Goal: Task Accomplishment & Management: Complete application form

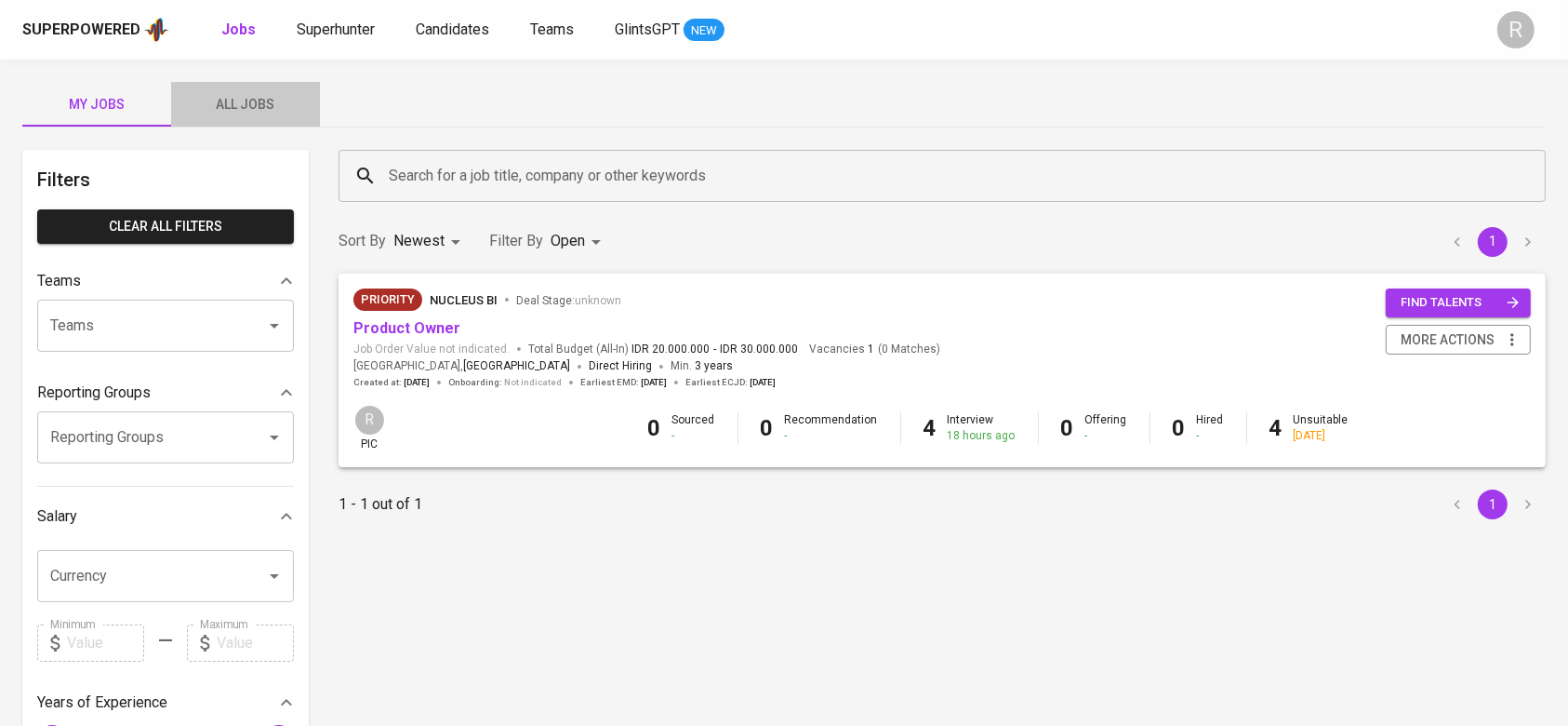
click at [233, 89] on button "All Jobs" at bounding box center [245, 103] width 149 height 44
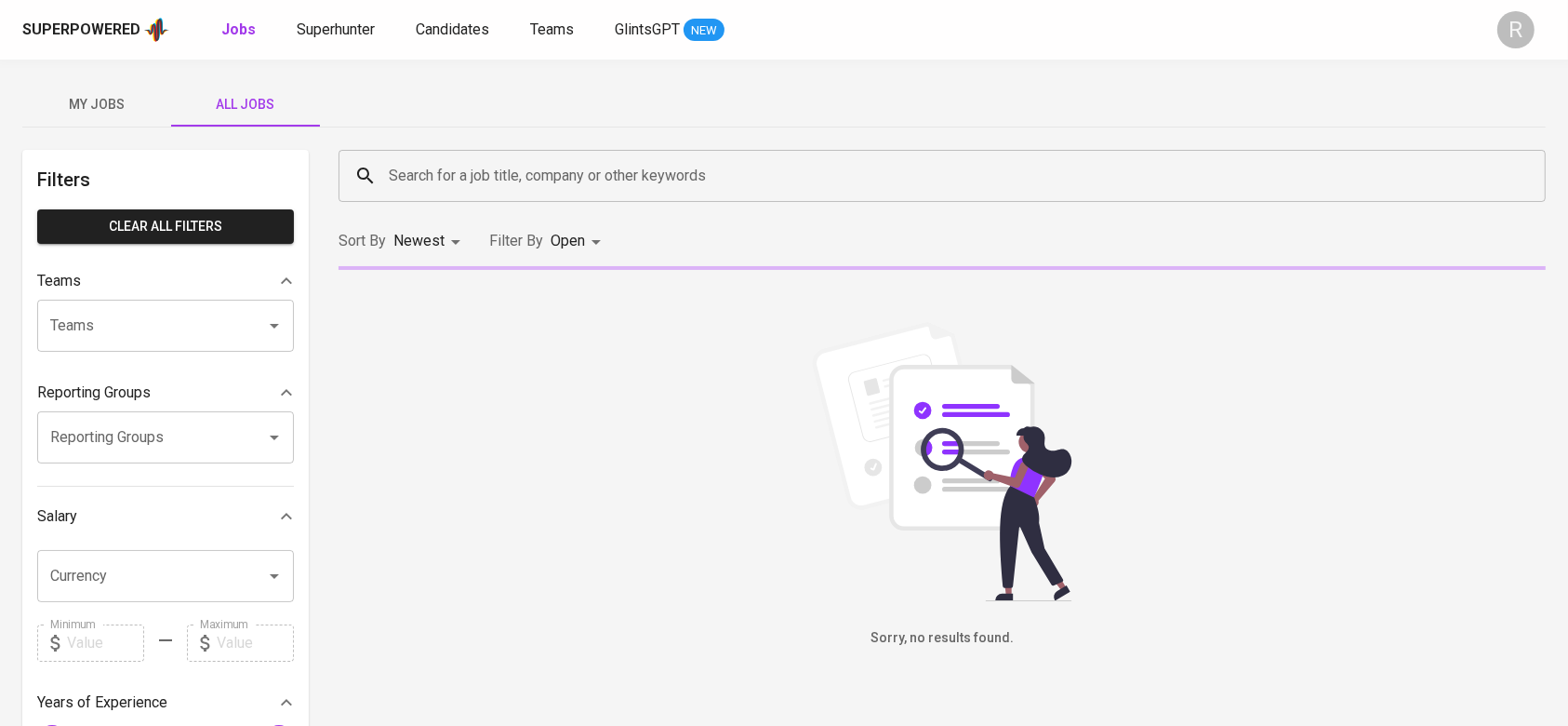
click at [474, 173] on input "Search for a job title, company or other keywords" at bounding box center [947, 176] width 1126 height 35
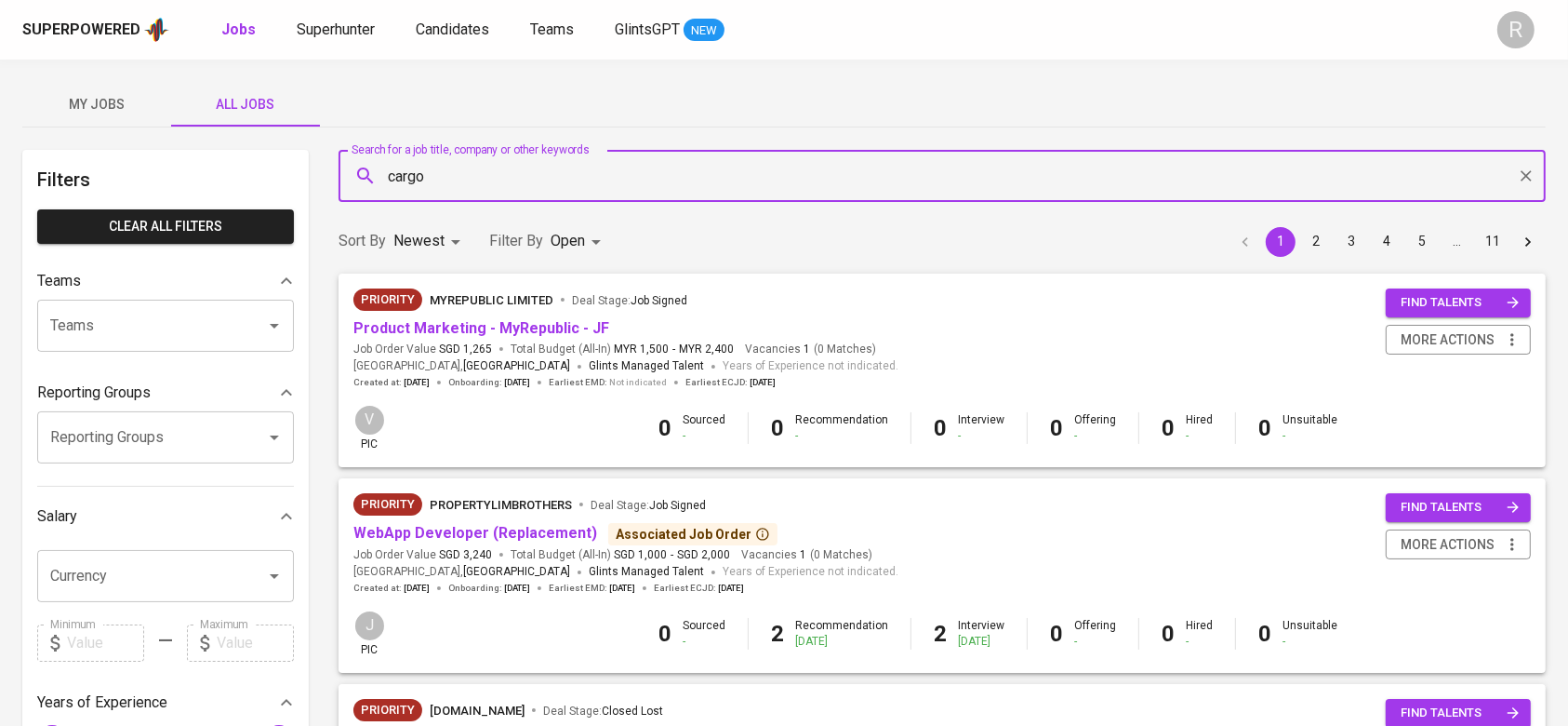
type input "cargo"
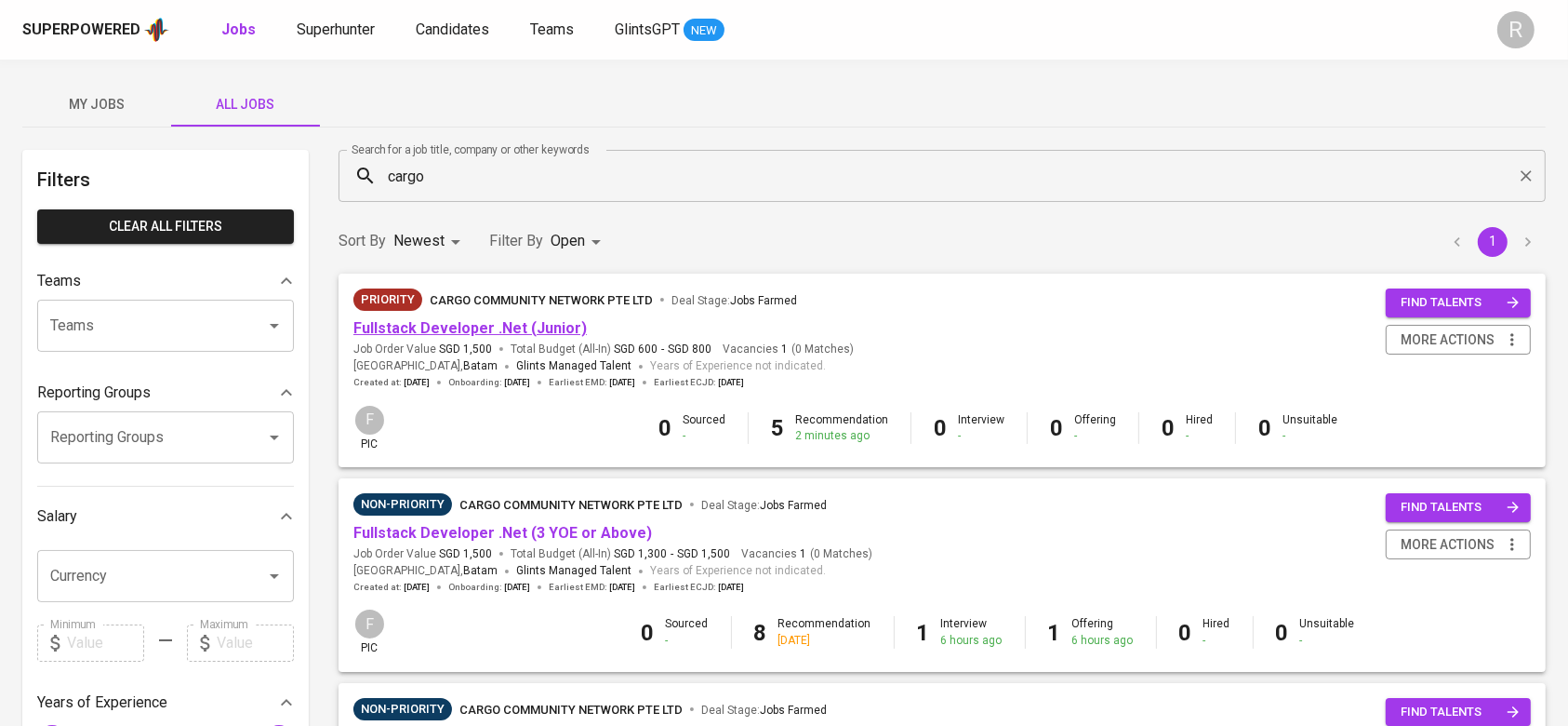
click at [431, 332] on link "Fullstack Developer .Net (Junior)" at bounding box center [470, 328] width 233 height 18
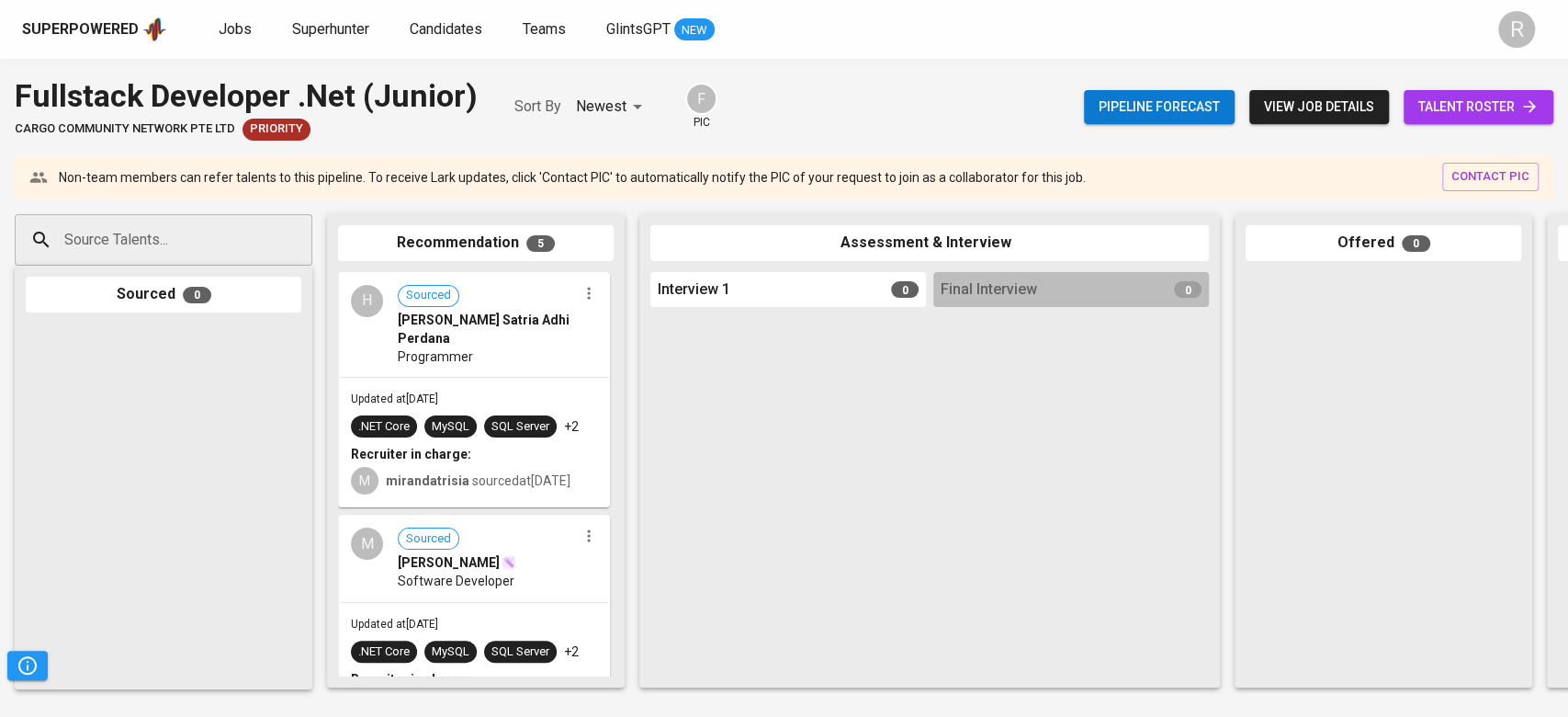
click at [1465, 105] on span "talent roster" at bounding box center [1479, 107] width 121 height 23
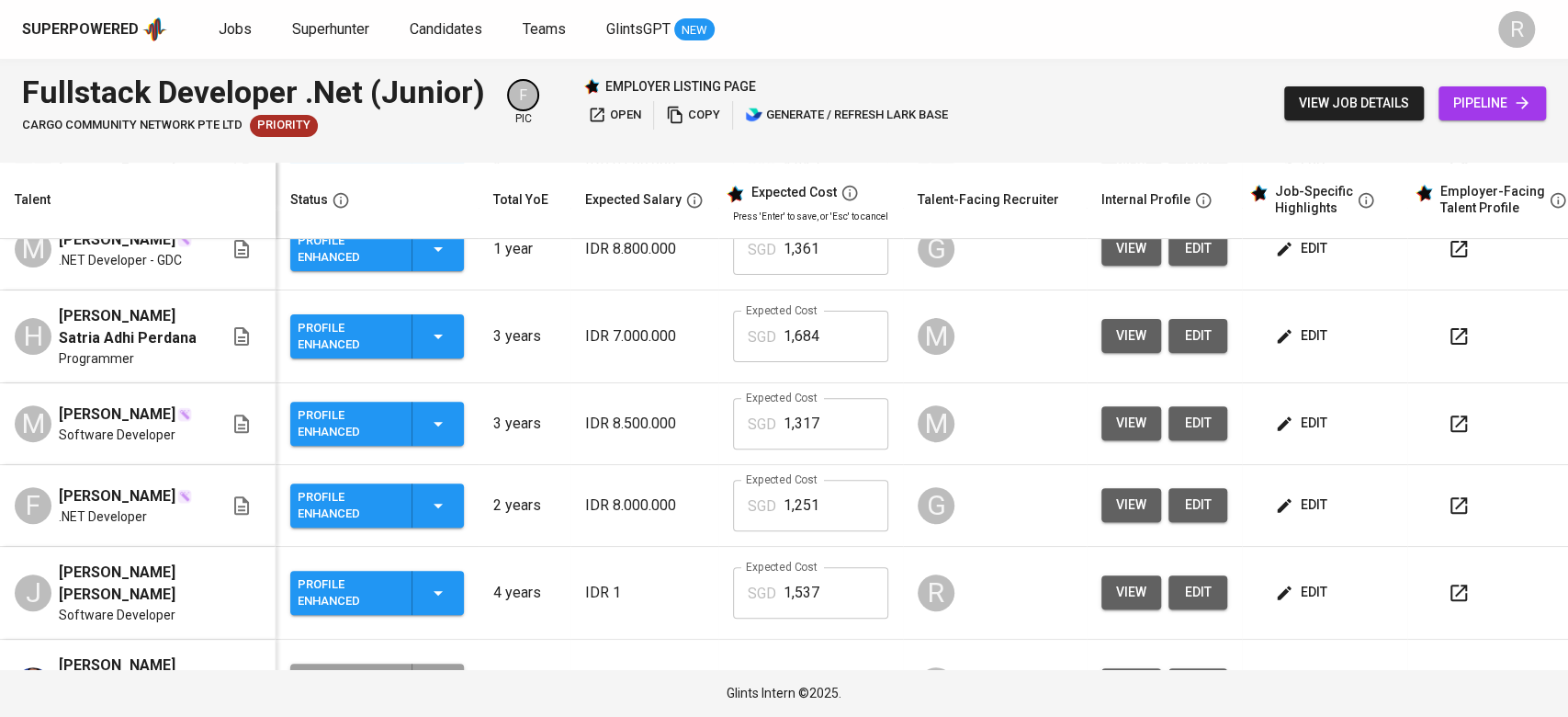
scroll to position [512, 0]
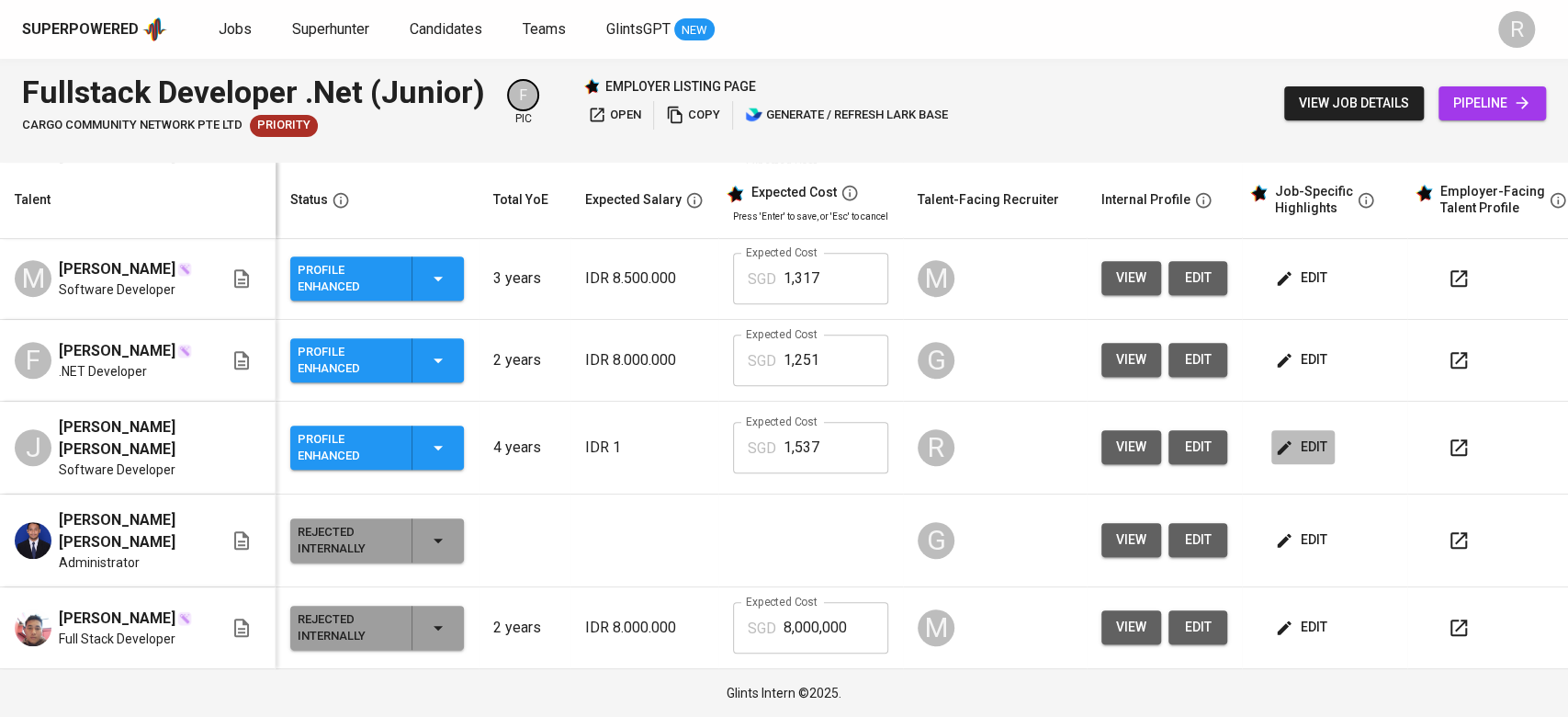
click at [1300, 458] on span "edit" at bounding box center [1303, 448] width 49 height 23
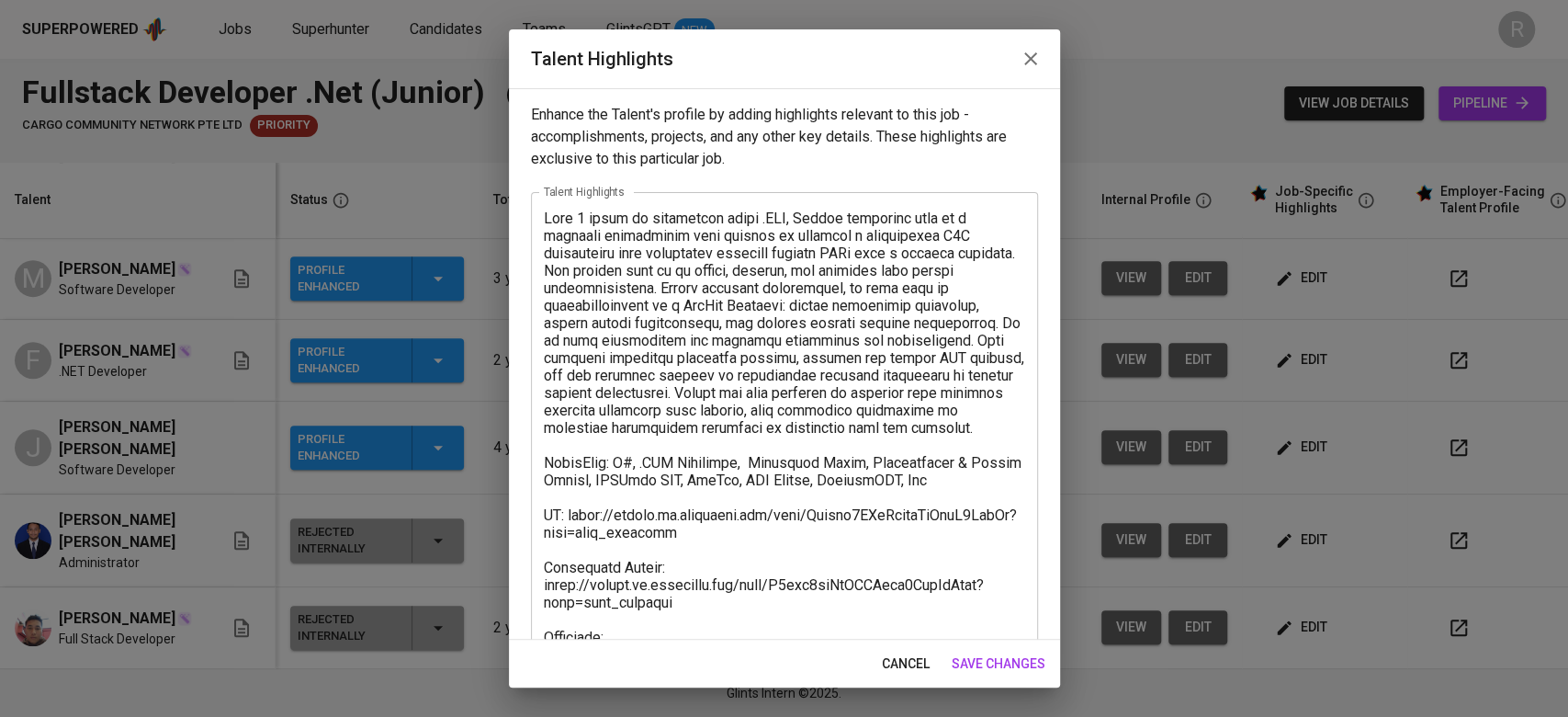
scroll to position [282, 0]
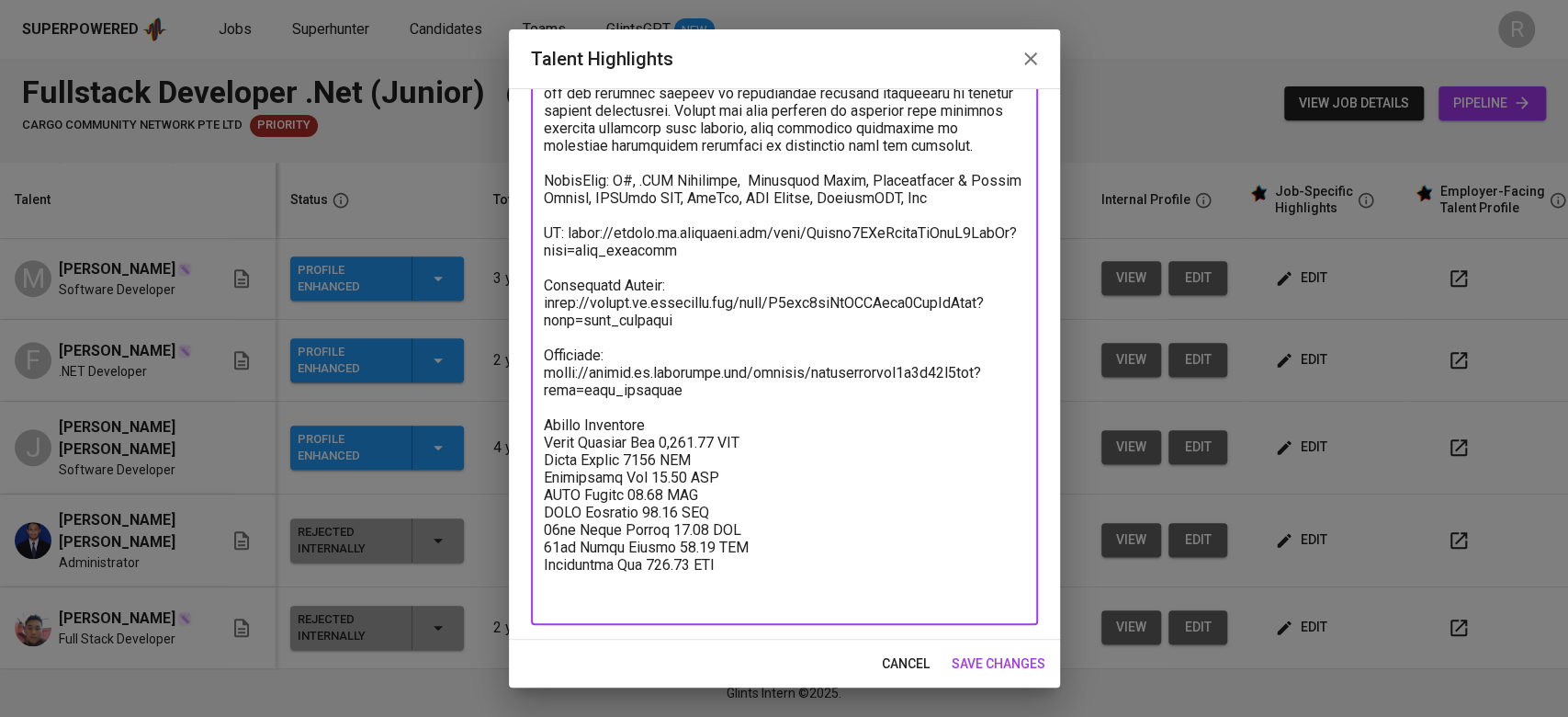
drag, startPoint x: 747, startPoint y: 597, endPoint x: 536, endPoint y: 458, distance: 252.7
click at [536, 458] on div "x Talent Highlights" at bounding box center [784, 267] width 507 height 715
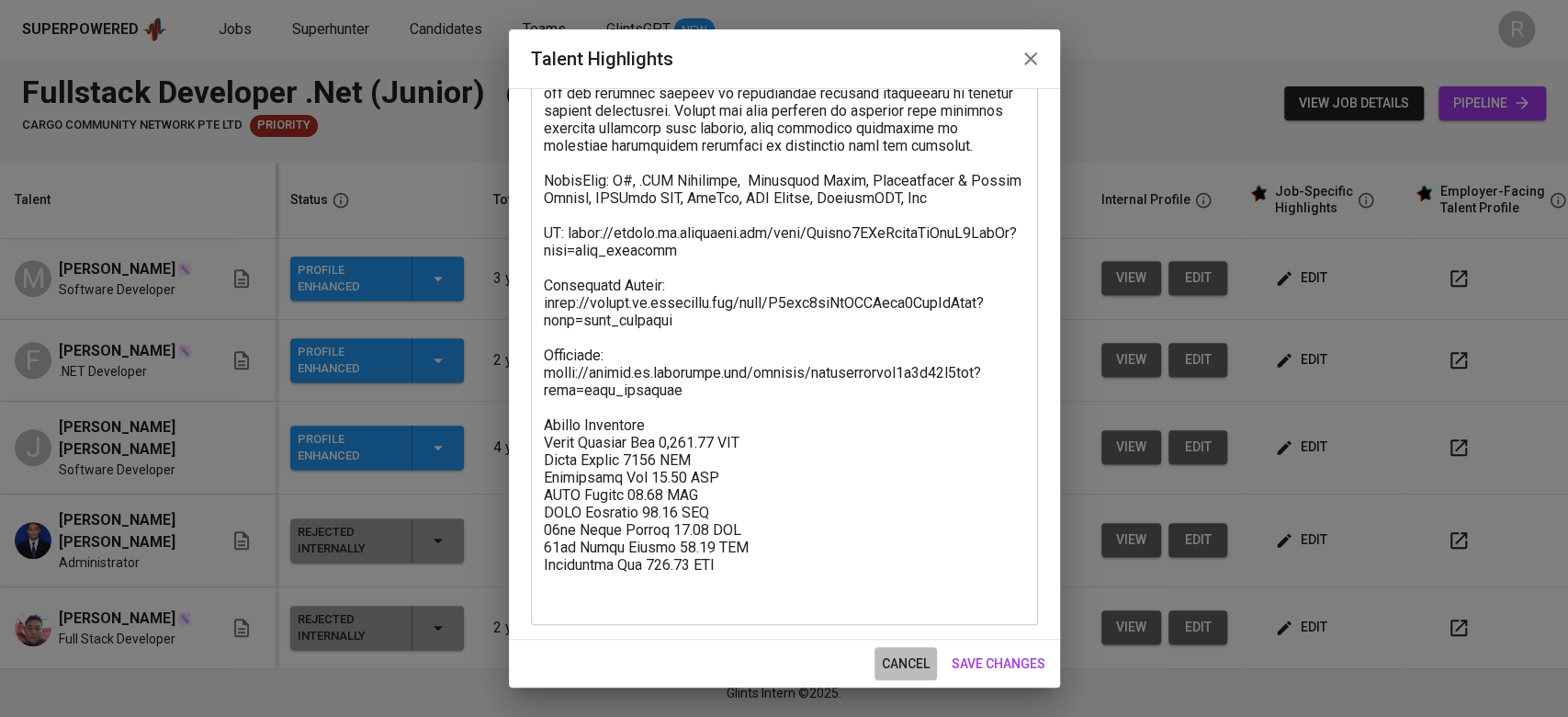
click at [885, 658] on span "cancel" at bounding box center [906, 663] width 48 height 23
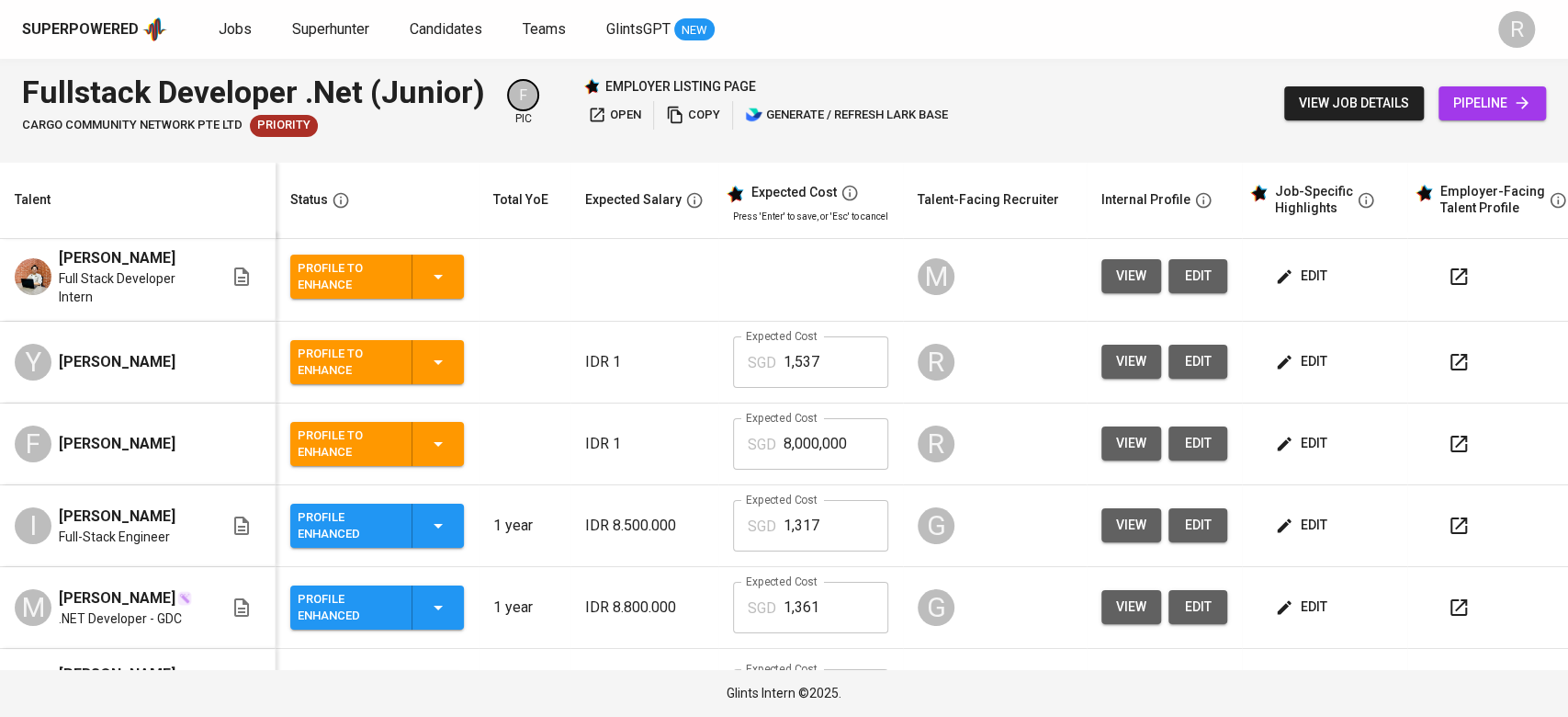
scroll to position [0, 0]
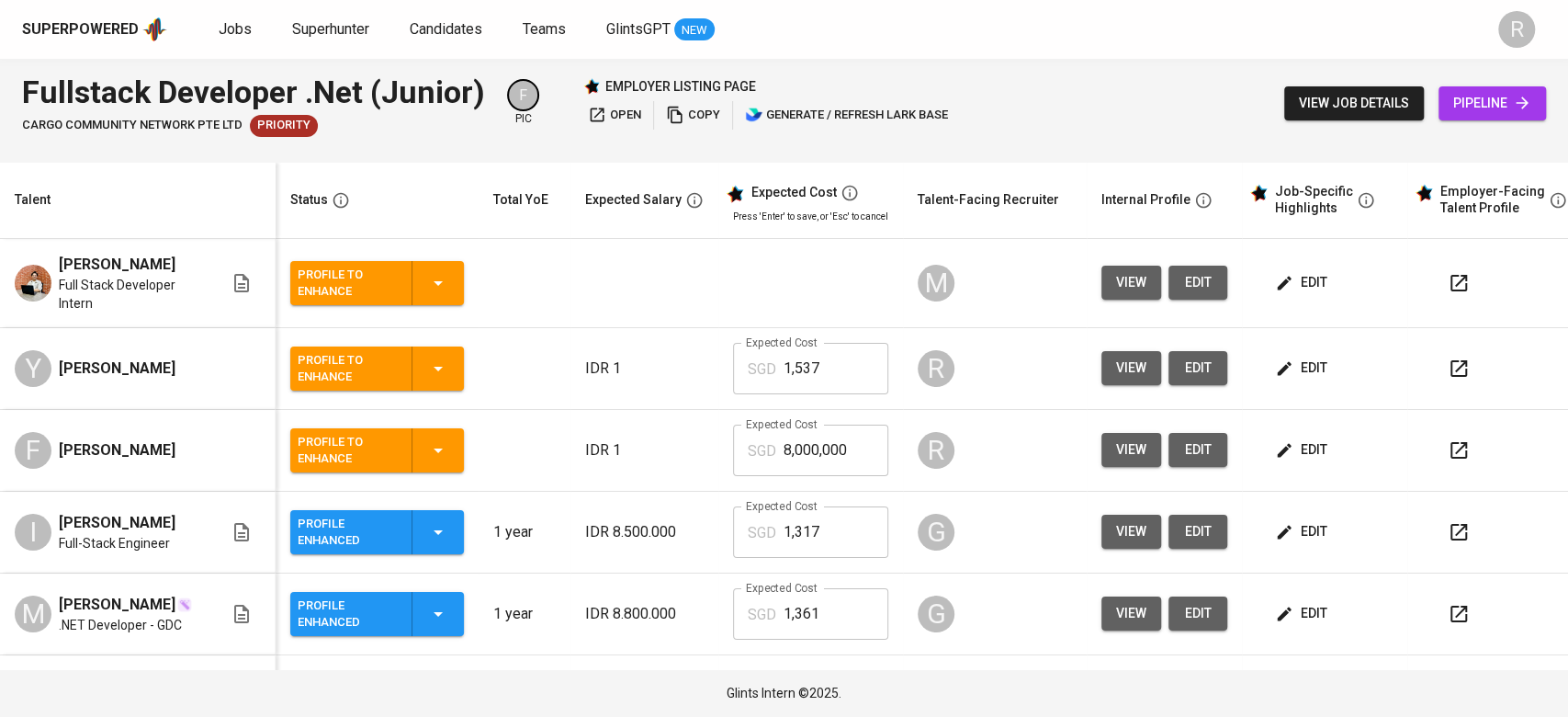
click at [1279, 353] on button "edit" at bounding box center [1302, 368] width 63 height 34
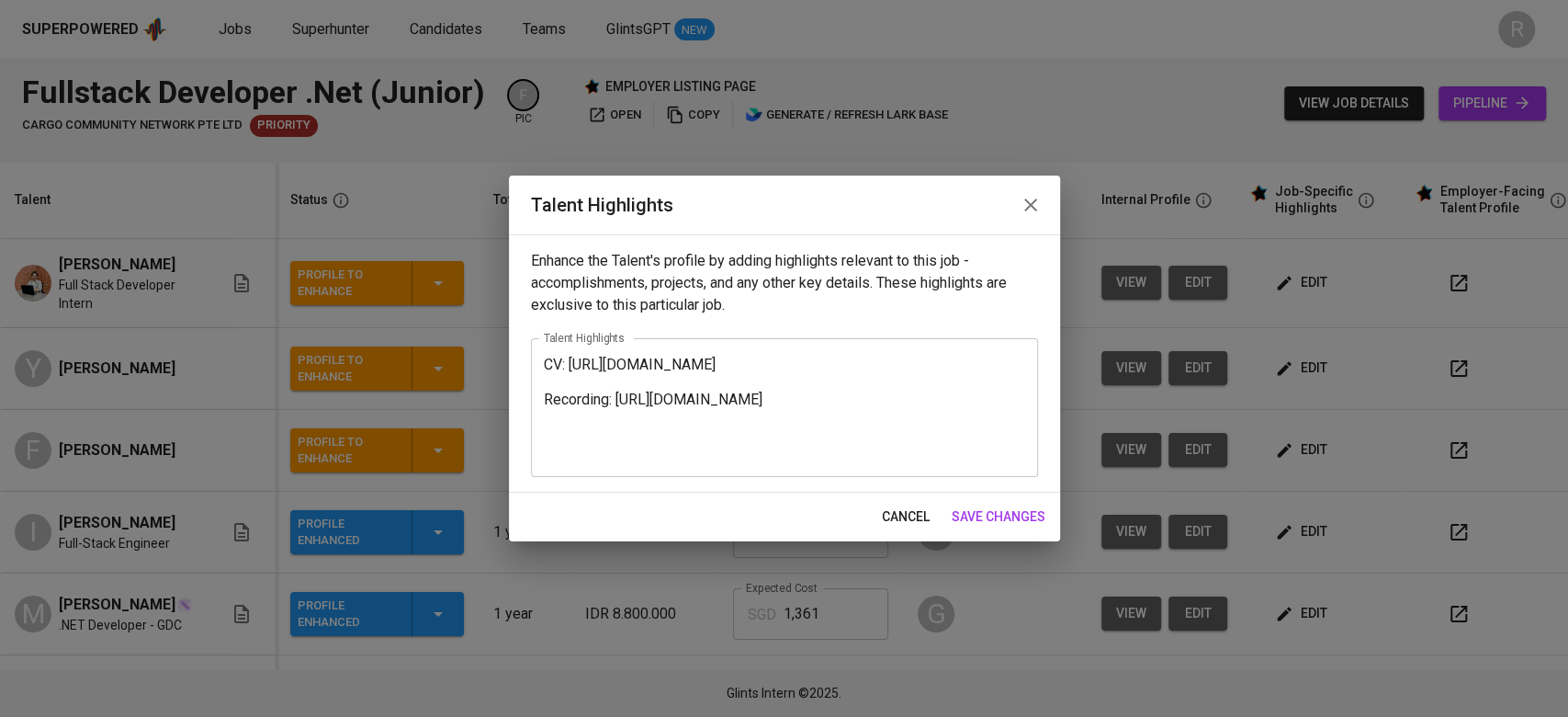
click at [738, 471] on div "CV: https://glints.sg.larksuite.com/file/CJM7bsNU8o30ErxIysdlNdtMgJb?from=from_…" at bounding box center [784, 408] width 507 height 139
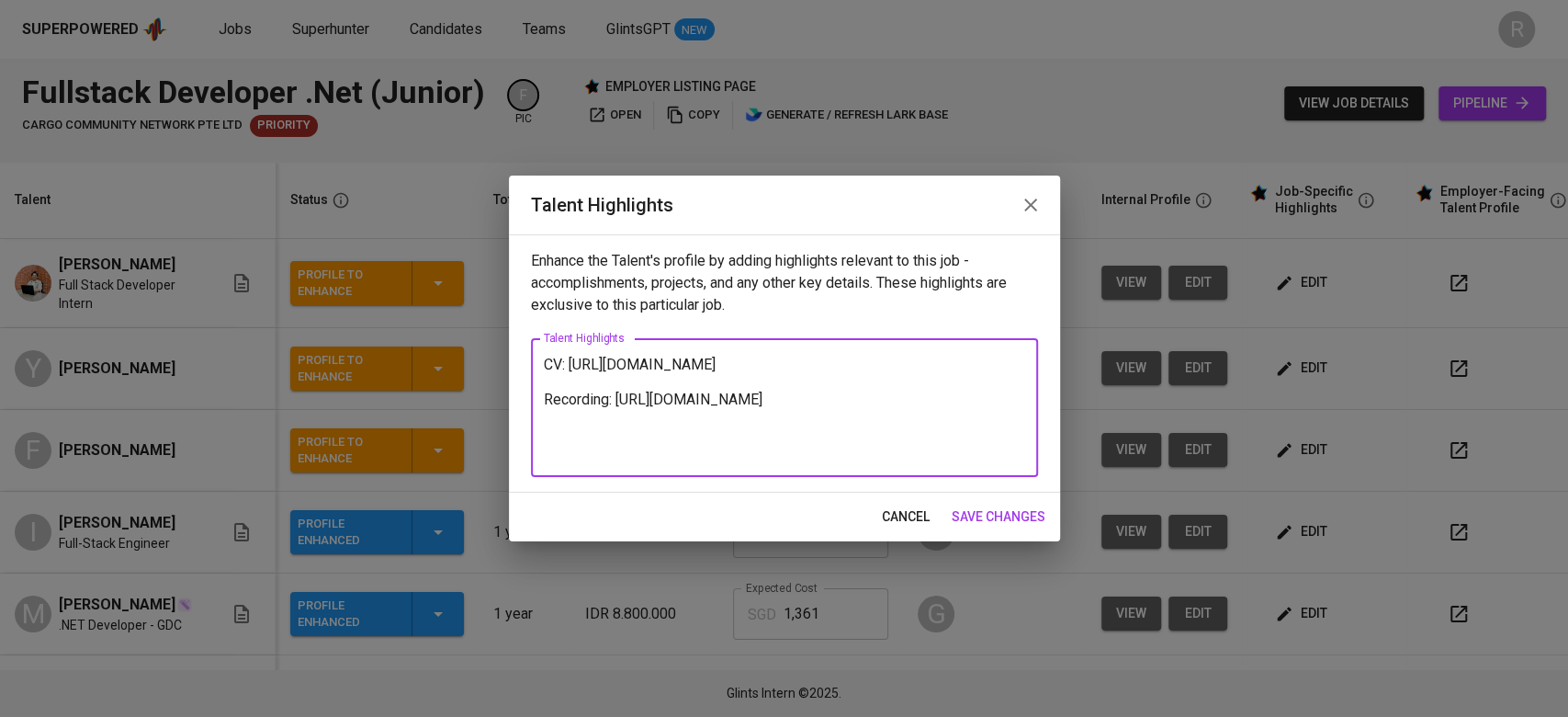
click at [725, 459] on textarea "CV: https://glints.sg.larksuite.com/file/CJM7bsNU8o30ErxIysdlNdtMgJb?from=from_…" at bounding box center [784, 408] width 481 height 105
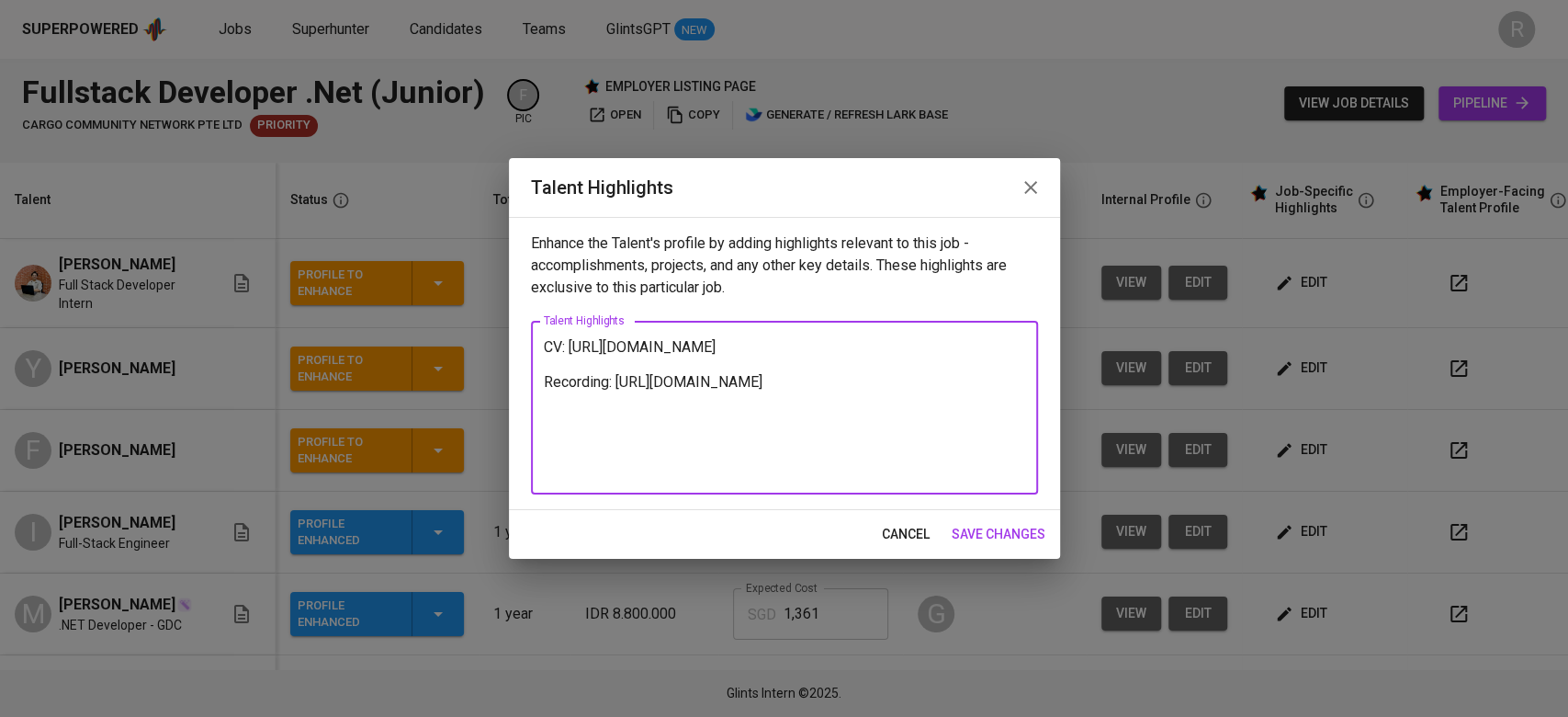
paste textarea "Salary Breakdown Total Monthly Fee 1,537.07 SGD Basic Salary 1000 SGD Employmen…"
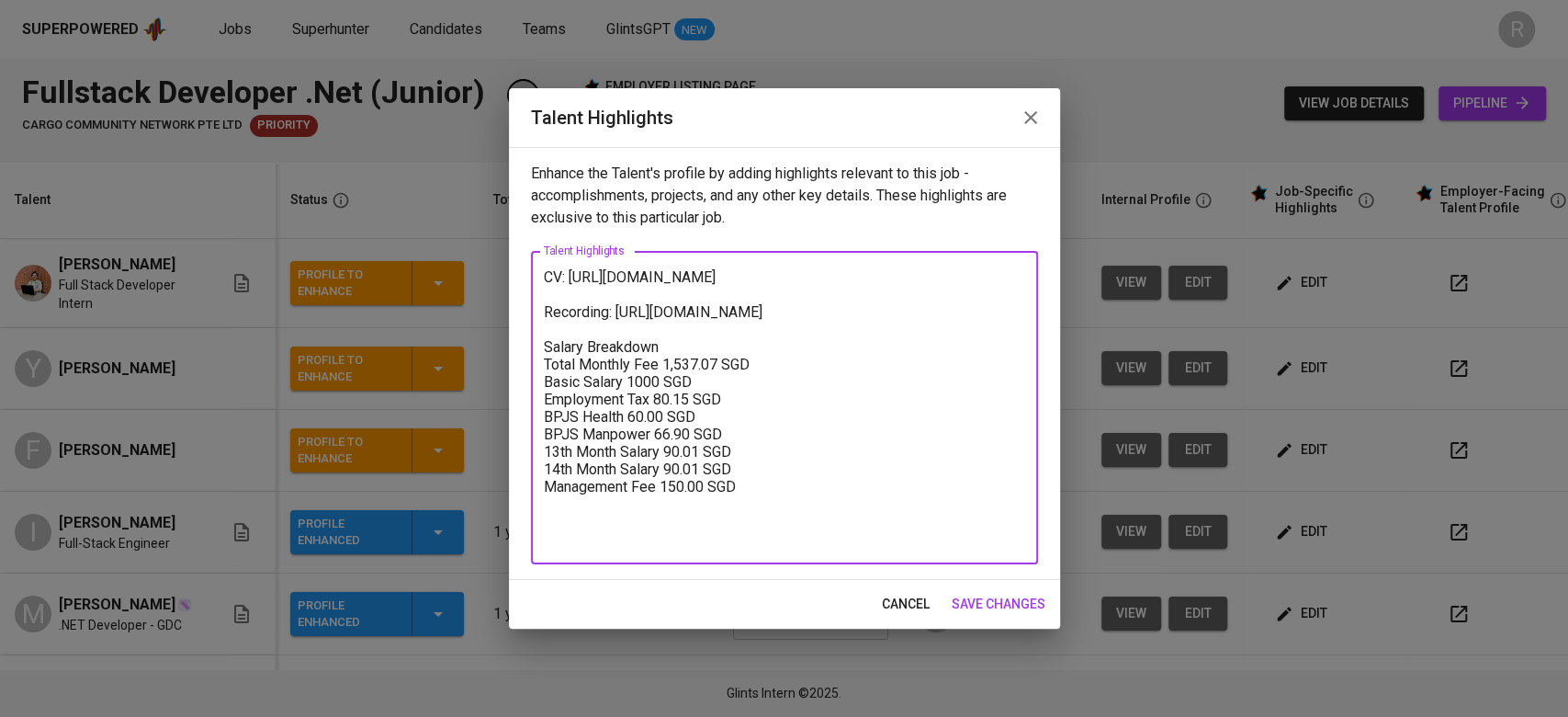
type textarea "CV: https://glints.sg.larksuite.com/file/CJM7bsNU8o30ErxIysdlNdtMgJb?from=from_…"
click at [1014, 592] on span "save changes" at bounding box center [998, 604] width 93 height 23
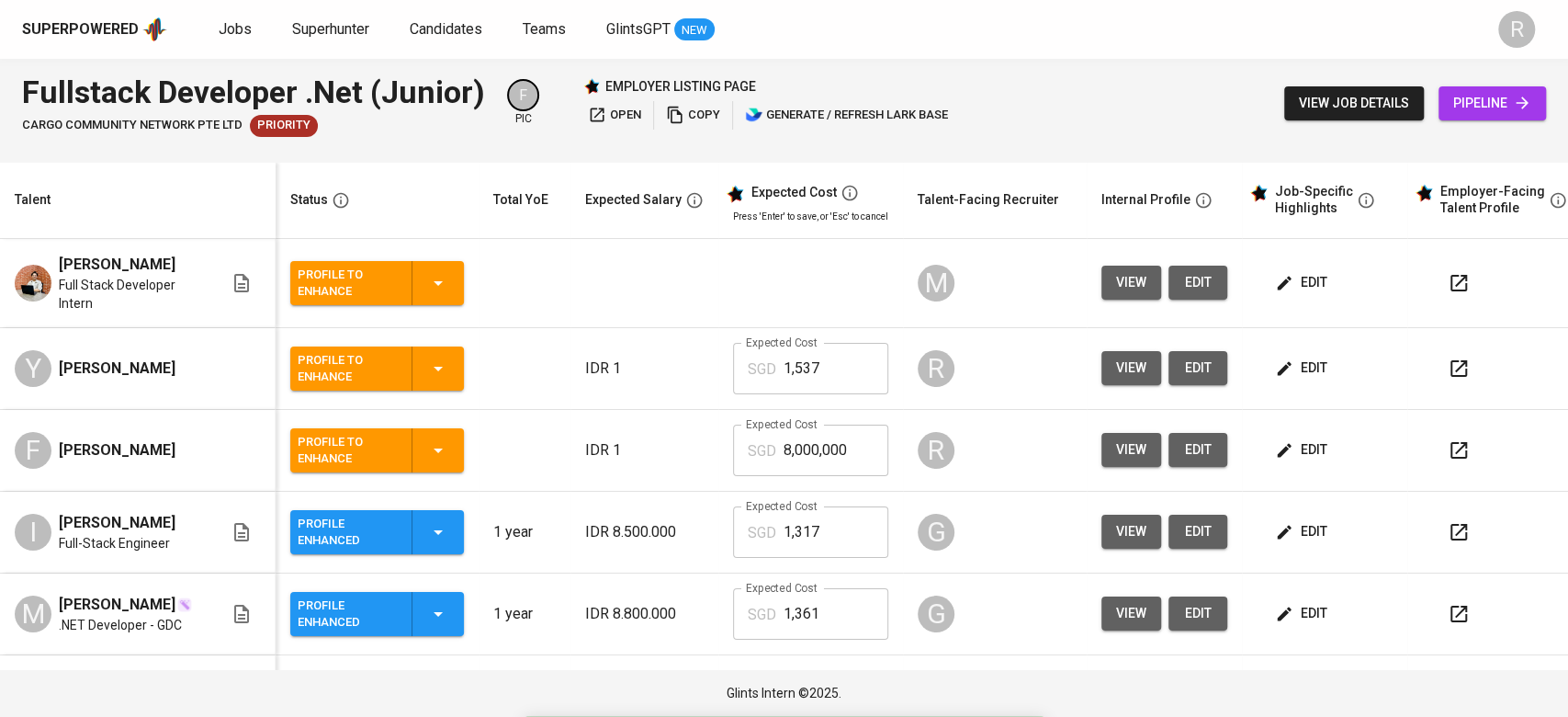
click at [1301, 364] on span "edit" at bounding box center [1303, 368] width 49 height 23
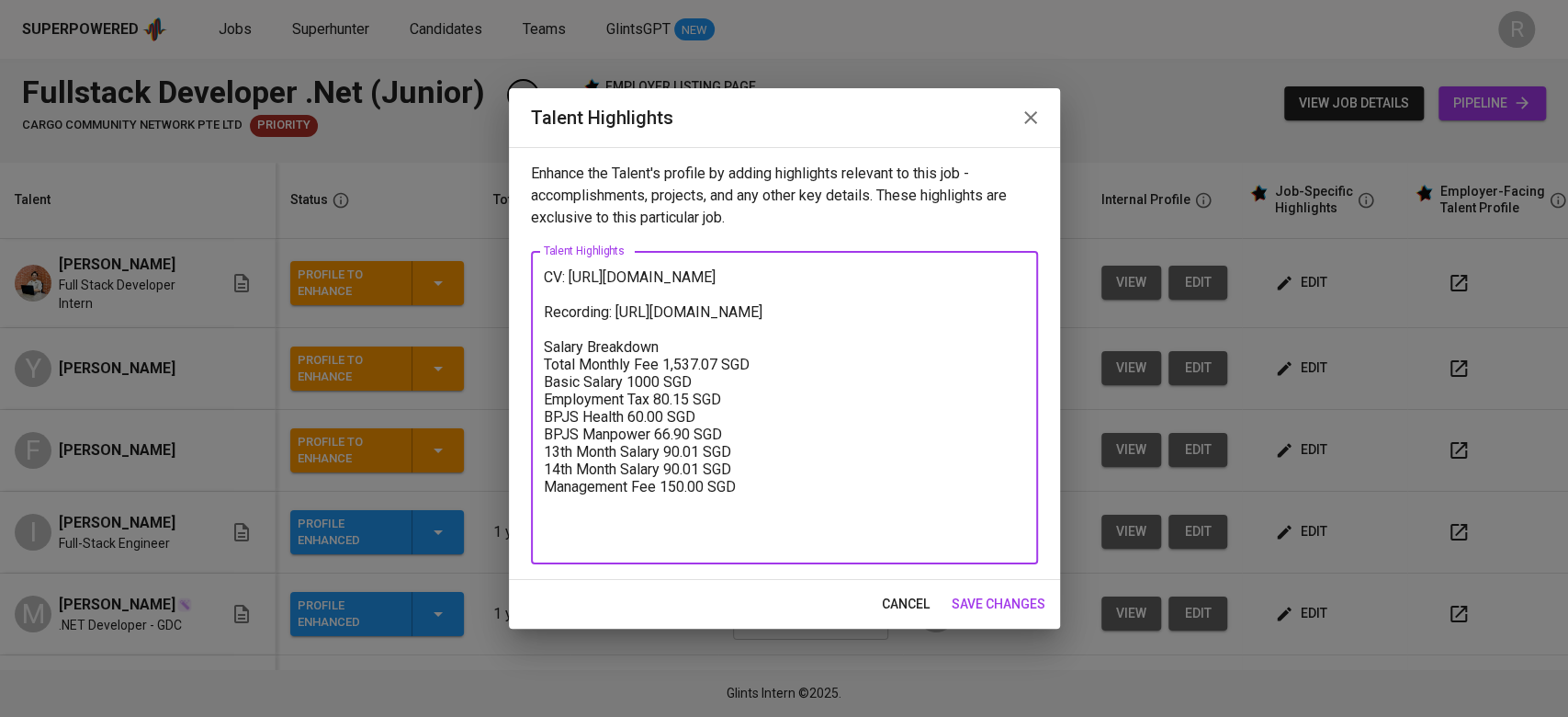
click at [547, 280] on textarea "CV: https://glints.sg.larksuite.com/file/CJM7bsNU8o30ErxIysdlNdtMgJb?from=from_…" at bounding box center [784, 408] width 481 height 279
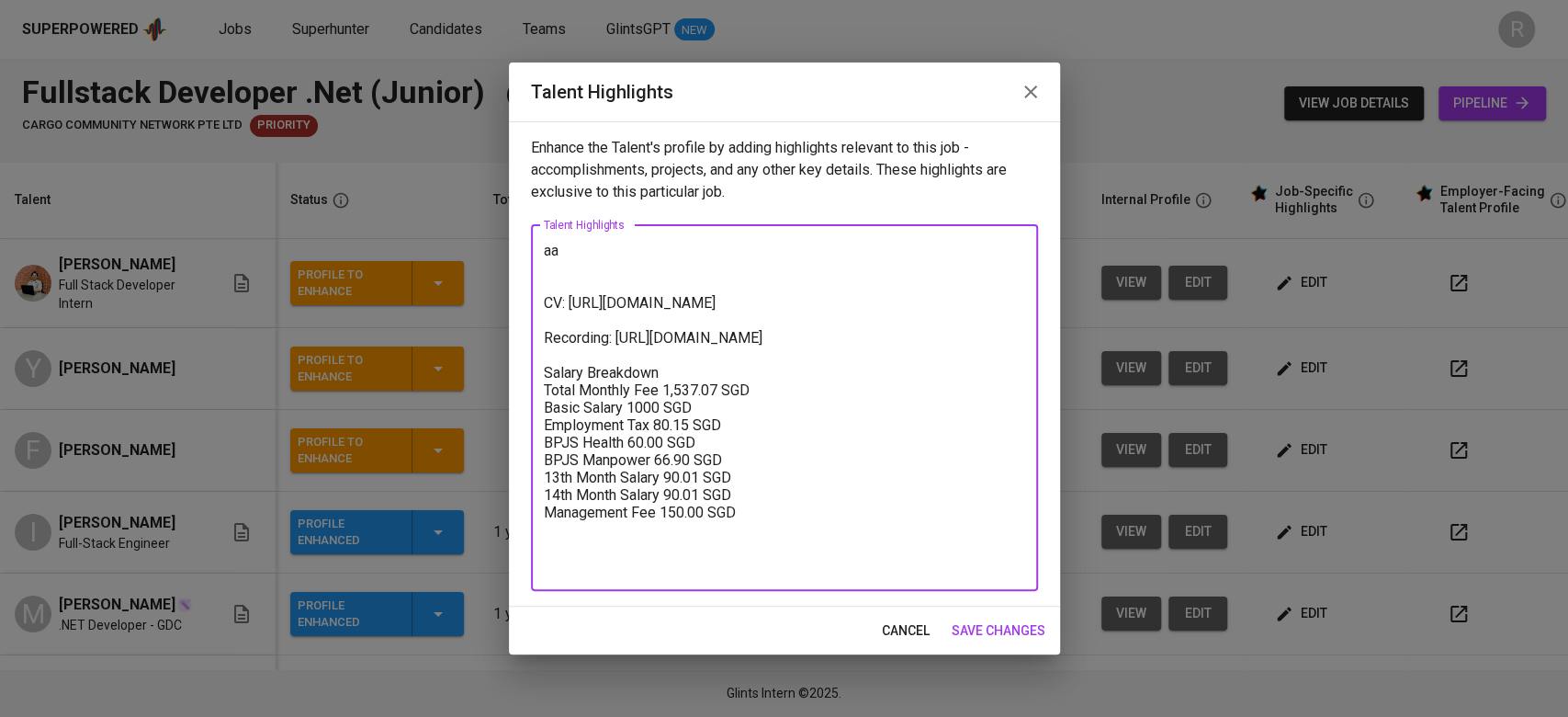
click at [590, 254] on textarea "aa CV: https://glints.sg.larksuite.com/file/CJM7bsNU8o30ErxIysdlNdtMgJb?from=fr…" at bounding box center [784, 407] width 481 height 332
paste textarea "I am currently working on Smart Factory initiatives within LG, focusing on Manu…"
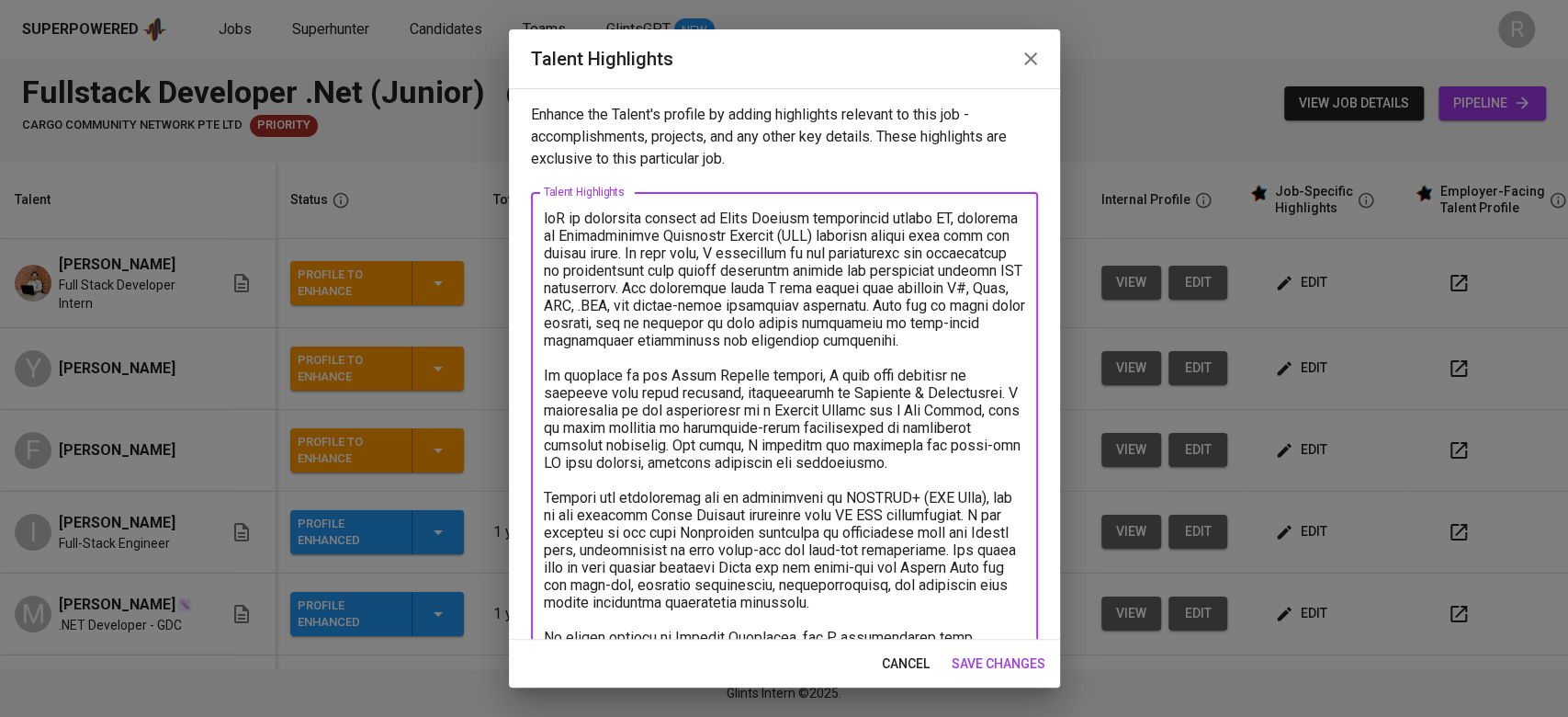
drag, startPoint x: 722, startPoint y: 220, endPoint x: 510, endPoint y: 213, distance: 212.1
click at [510, 213] on div "Enhance the Talent's profile by adding highlights relevant to this job - accomp…" at bounding box center [784, 364] width 552 height 552
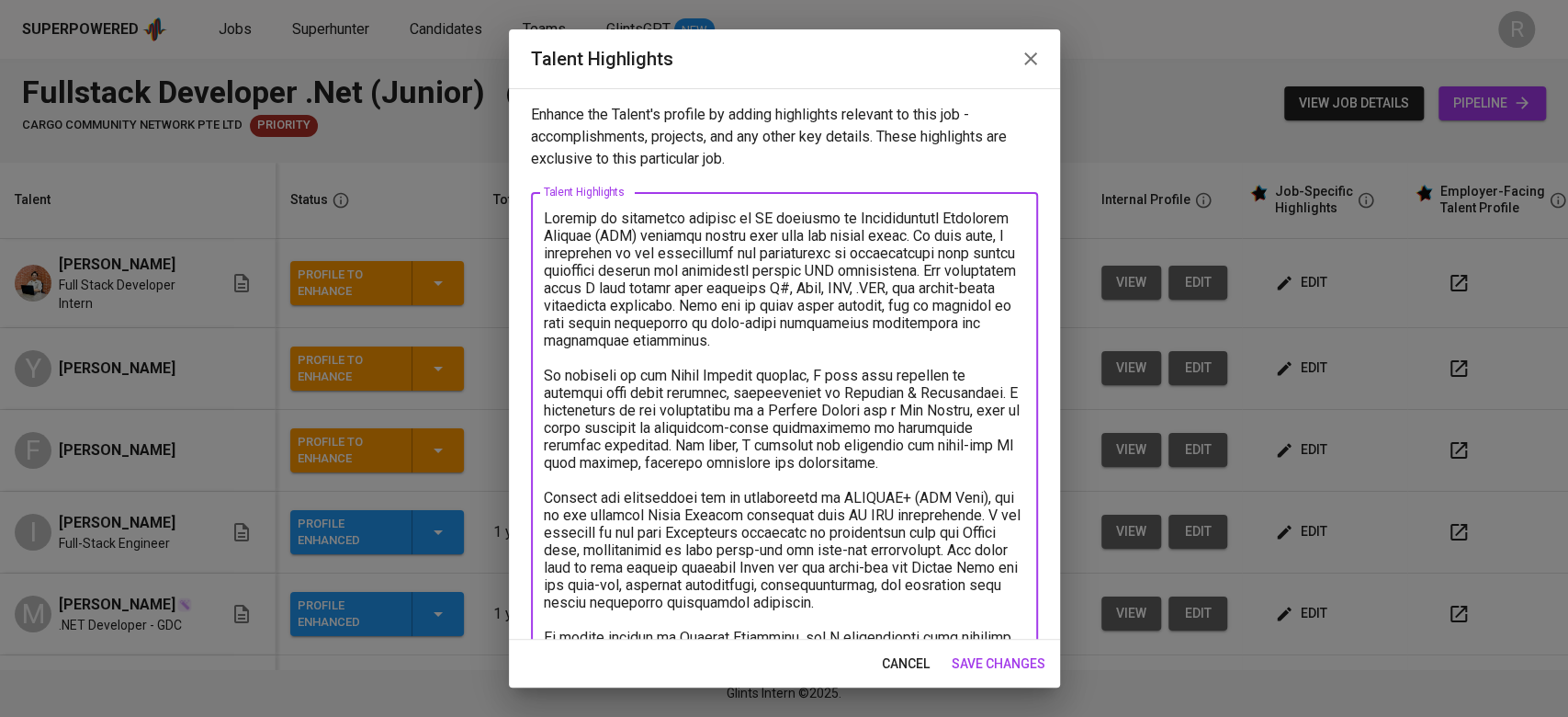
drag, startPoint x: 898, startPoint y: 233, endPoint x: 913, endPoint y: 238, distance: 15.8
click at [913, 238] on textarea at bounding box center [784, 698] width 481 height 978
click at [623, 249] on textarea at bounding box center [784, 698] width 481 height 978
drag, startPoint x: 651, startPoint y: 290, endPoint x: 891, endPoint y: 289, distance: 240.0
click at [891, 289] on textarea at bounding box center [784, 698] width 481 height 978
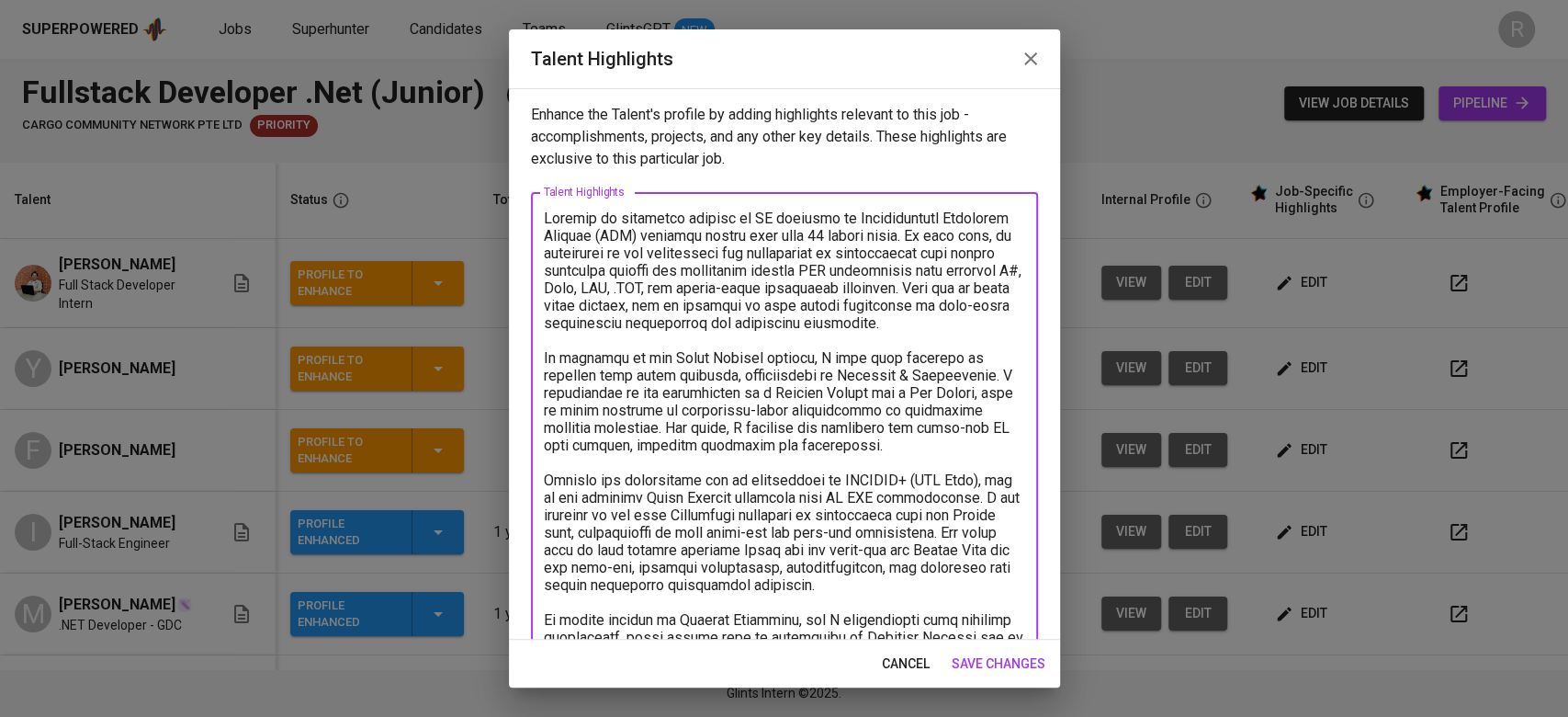
drag, startPoint x: 687, startPoint y: 305, endPoint x: 713, endPoint y: 344, distance: 46.9
click at [713, 344] on textarea at bounding box center [784, 698] width 481 height 978
click at [801, 344] on textarea at bounding box center [784, 698] width 481 height 978
drag, startPoint x: 716, startPoint y: 321, endPoint x: 764, endPoint y: 347, distance: 54.6
click at [764, 347] on textarea at bounding box center [784, 698] width 481 height 978
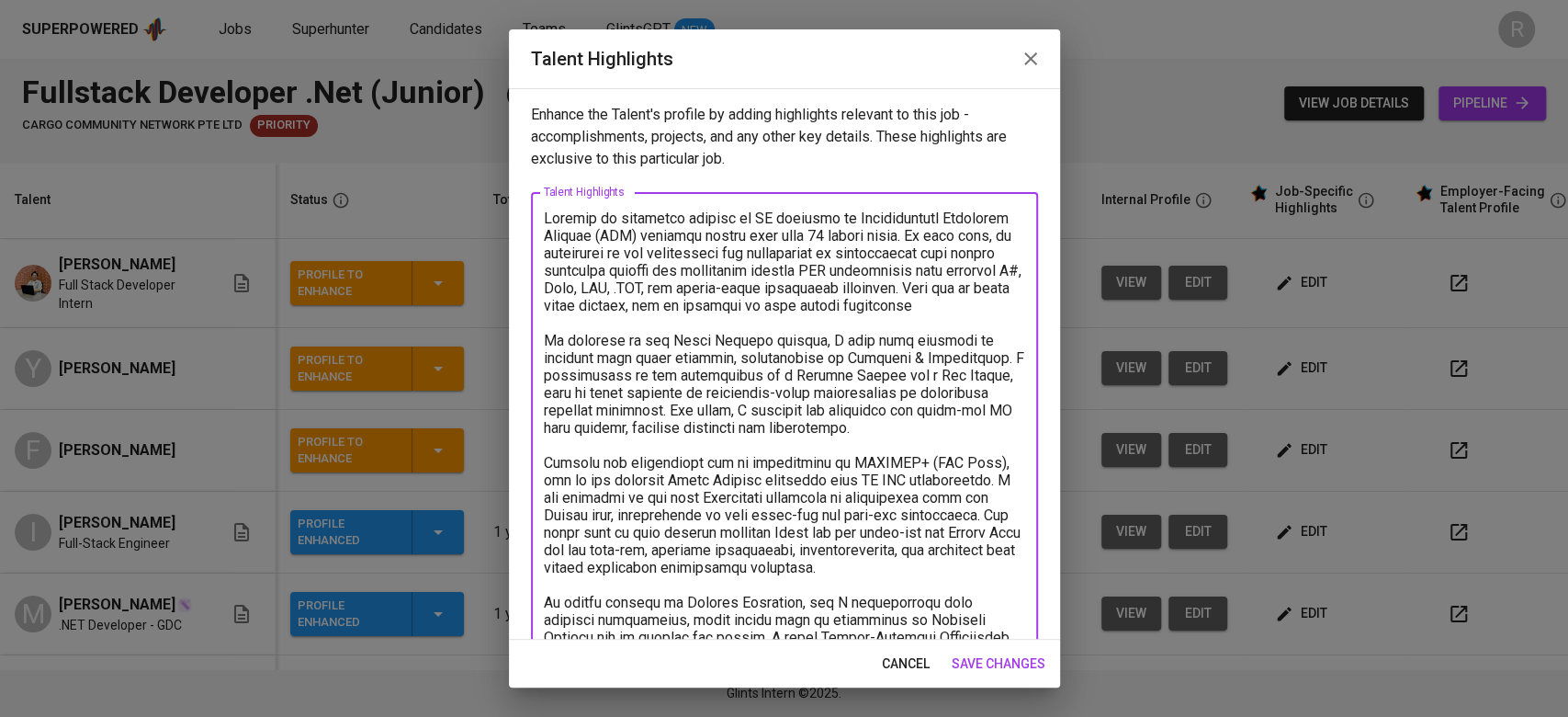
click at [992, 234] on textarea at bounding box center [784, 689] width 481 height 960
paste textarea "in full-cycle application development for industrial automation."
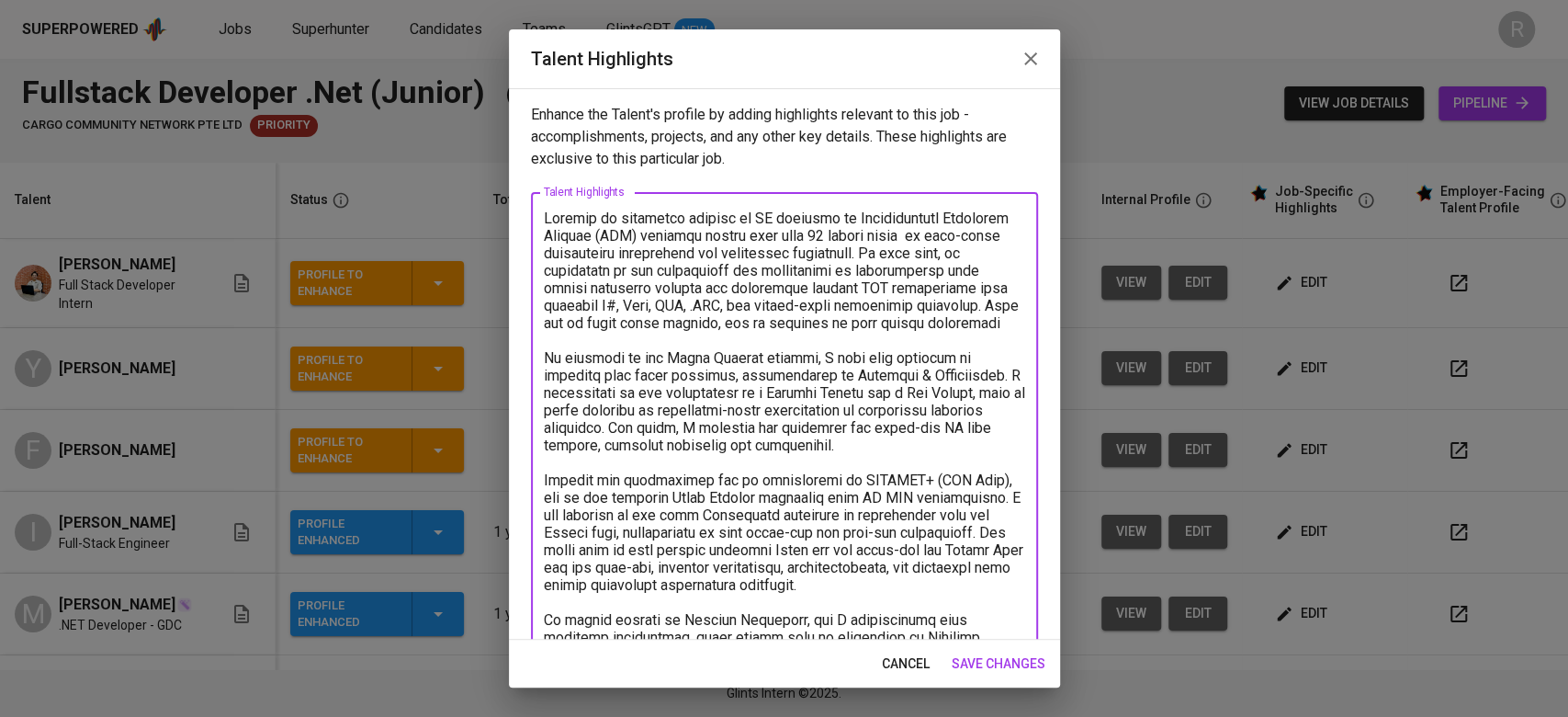
click at [941, 269] on textarea at bounding box center [784, 698] width 481 height 978
click at [784, 353] on textarea at bounding box center [784, 698] width 481 height 978
click at [820, 381] on textarea at bounding box center [784, 698] width 481 height 978
click at [986, 384] on textarea at bounding box center [784, 698] width 481 height 978
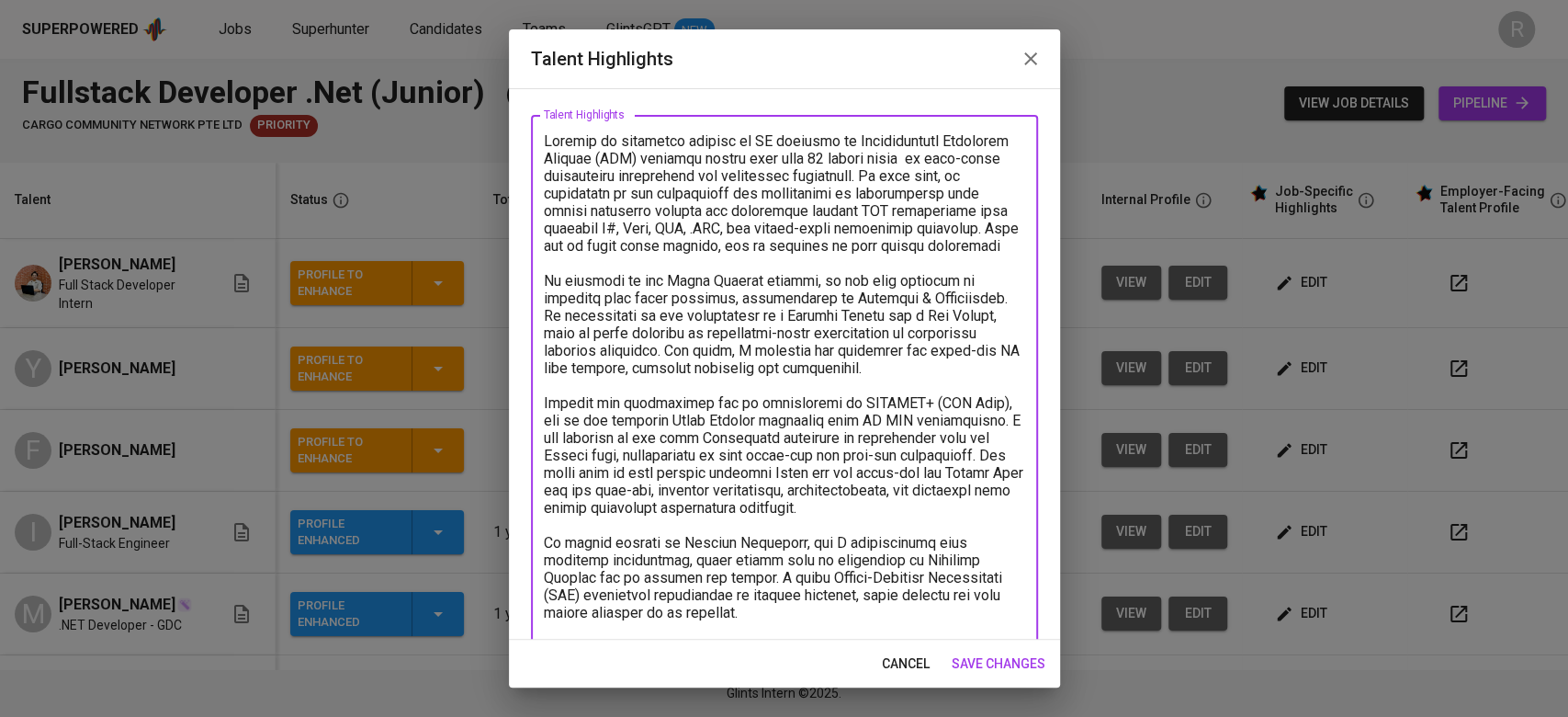
scroll to position [78, 0]
drag, startPoint x: 893, startPoint y: 393, endPoint x: 526, endPoint y: 294, distance: 380.1
click at [526, 294] on div "Enhance the Talent's profile by adding highlights relevant to this job - accomp…" at bounding box center [784, 364] width 552 height 552
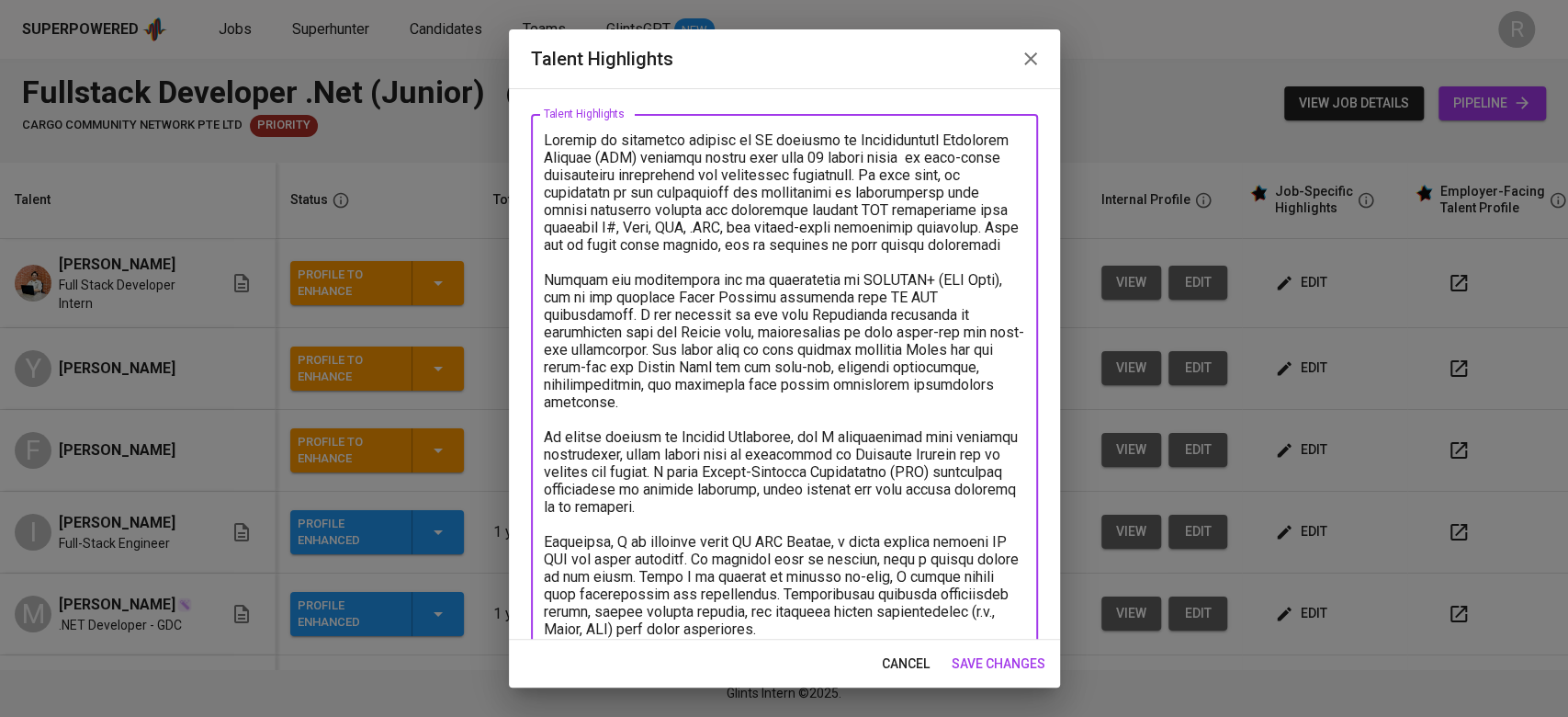
drag, startPoint x: 742, startPoint y: 301, endPoint x: 759, endPoint y: 301, distance: 17.0
click at [759, 301] on textarea at bounding box center [784, 558] width 481 height 855
drag, startPoint x: 847, startPoint y: 298, endPoint x: 831, endPoint y: 307, distance: 18.4
click at [831, 307] on textarea at bounding box center [784, 558] width 481 height 855
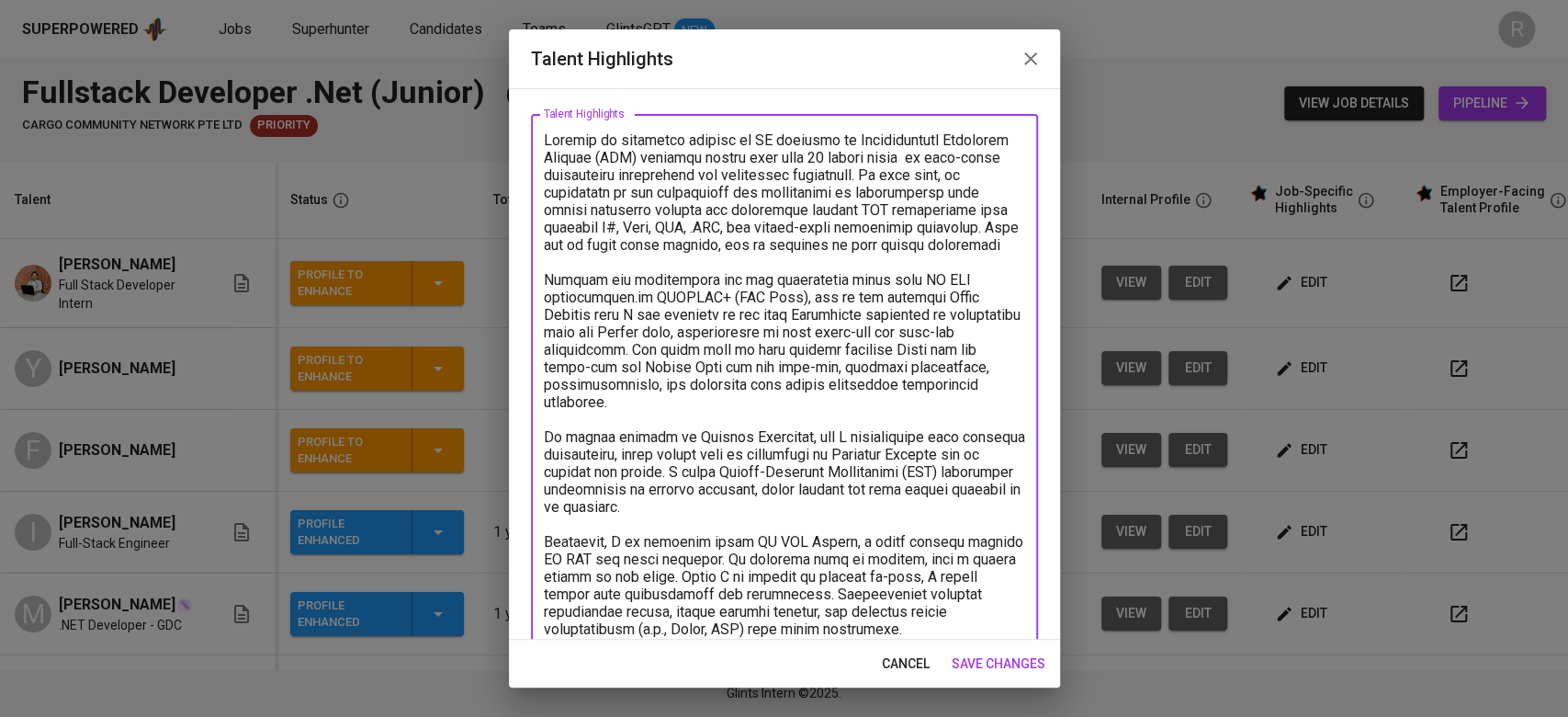
click at [804, 327] on textarea at bounding box center [784, 558] width 481 height 855
click at [838, 297] on textarea at bounding box center [784, 558] width 481 height 855
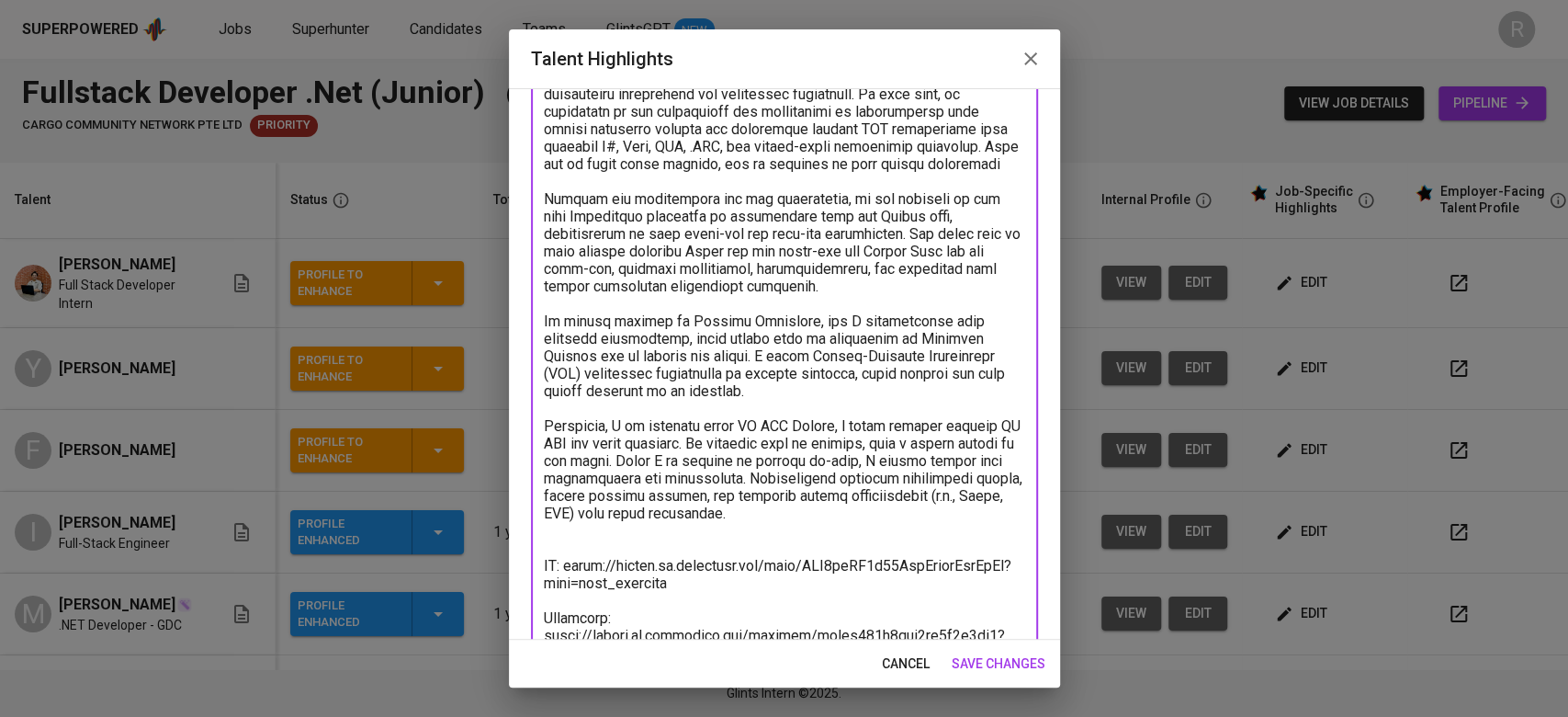
scroll to position [191, 0]
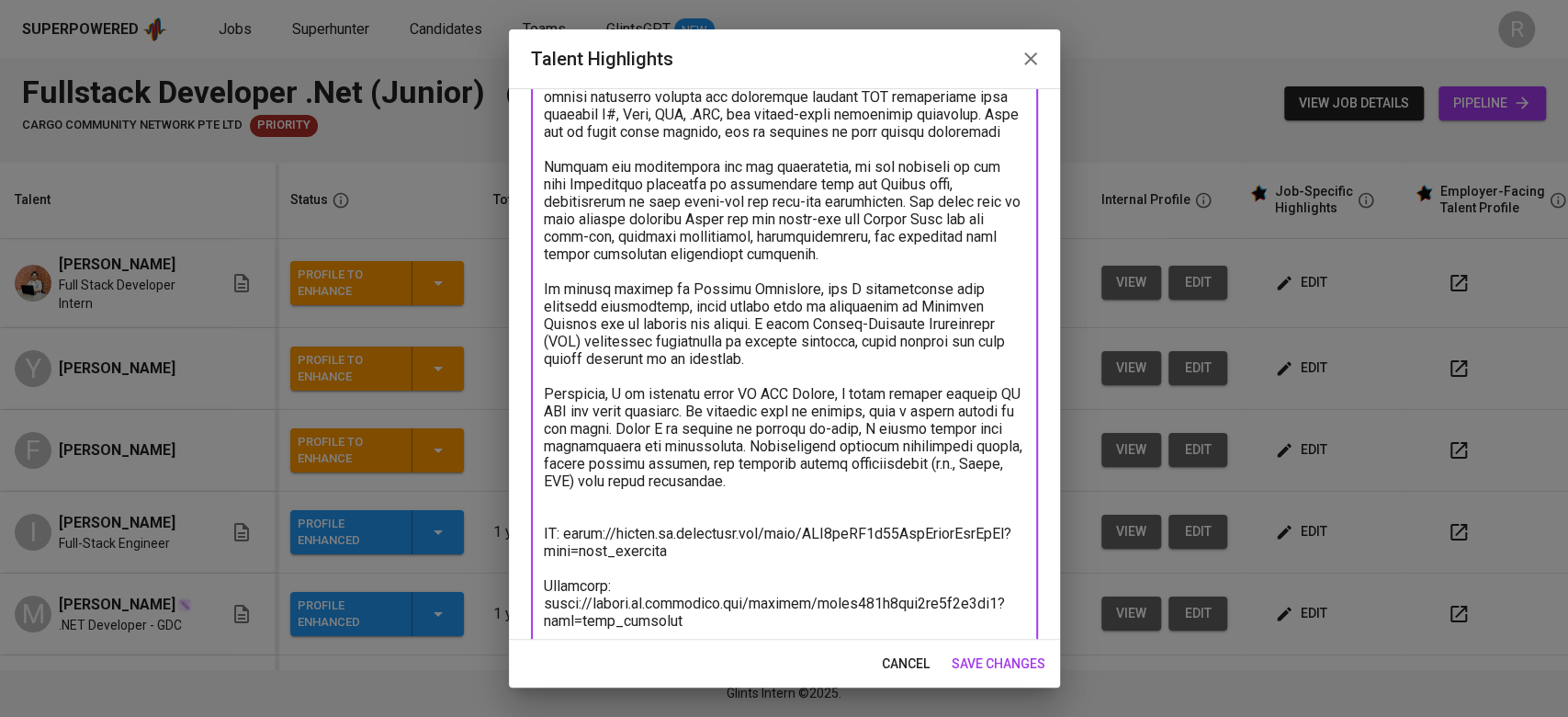
click at [915, 270] on textarea at bounding box center [784, 428] width 481 height 820
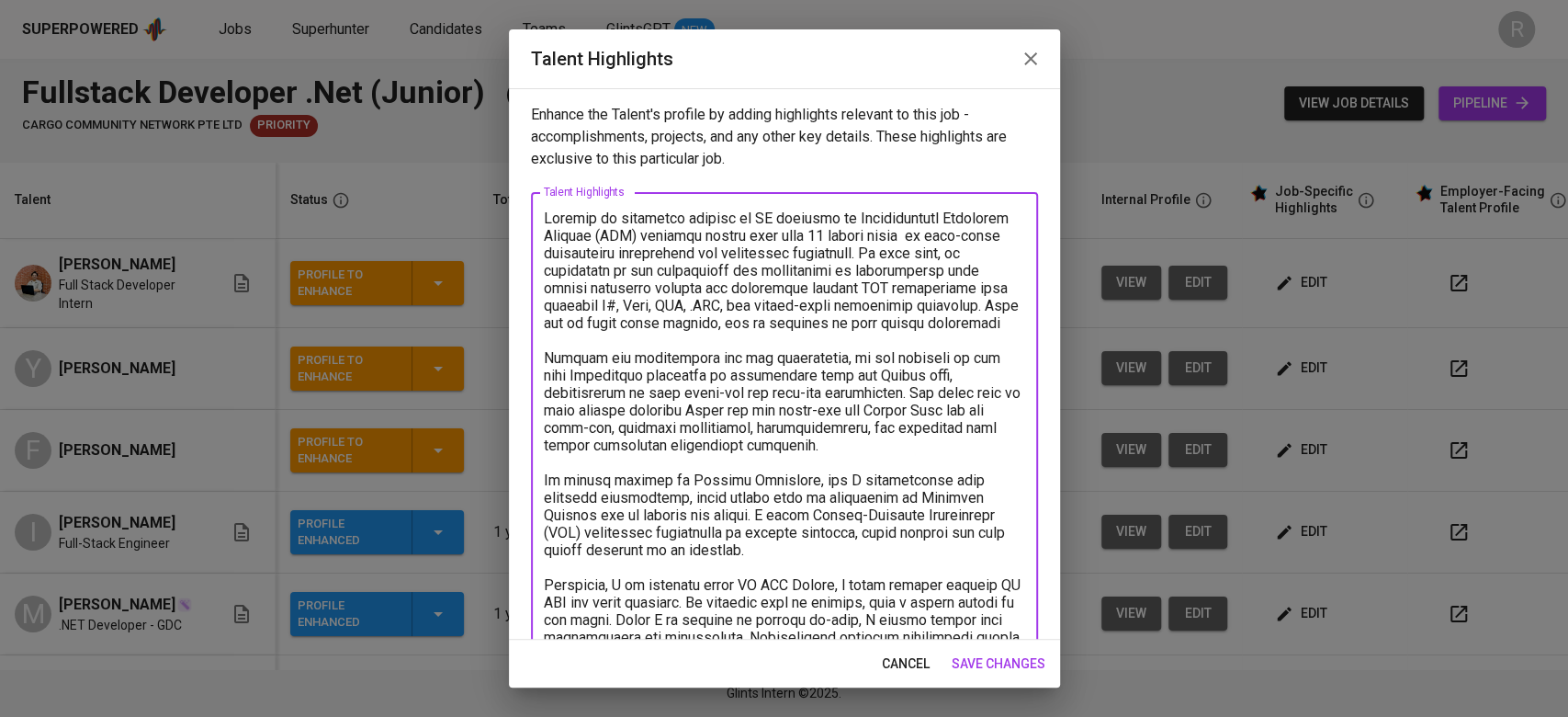
scroll to position [102, 0]
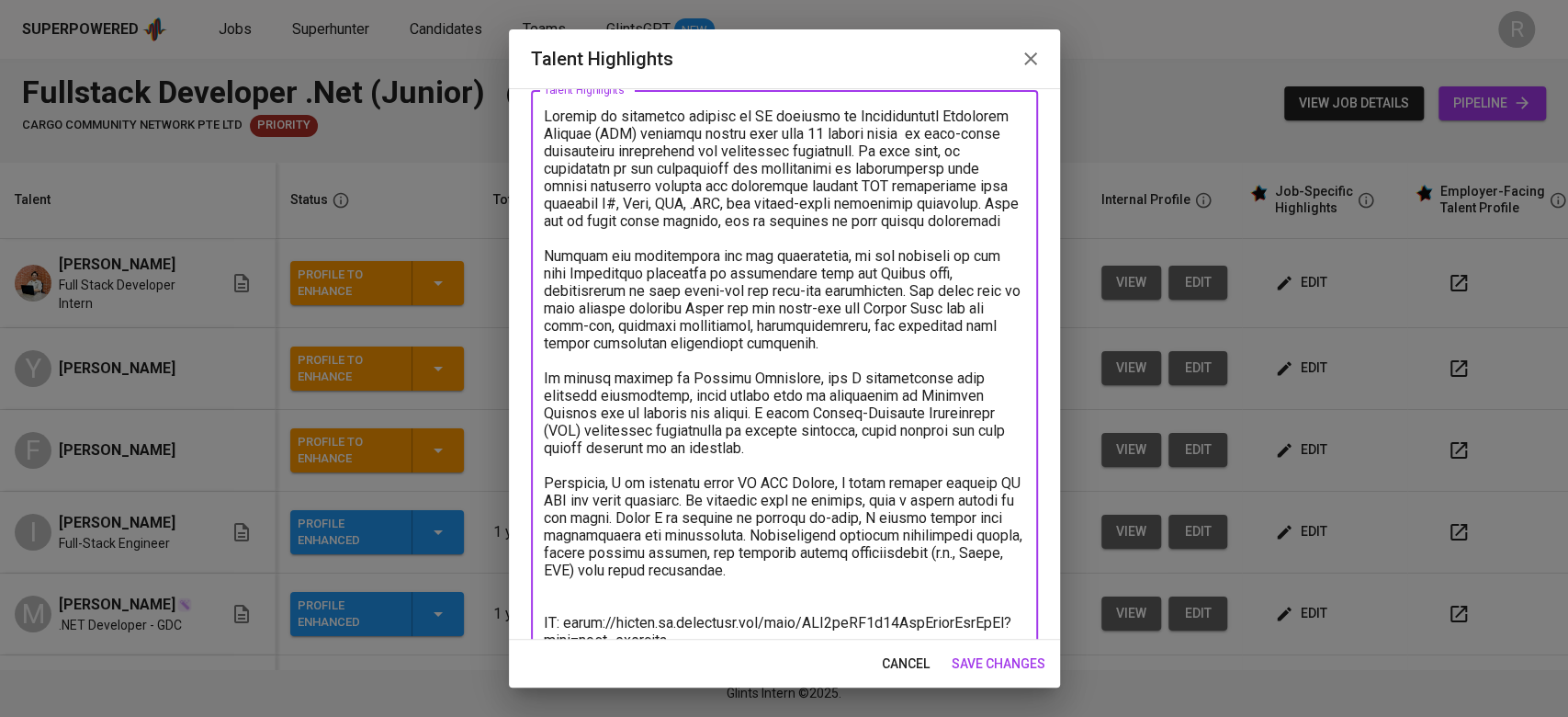
drag, startPoint x: 591, startPoint y: 399, endPoint x: 517, endPoint y: 395, distance: 74.1
click at [517, 395] on div "Enhance the Talent's profile by adding highlights relevant to this job - accomp…" at bounding box center [784, 364] width 552 height 552
click at [765, 238] on textarea at bounding box center [784, 517] width 481 height 820
click at [765, 229] on textarea at bounding box center [784, 517] width 481 height 820
click at [767, 221] on textarea at bounding box center [784, 517] width 481 height 820
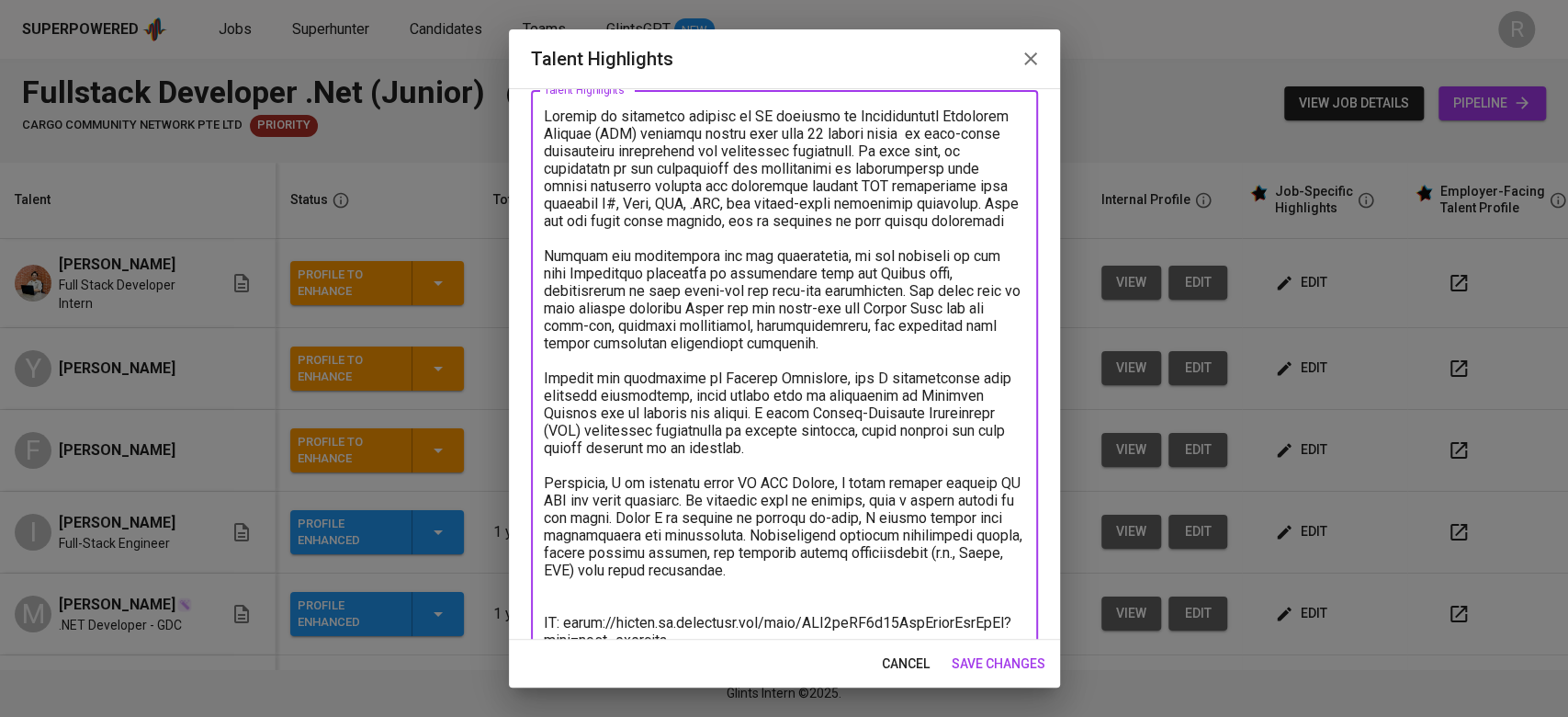
click at [809, 242] on textarea at bounding box center [784, 517] width 481 height 820
drag, startPoint x: 689, startPoint y: 220, endPoint x: 736, endPoint y: 240, distance: 51.1
click at [736, 240] on textarea at bounding box center [784, 517] width 481 height 820
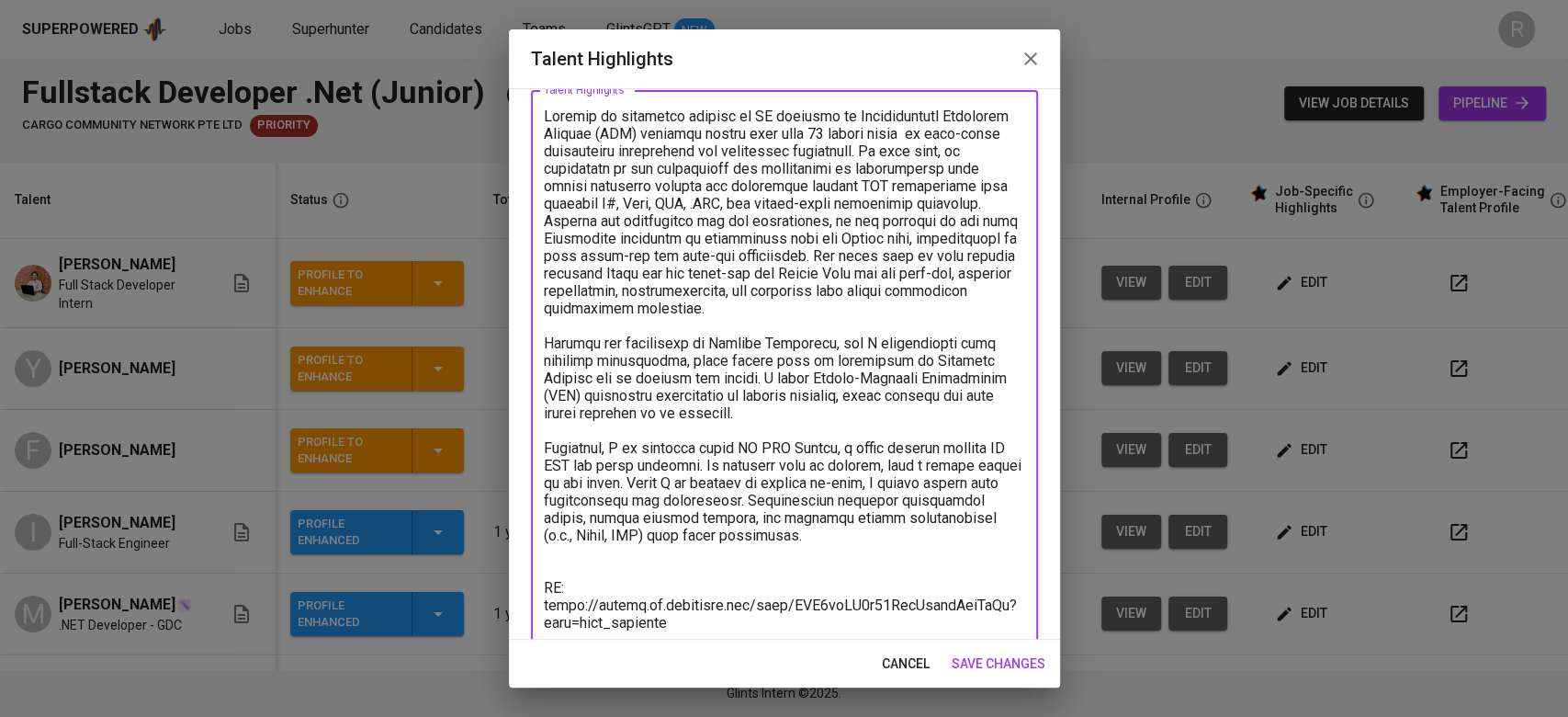
drag, startPoint x: 643, startPoint y: 273, endPoint x: 697, endPoint y: 322, distance: 72.9
click at [697, 322] on textarea at bounding box center [784, 499] width 481 height 785
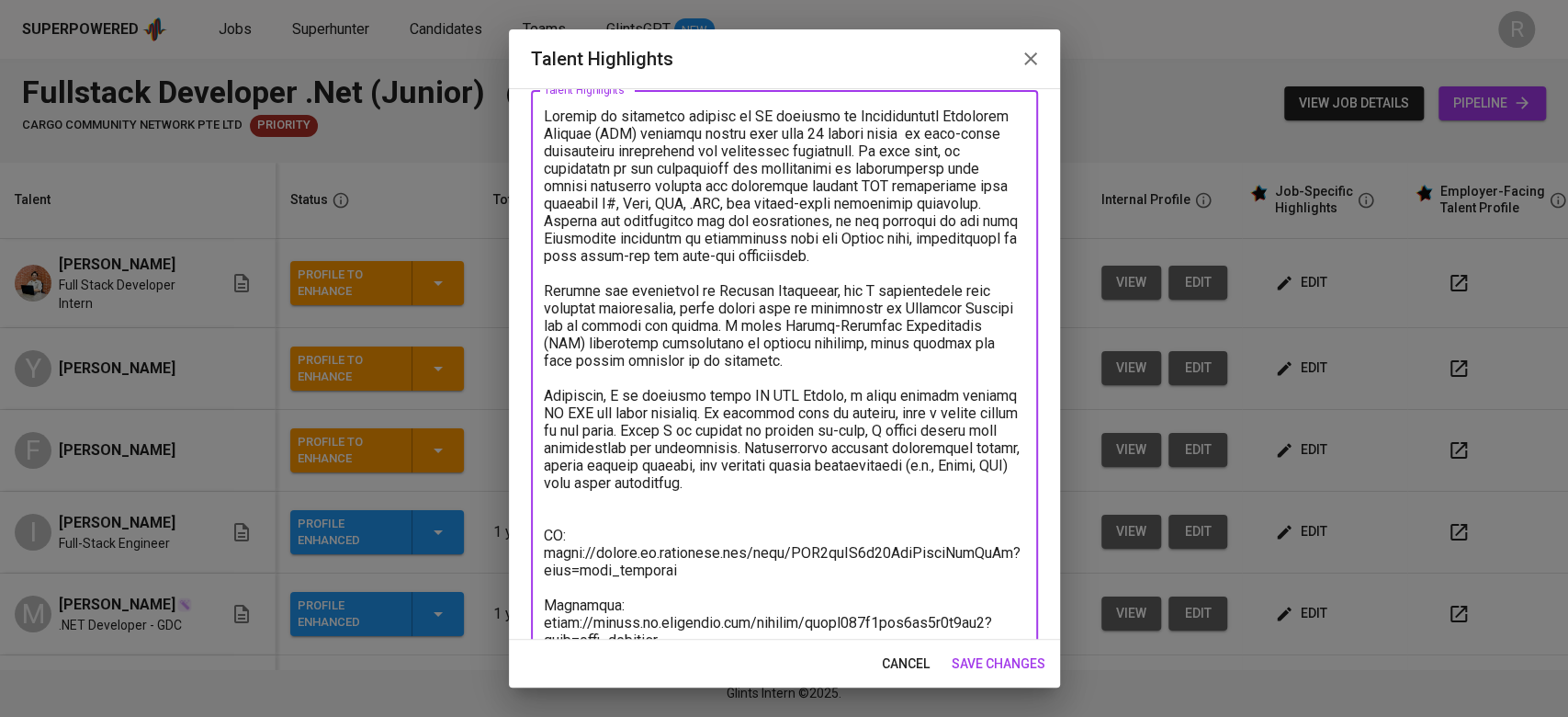
drag, startPoint x: 853, startPoint y: 305, endPoint x: 784, endPoint y: 341, distance: 77.8
click at [784, 341] on textarea at bounding box center [784, 474] width 481 height 734
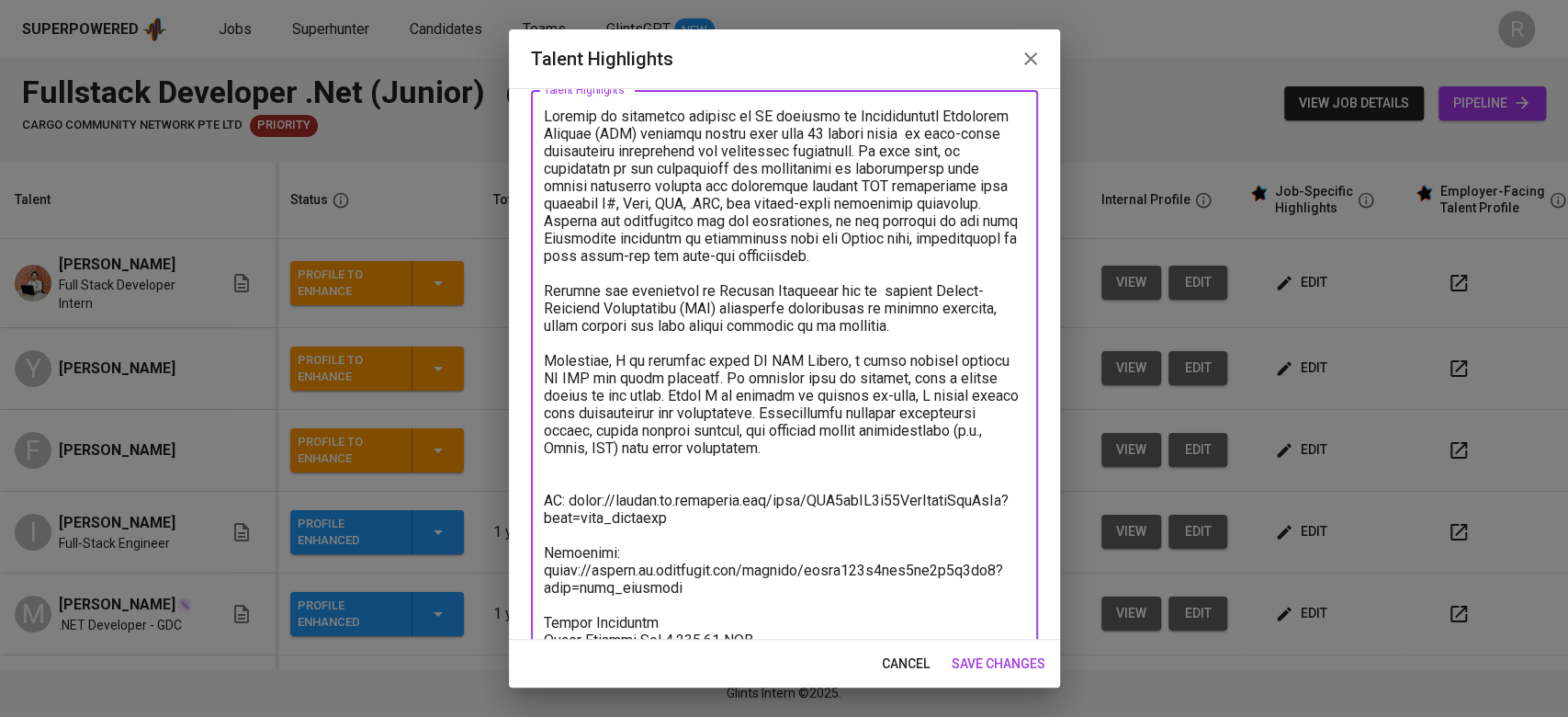
click at [672, 265] on textarea at bounding box center [784, 456] width 481 height 699
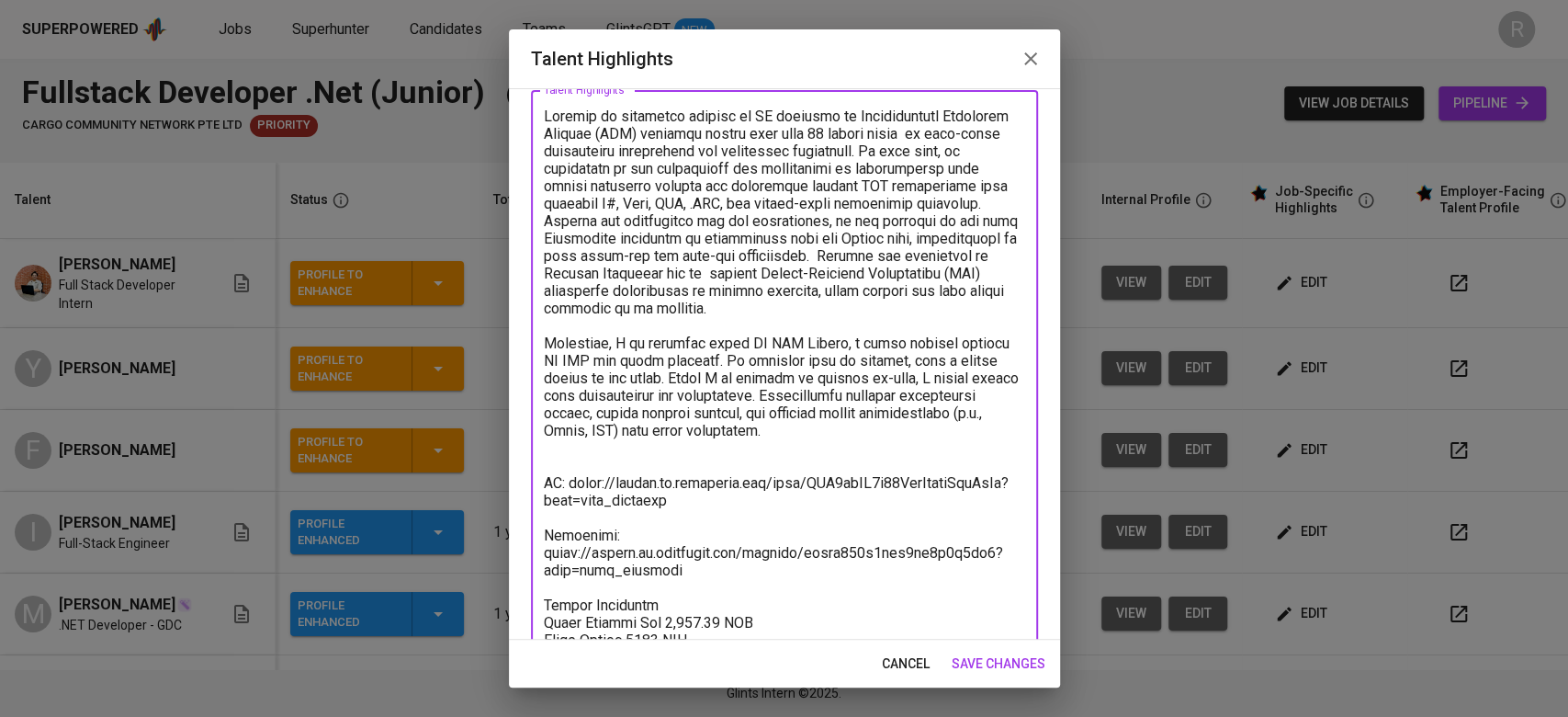
drag, startPoint x: 944, startPoint y: 309, endPoint x: 933, endPoint y: 309, distance: 11.0
click at [933, 309] on textarea at bounding box center [784, 448] width 481 height 681
drag, startPoint x: 950, startPoint y: 445, endPoint x: 517, endPoint y: 353, distance: 442.7
click at [517, 353] on div "Enhance the Talent's profile by adding highlights relevant to this job - accomp…" at bounding box center [784, 364] width 552 height 552
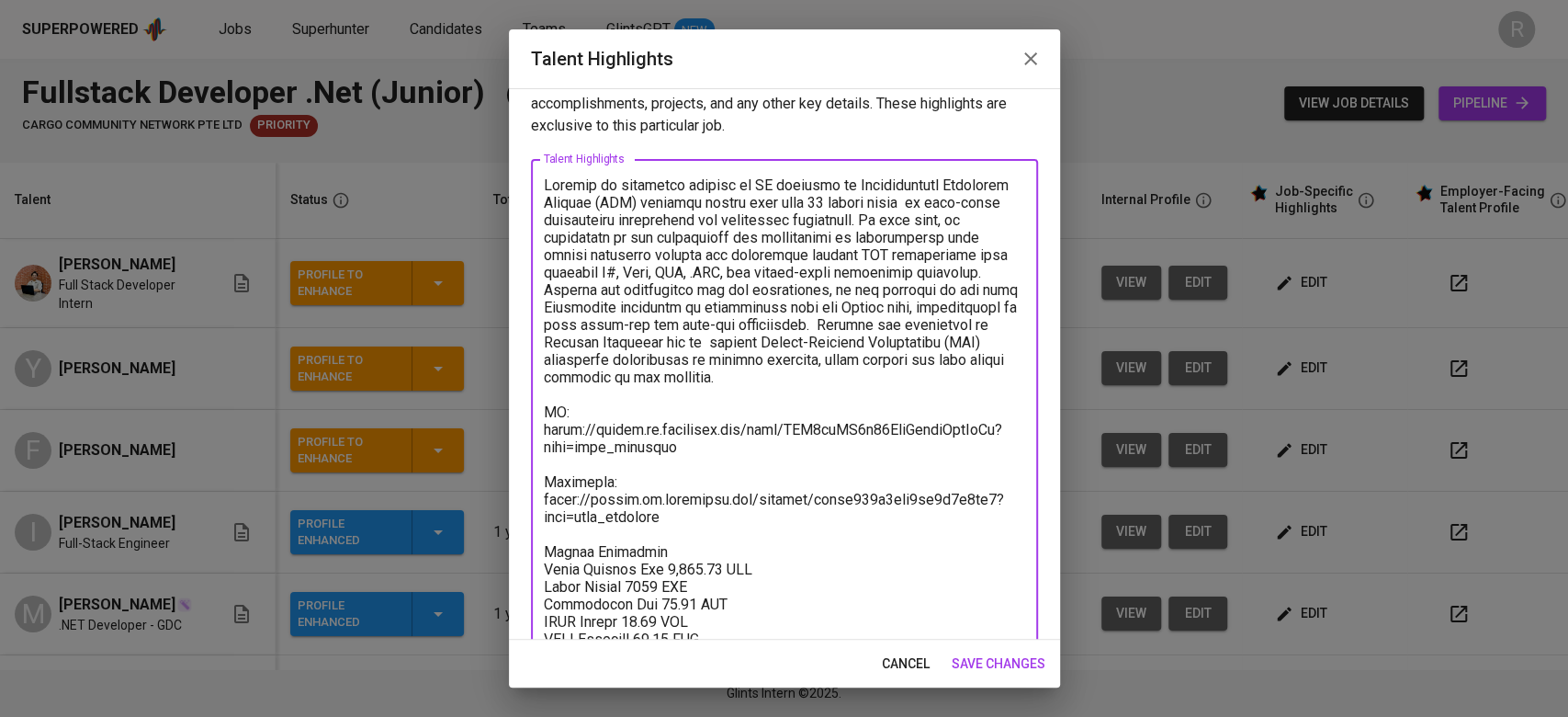
scroll to position [142, 0]
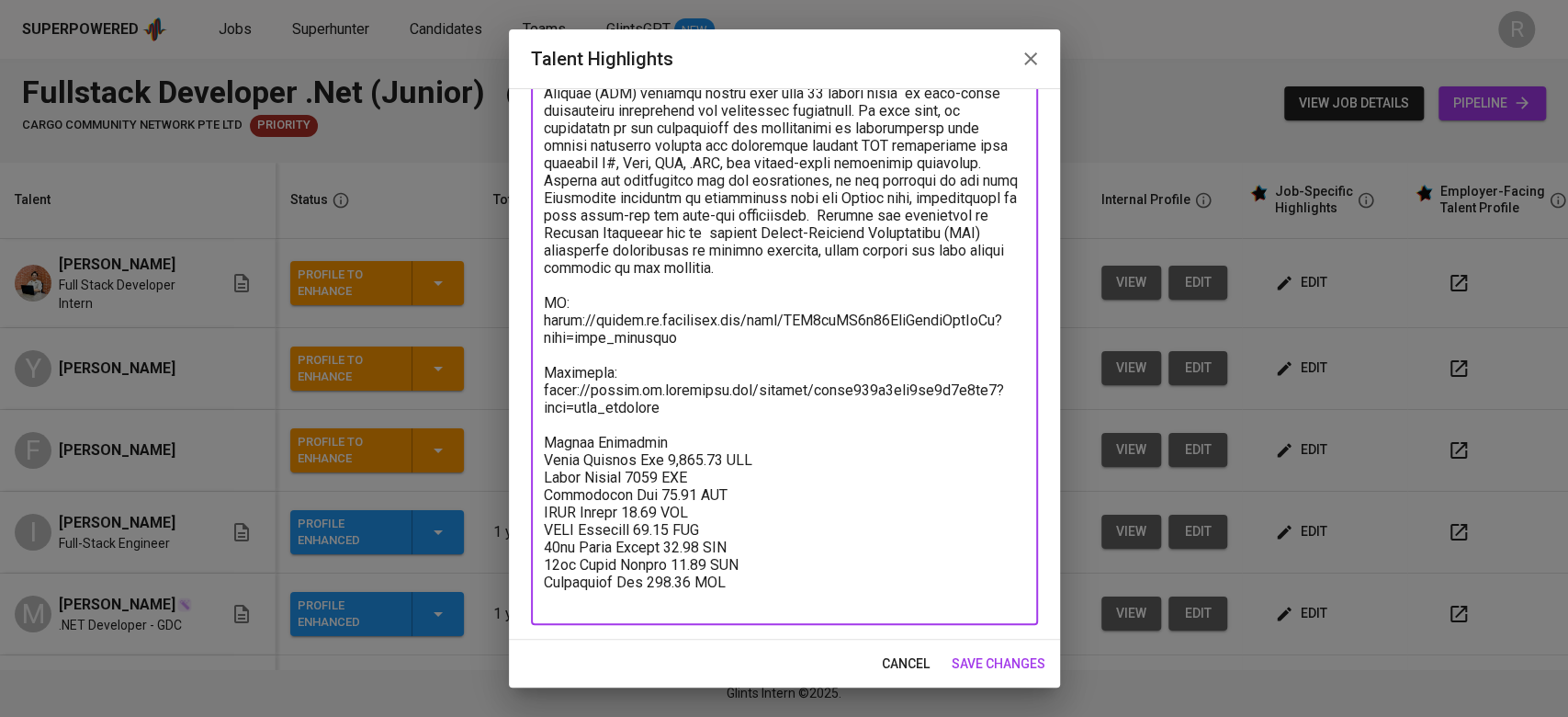
click at [640, 285] on textarea at bounding box center [784, 338] width 481 height 541
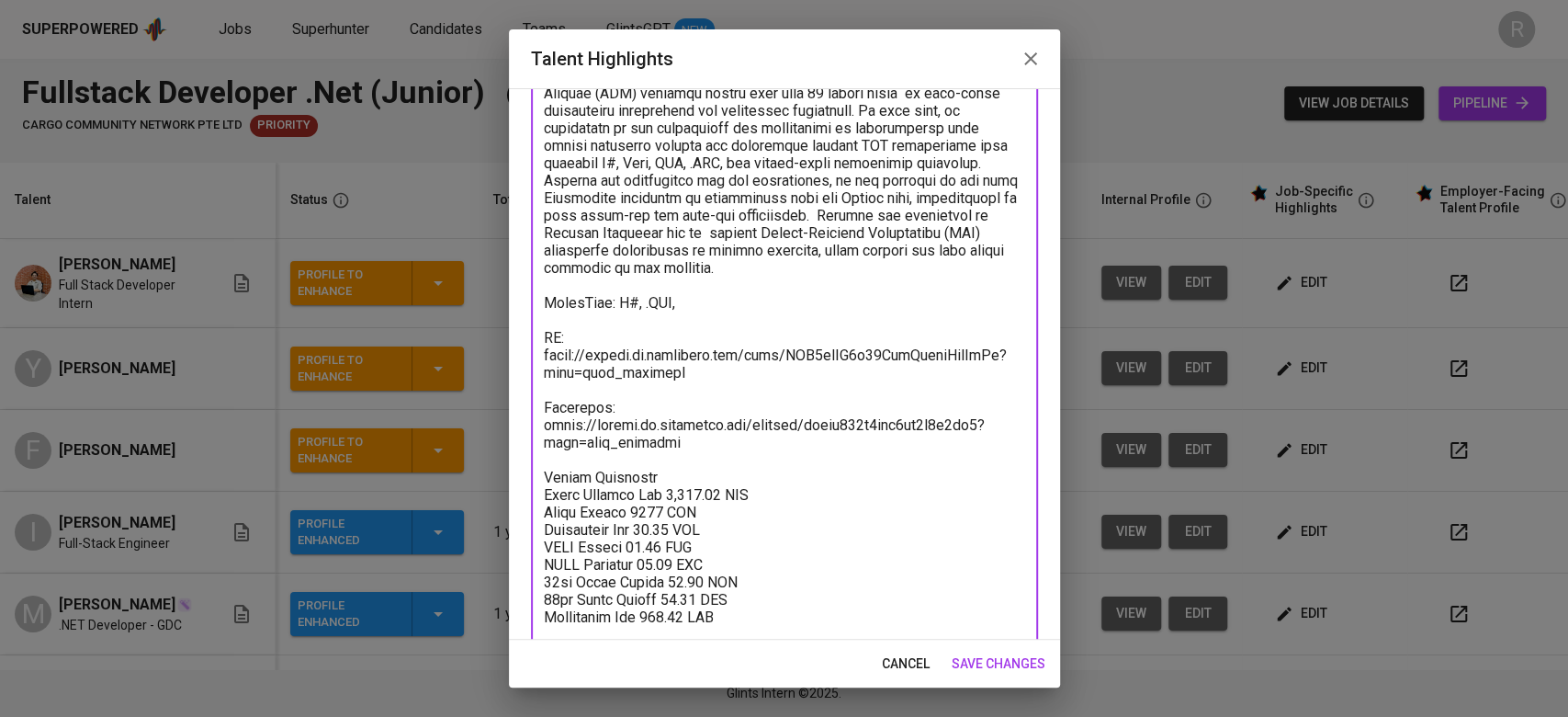
drag, startPoint x: 692, startPoint y: 390, endPoint x: 527, endPoint y: 372, distance: 166.0
click at [527, 372] on div "Enhance the Talent's profile by adding highlights relevant to this job - accomp…" at bounding box center [784, 364] width 552 height 552
click at [681, 302] on textarea at bounding box center [784, 355] width 481 height 576
click at [705, 312] on textarea at bounding box center [784, 355] width 481 height 576
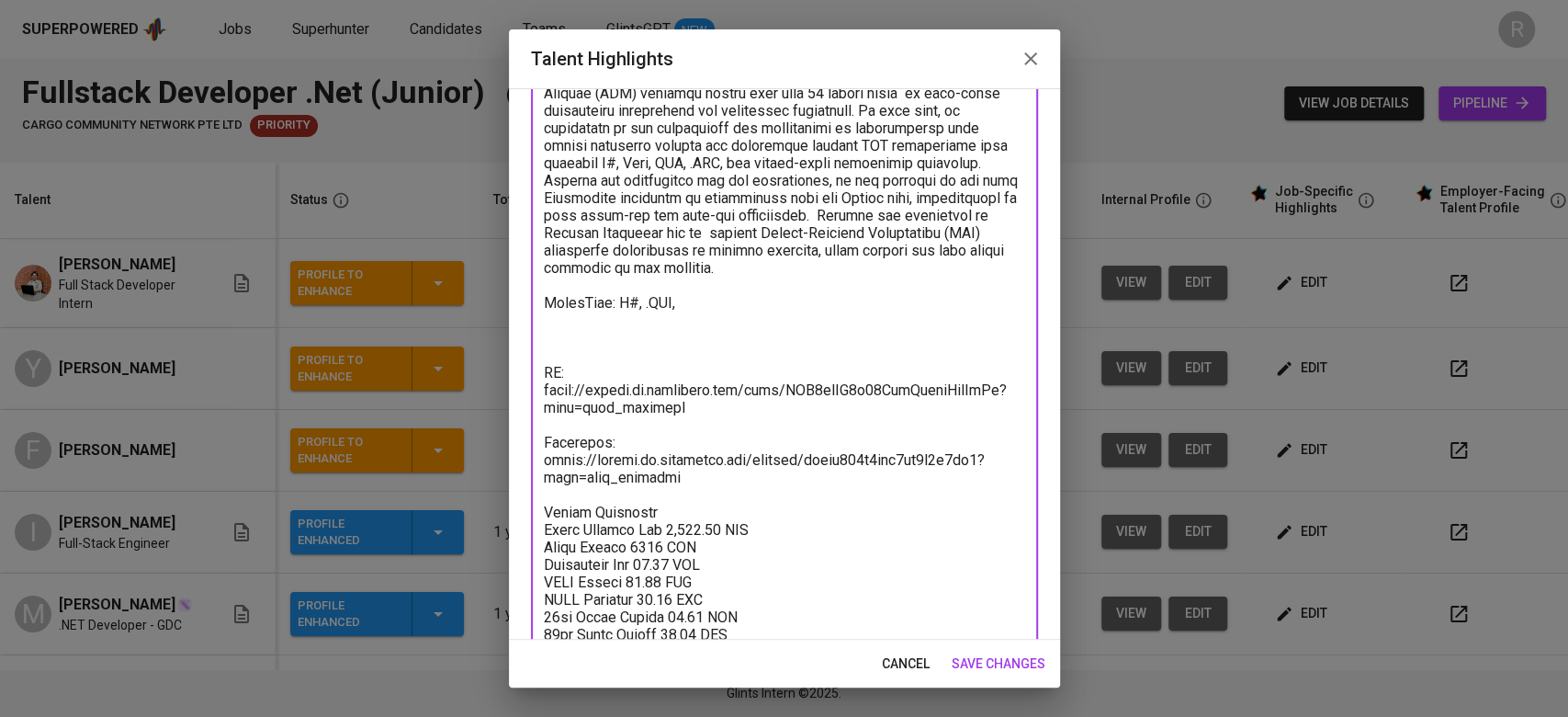
paste textarea "Programming (JavaScript, Python, PHP, SQL, Java, C#, HTML, CSS, Typescript), Re…"
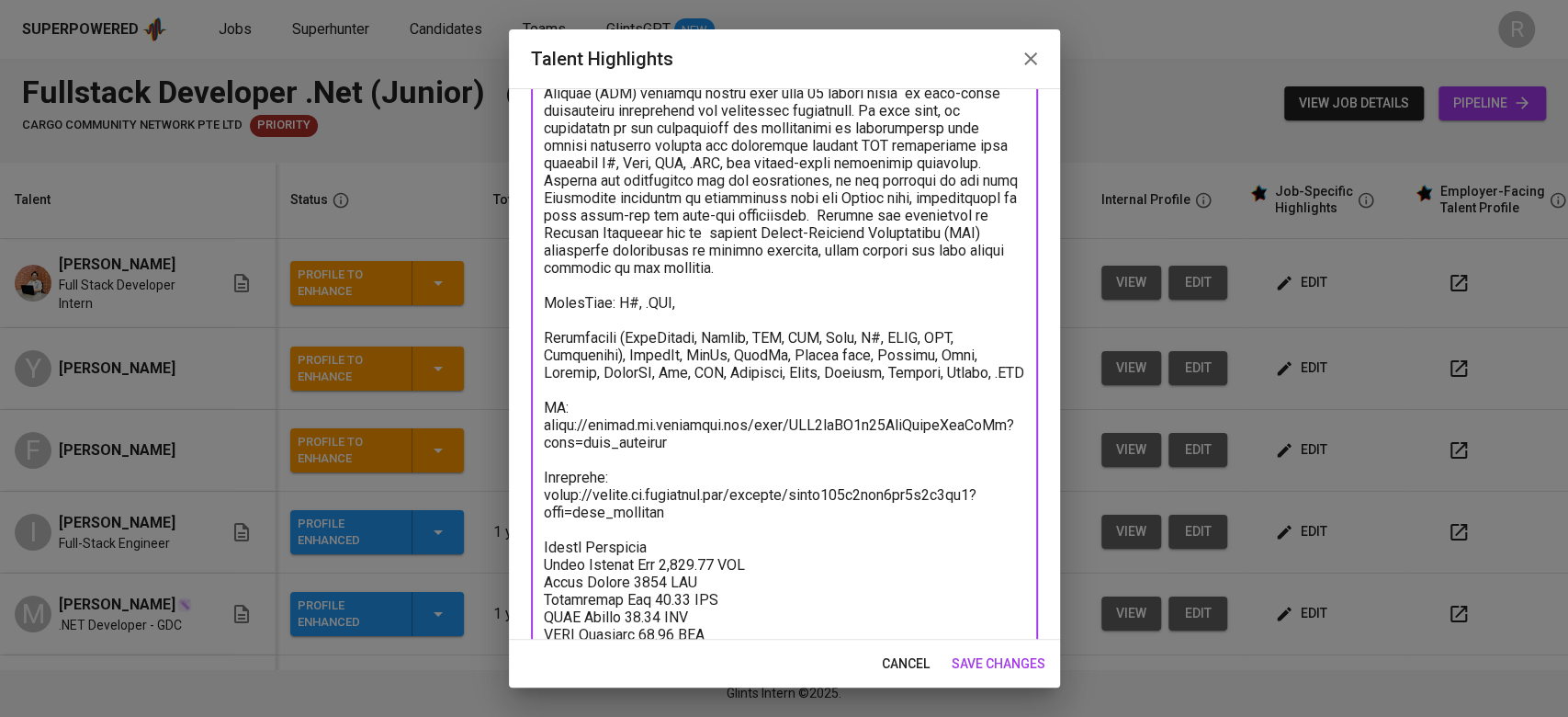
click at [710, 317] on textarea at bounding box center [784, 399] width 481 height 663
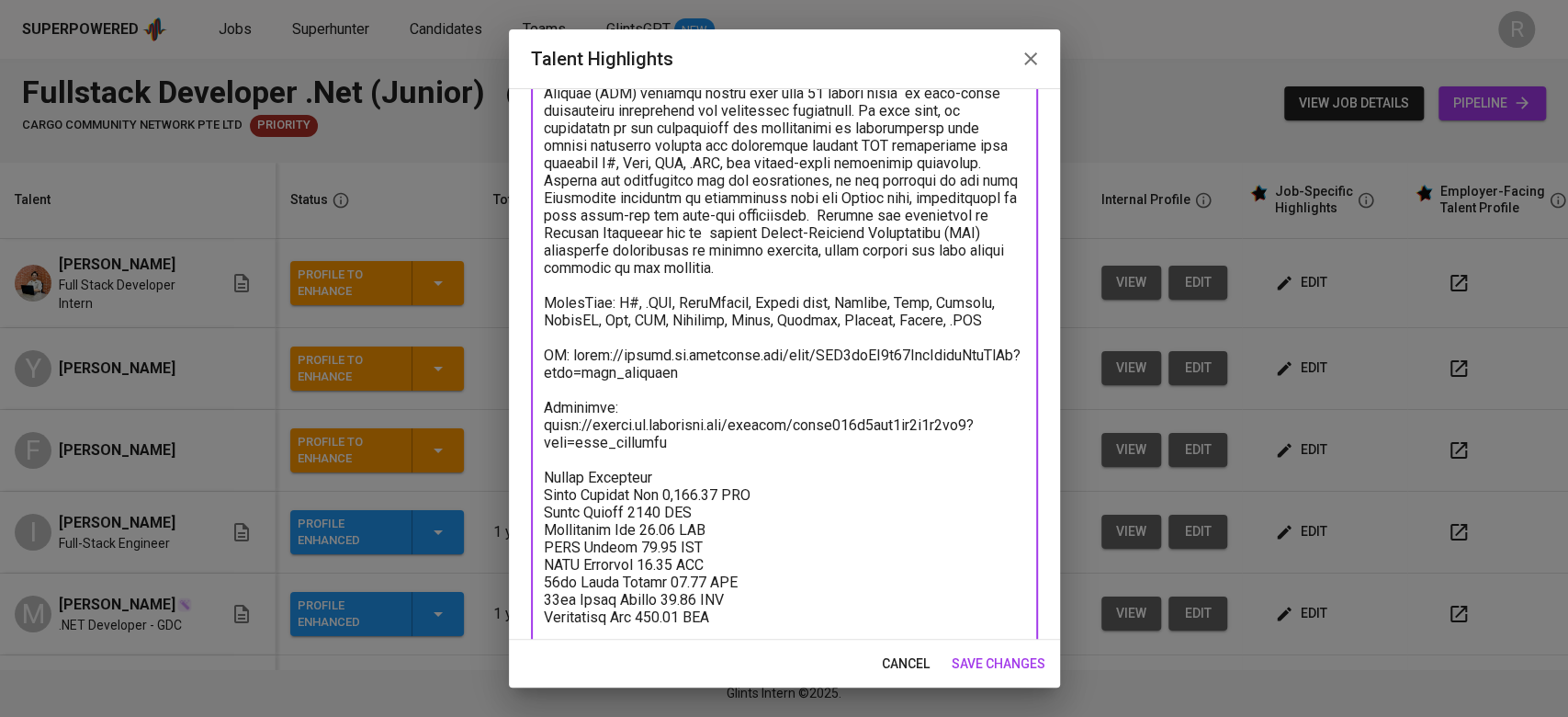
drag, startPoint x: 984, startPoint y: 330, endPoint x: 944, endPoint y: 330, distance: 40.0
click at [944, 330] on textarea at bounding box center [784, 364] width 481 height 593
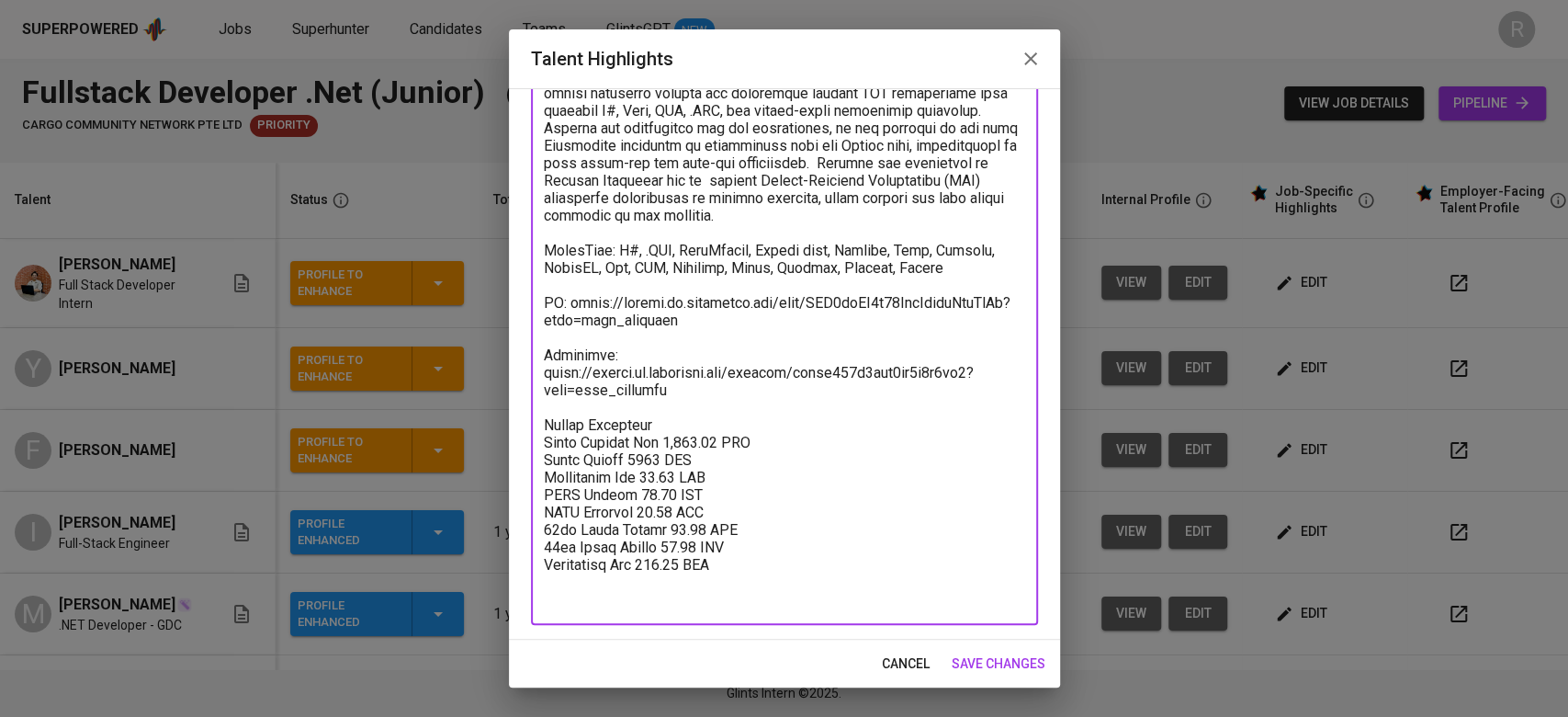
scroll to position [0, 0]
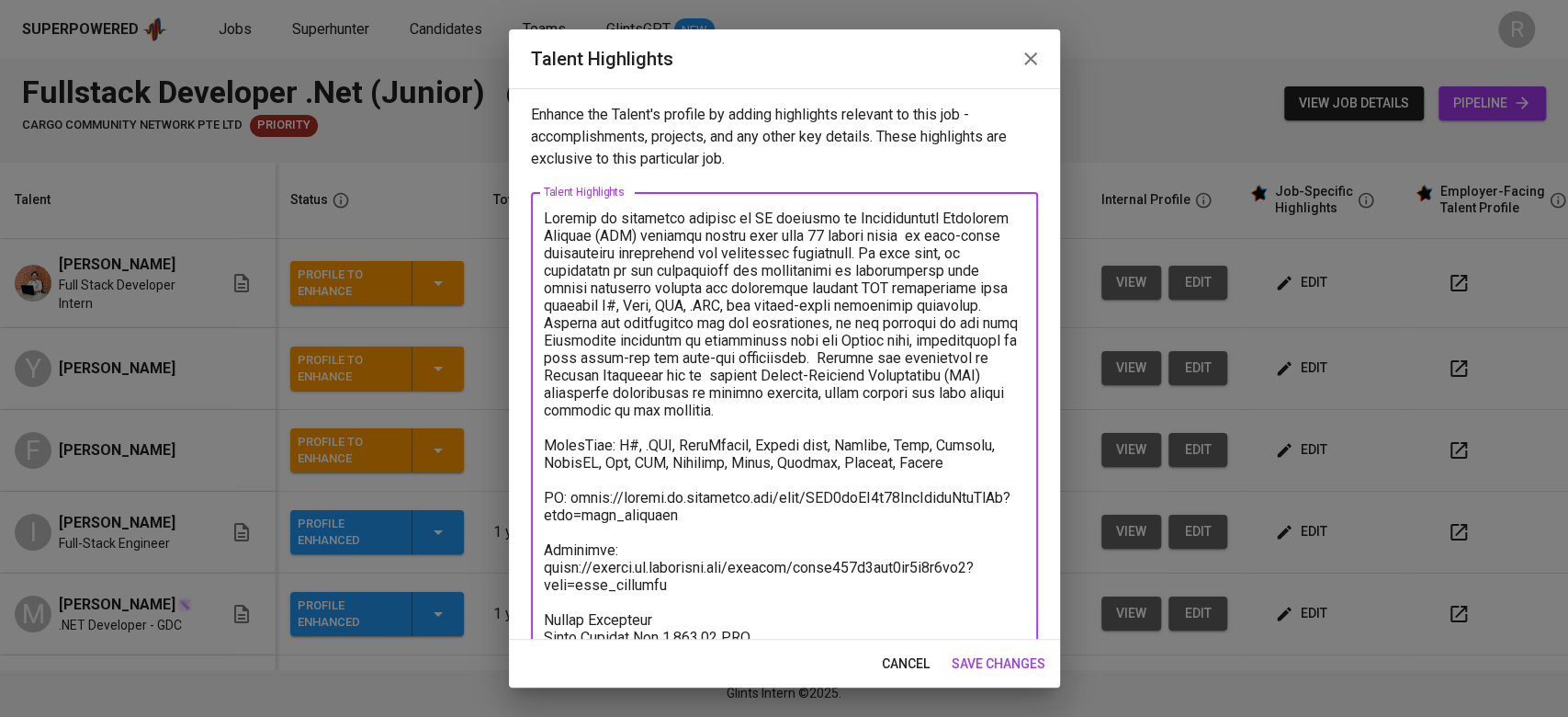
type textarea "Yohanes is currently working at LG focusing on Manufacturing Execution Systems …"
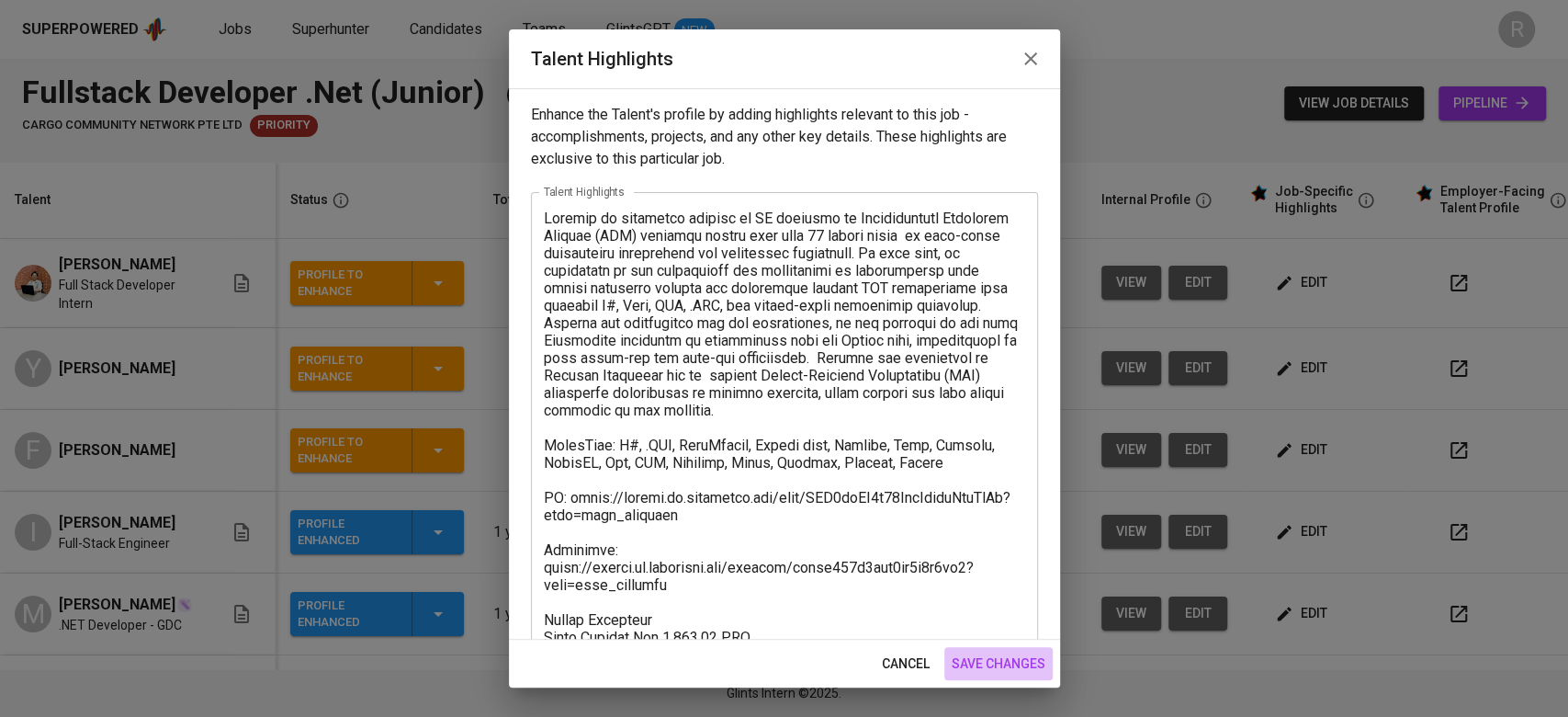
click at [1015, 663] on span "save changes" at bounding box center [998, 663] width 93 height 23
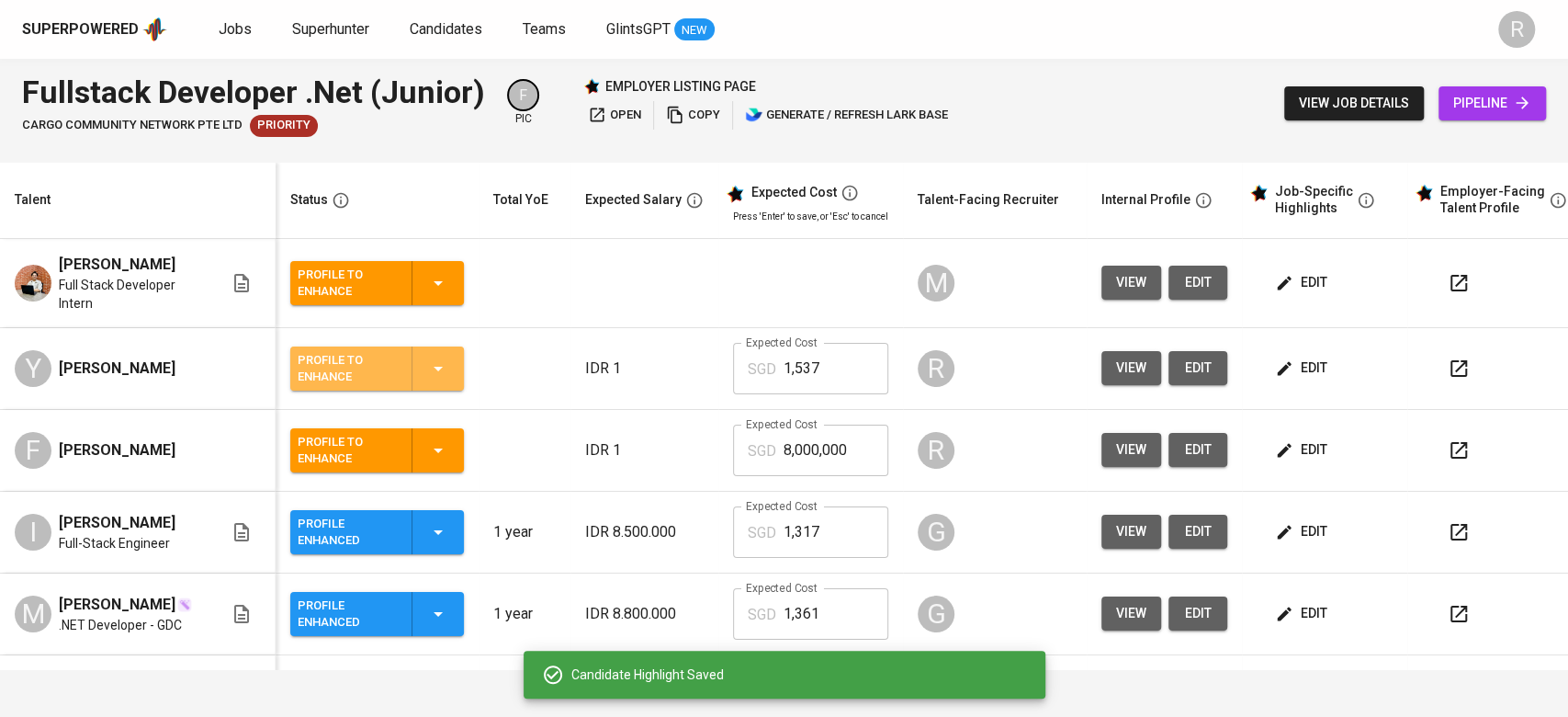
click at [463, 356] on button "Profile to Enhance" at bounding box center [376, 368] width 173 height 44
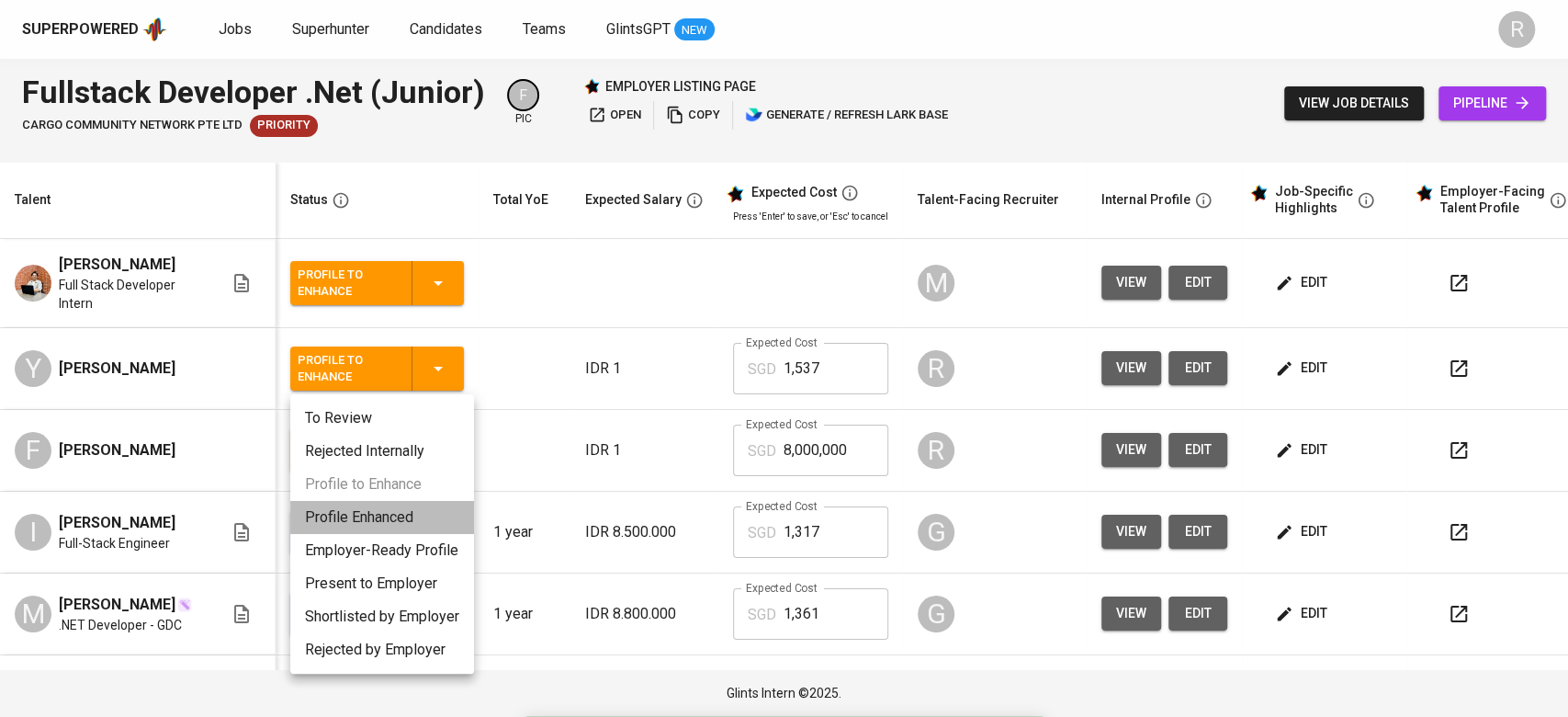
click at [350, 522] on li "Profile Enhanced" at bounding box center [381, 518] width 184 height 33
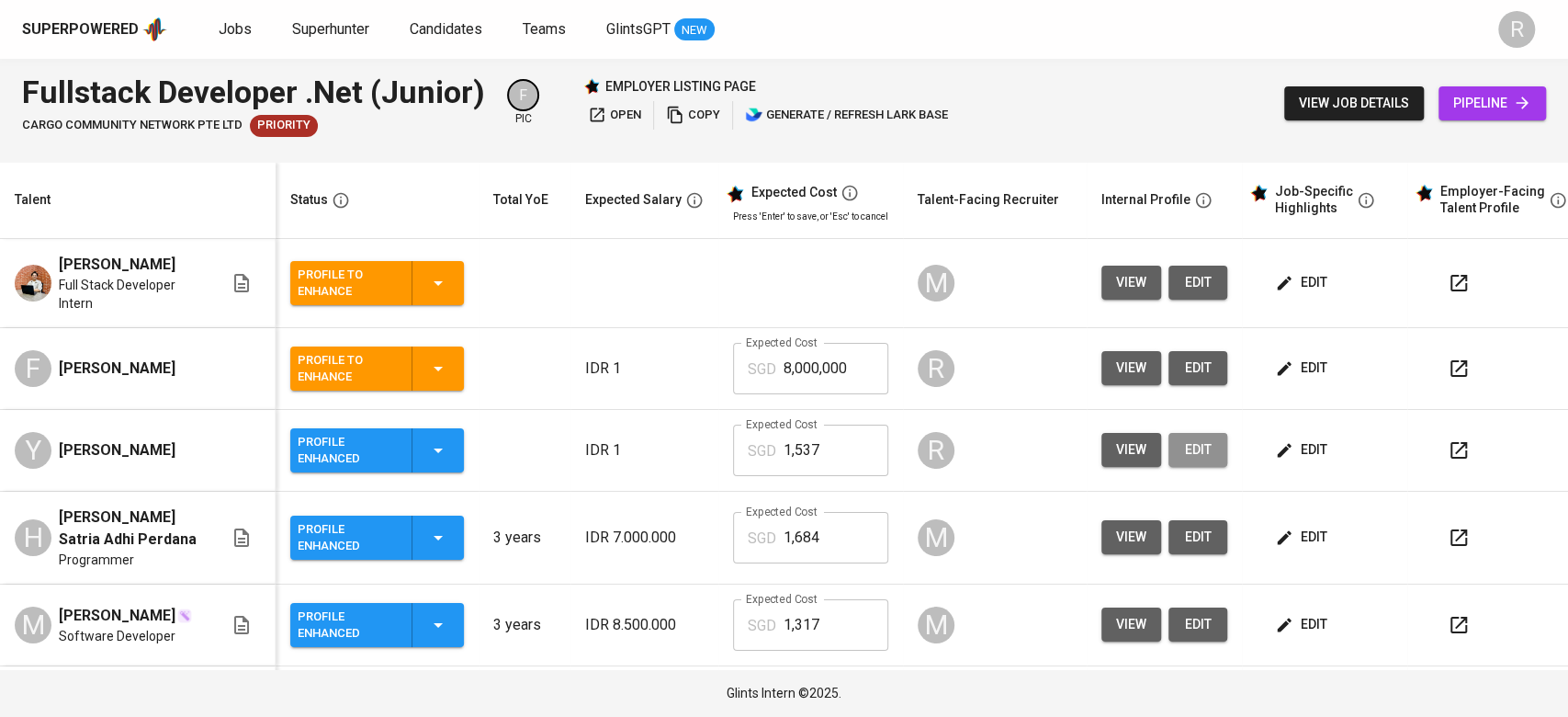
click at [1211, 452] on button "edit" at bounding box center [1197, 449] width 58 height 34
click at [1463, 451] on icon "button" at bounding box center [1458, 449] width 22 height 22
click at [1296, 430] on td "edit" at bounding box center [1325, 450] width 165 height 82
click at [1285, 442] on icon "button" at bounding box center [1284, 449] width 18 height 18
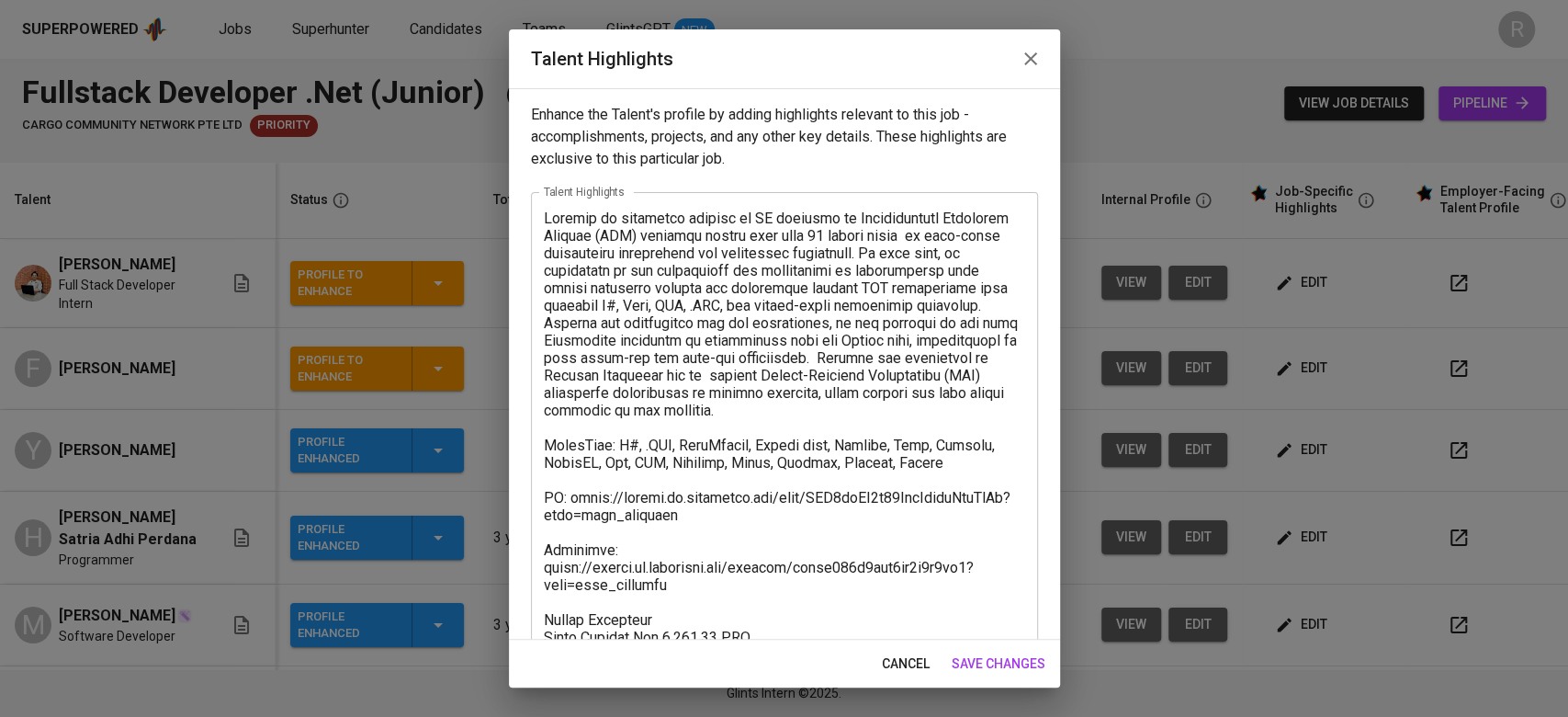
scroll to position [195, 0]
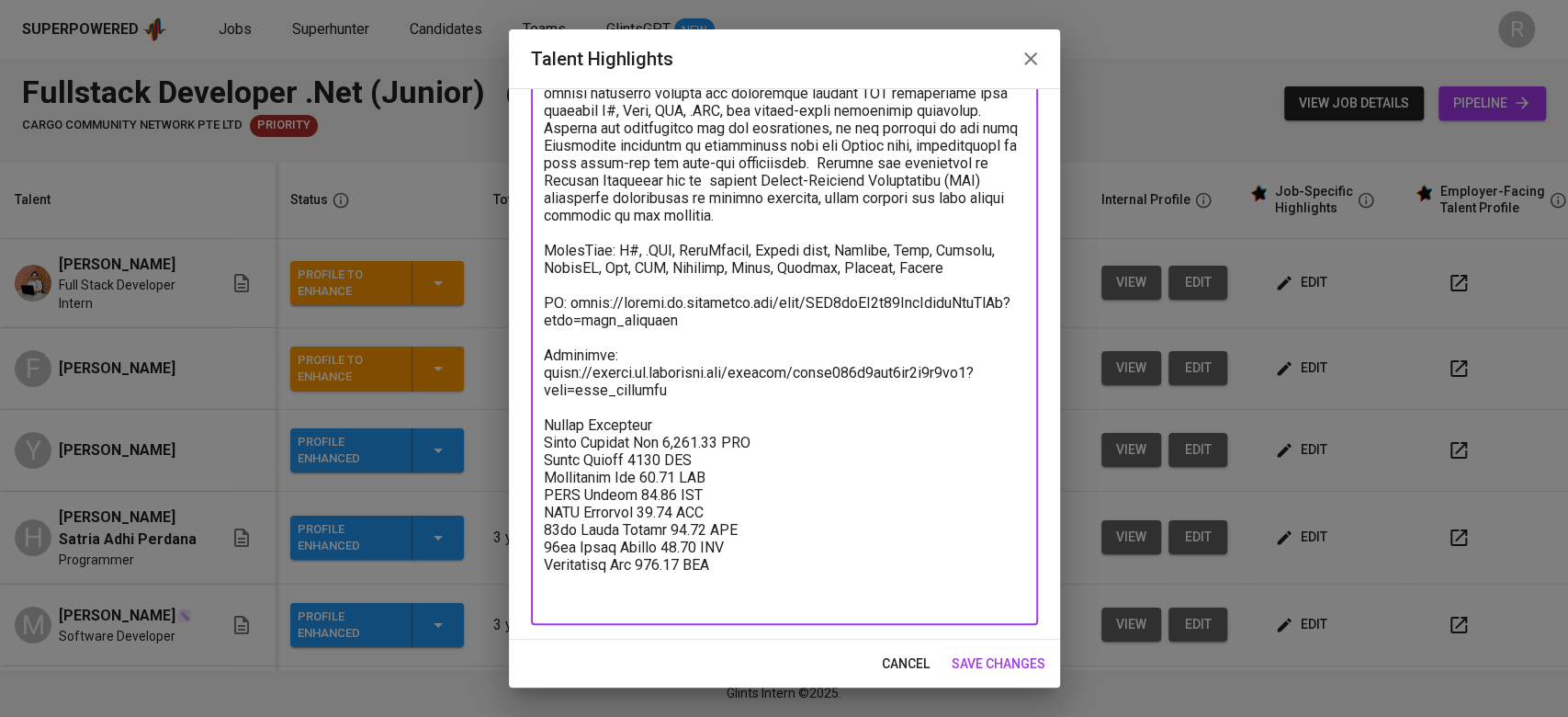
click at [709, 431] on textarea at bounding box center [784, 311] width 481 height 593
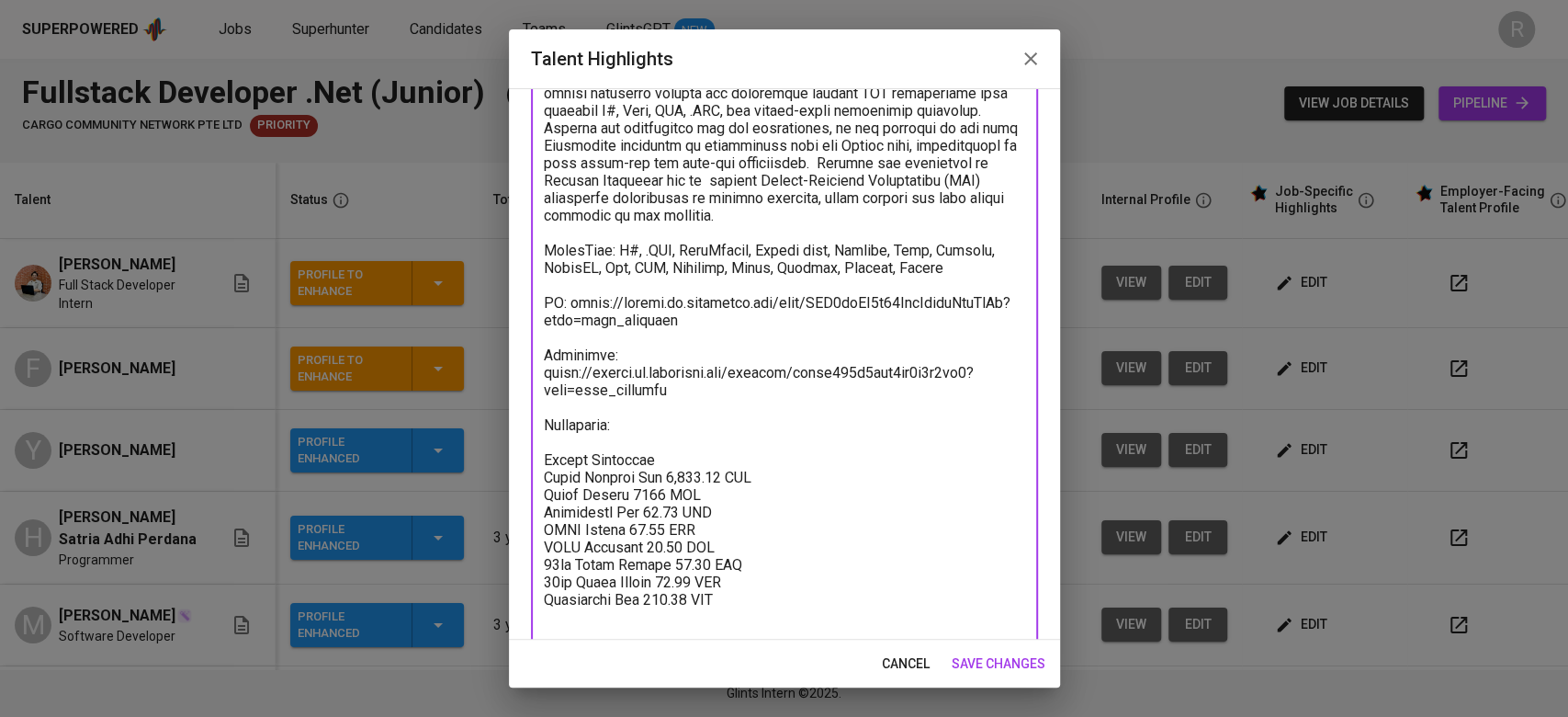
paste textarea "https://glints.sg.larksuite.com/file/L7SmbOmaKoIjoAxQIm1lL1yOglb?from=from_copy…"
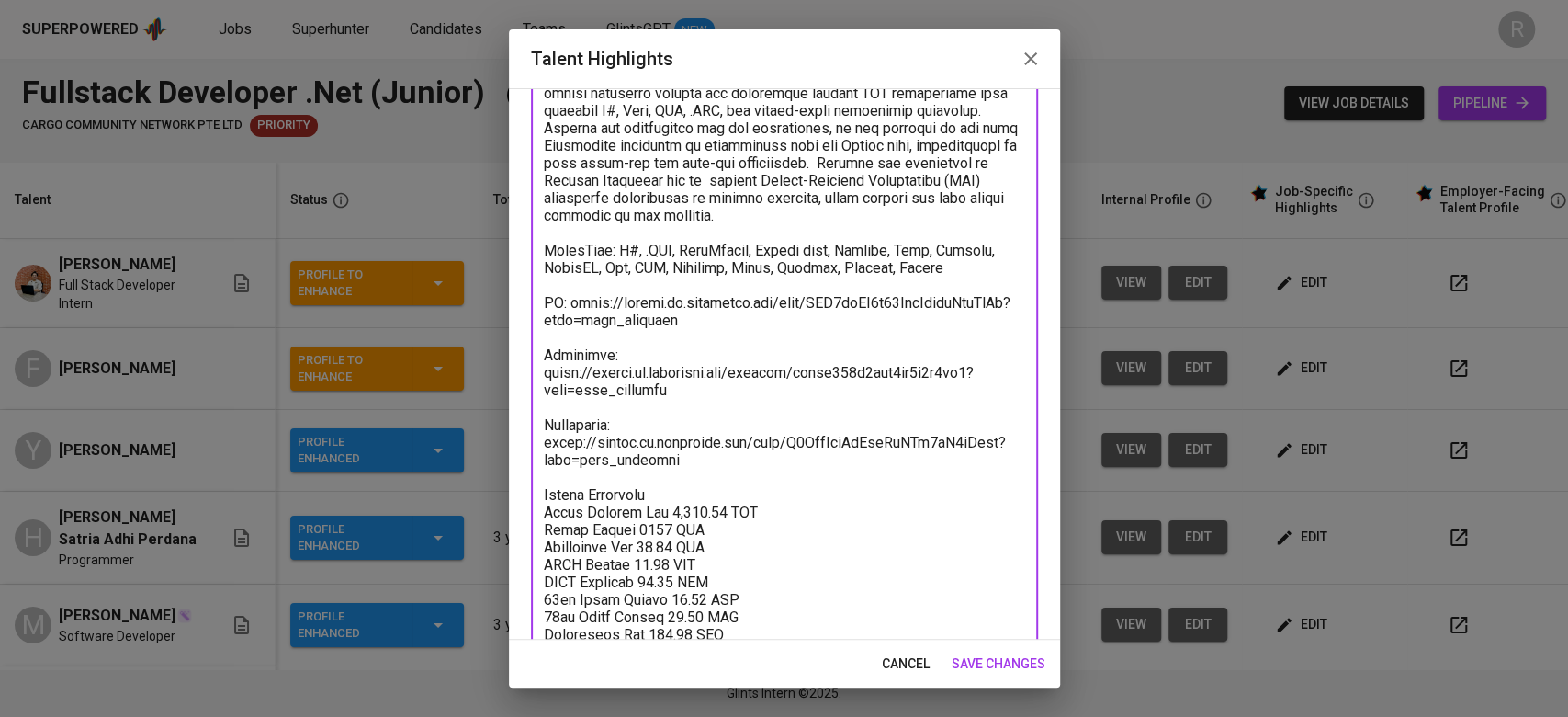
scroll to position [265, 0]
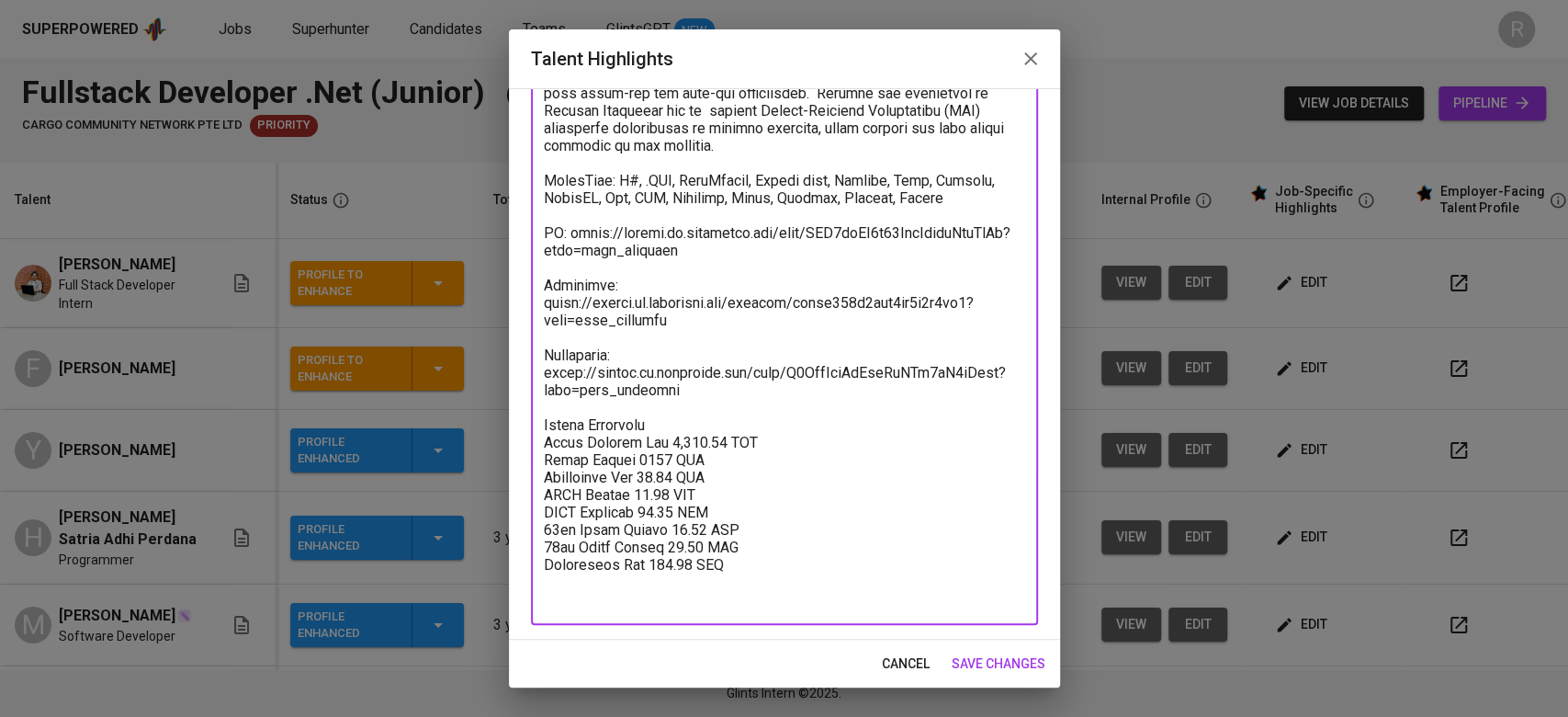
type textarea "Yohanes is currently working at LG focusing on Manufacturing Execution Systems …"
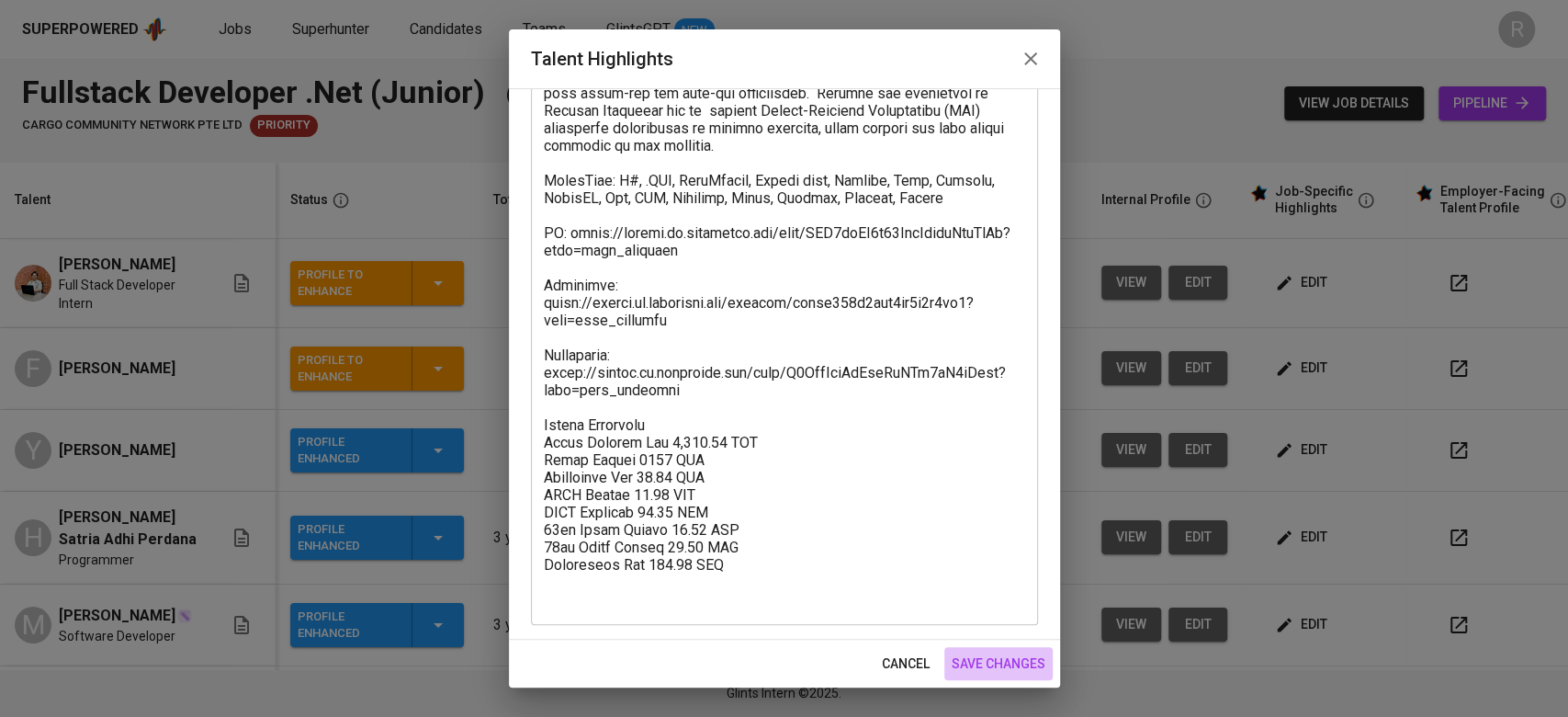
click at [1021, 660] on span "save changes" at bounding box center [998, 663] width 93 height 23
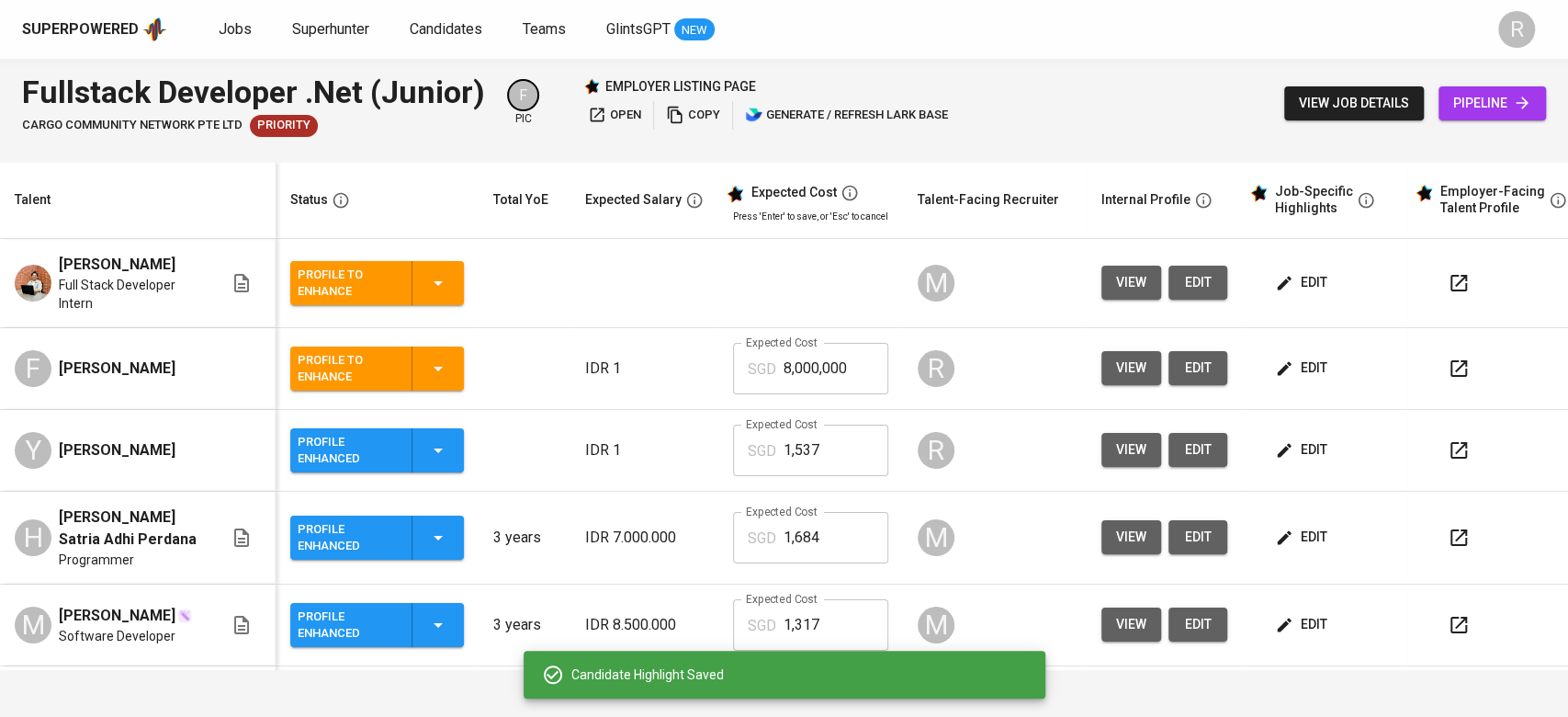
click at [1191, 424] on td "view edit" at bounding box center [1164, 450] width 156 height 82
click at [1176, 448] on button "edit" at bounding box center [1197, 449] width 58 height 34
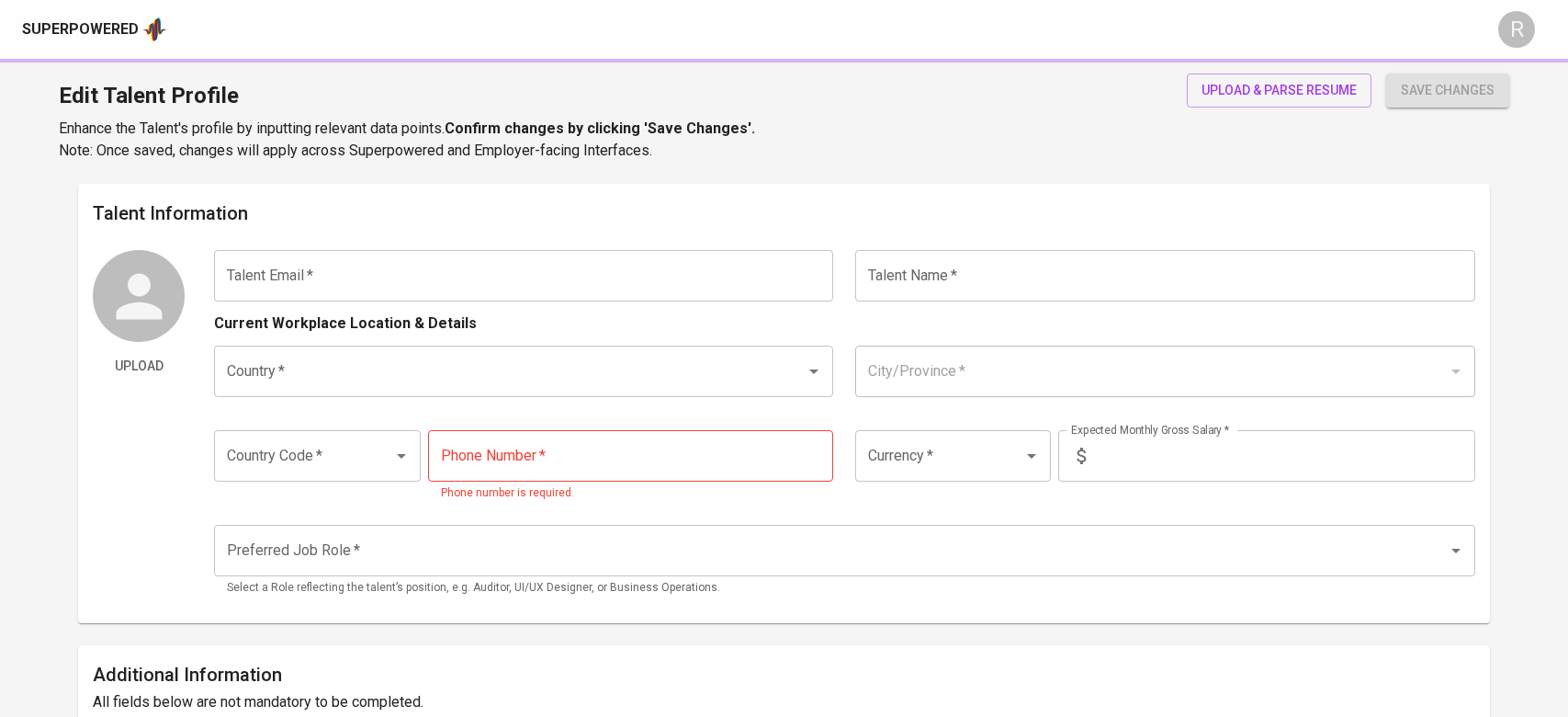
type input "[EMAIL_ADDRESS][DOMAIN_NAME]"
type input "[PERSON_NAME]"
type input "Indonesia"
type input "Jakarta Selatan, DKI Jakarta"
type input "+62"
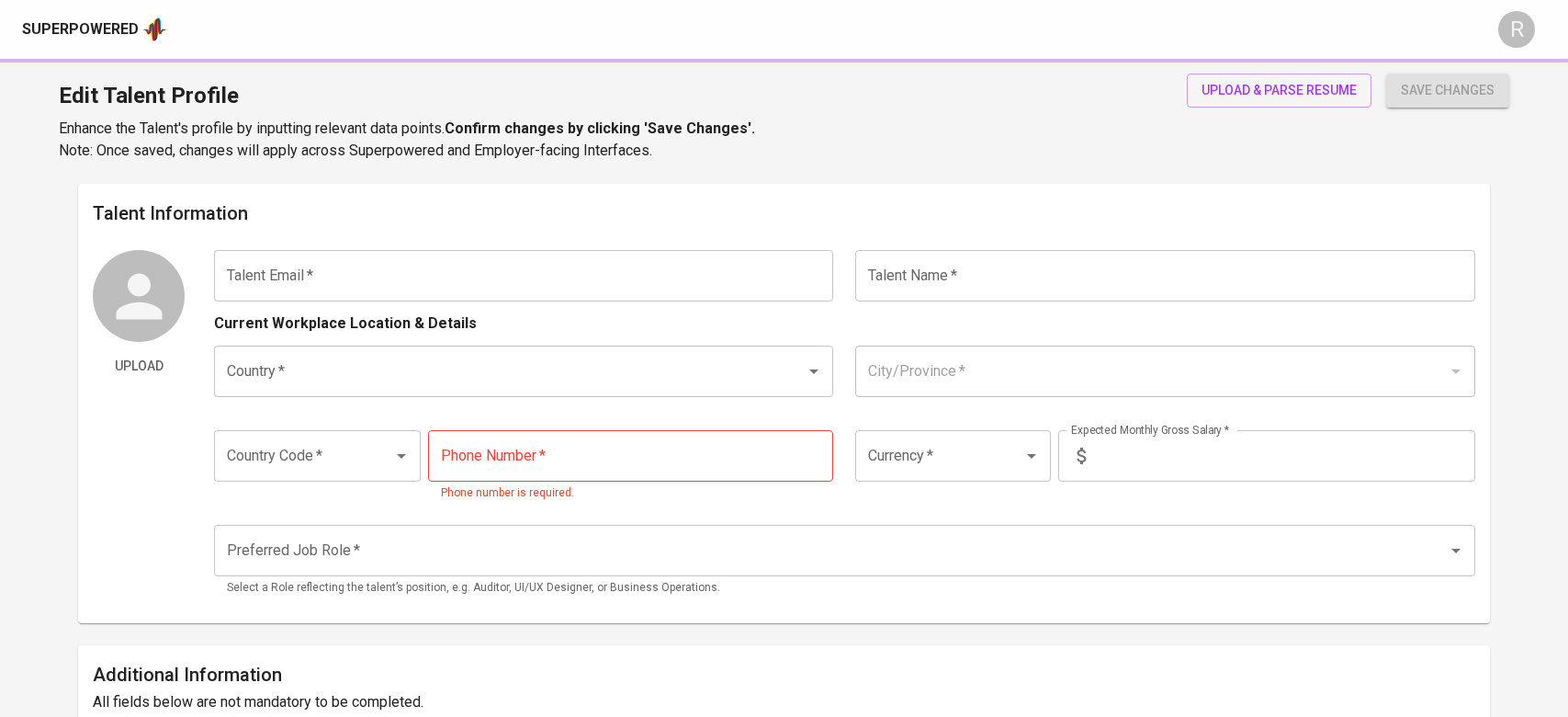
type input "852-1946-9192"
type input "IDR"
type input "Full Stack Developer"
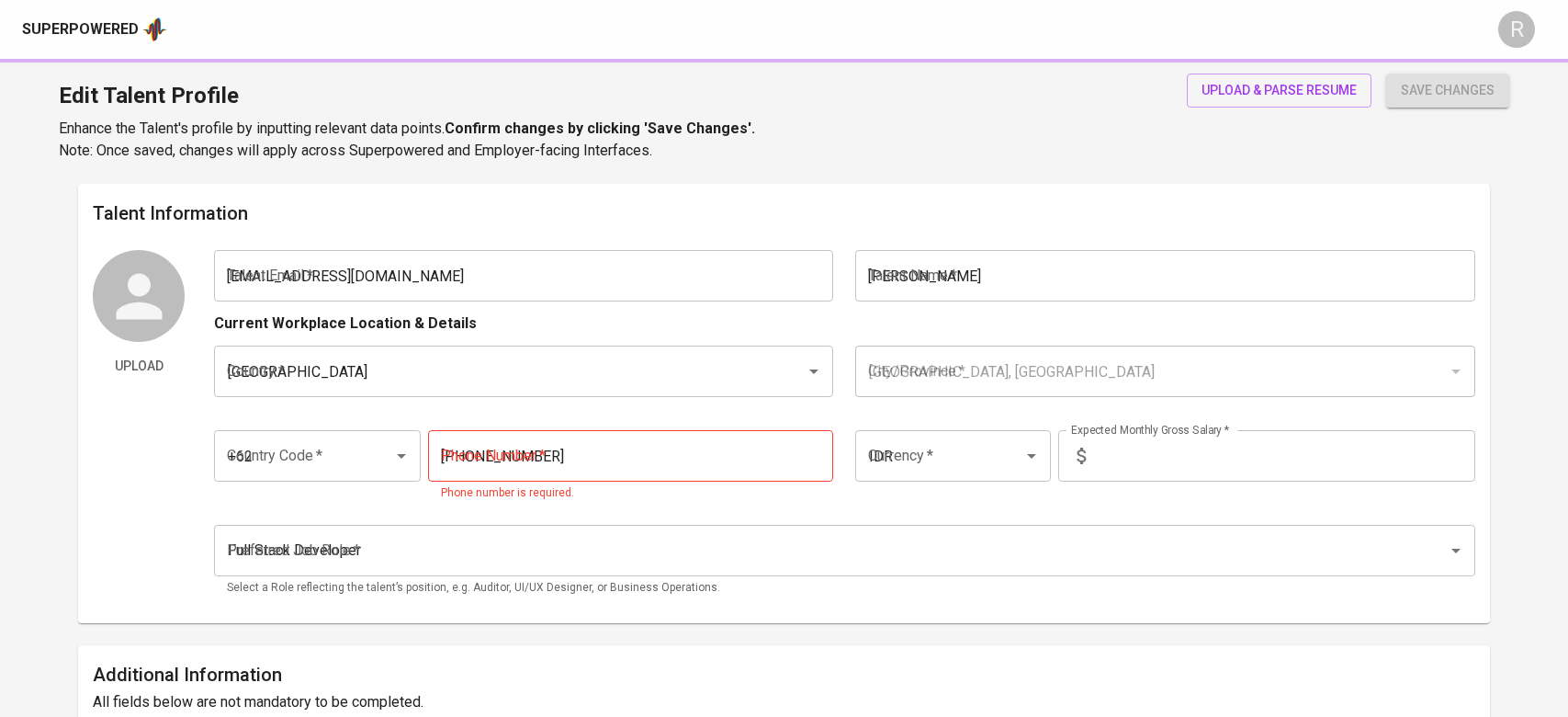
radio input "true"
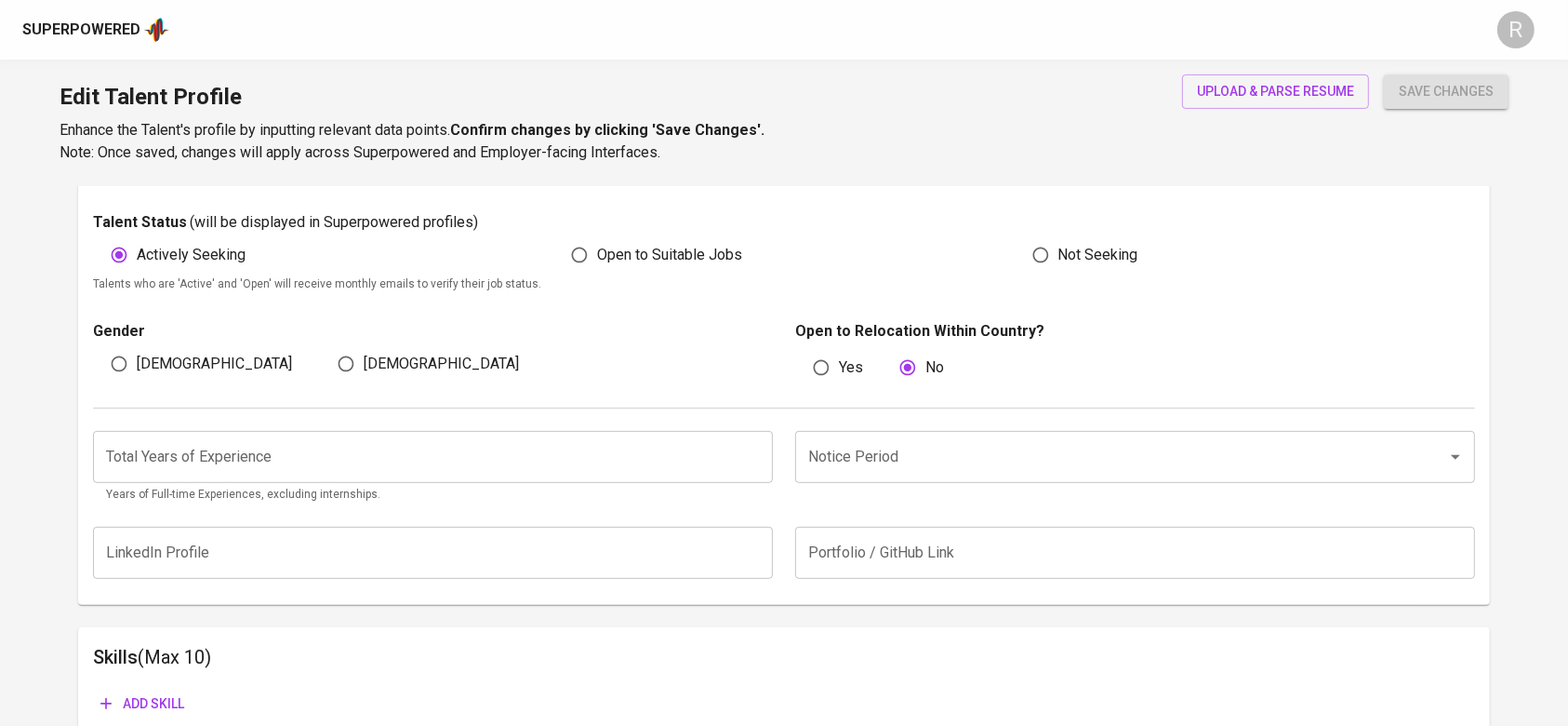
scroll to position [521, 0]
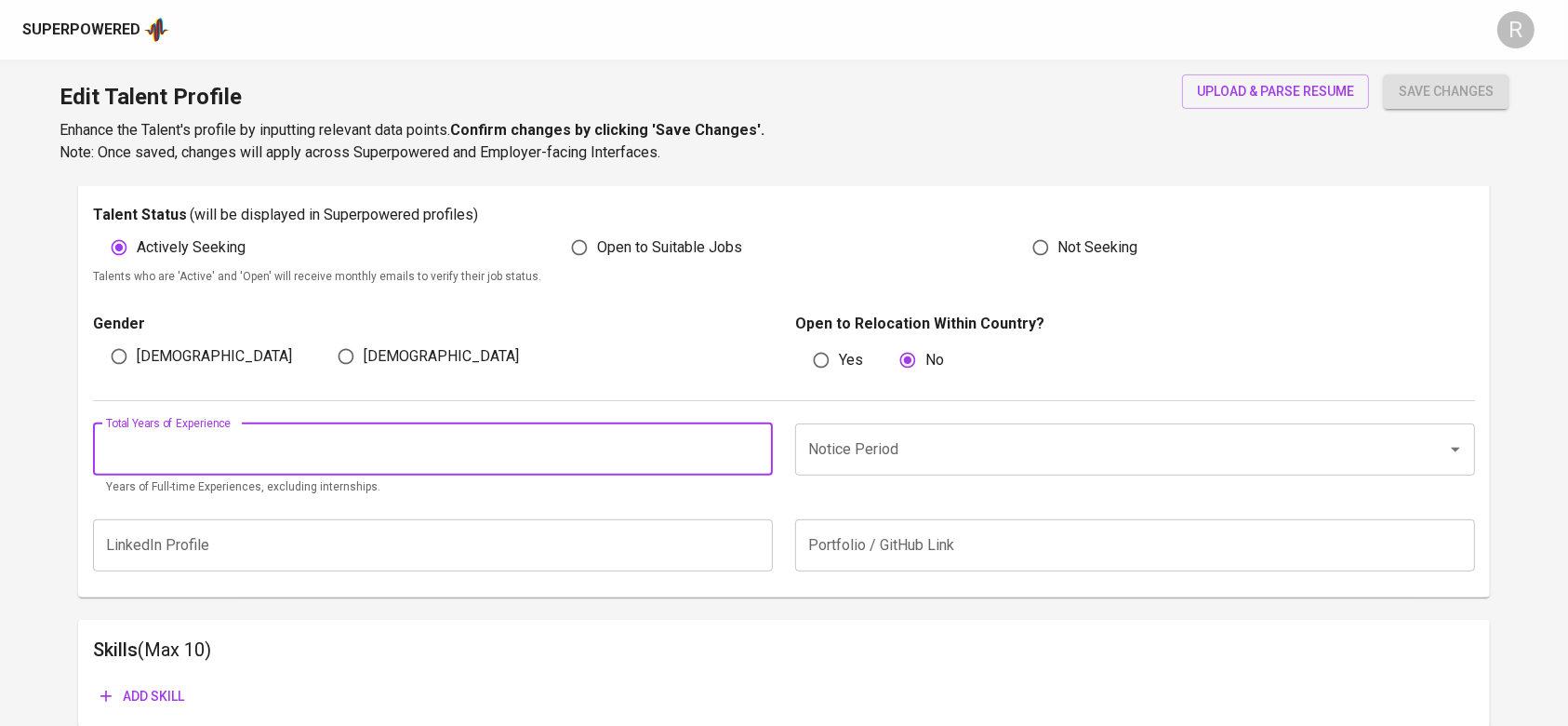
click at [566, 439] on input "number" at bounding box center [432, 449] width 680 height 52
type input "2"
click at [1384, 75] on button "save changes" at bounding box center [1446, 92] width 125 height 34
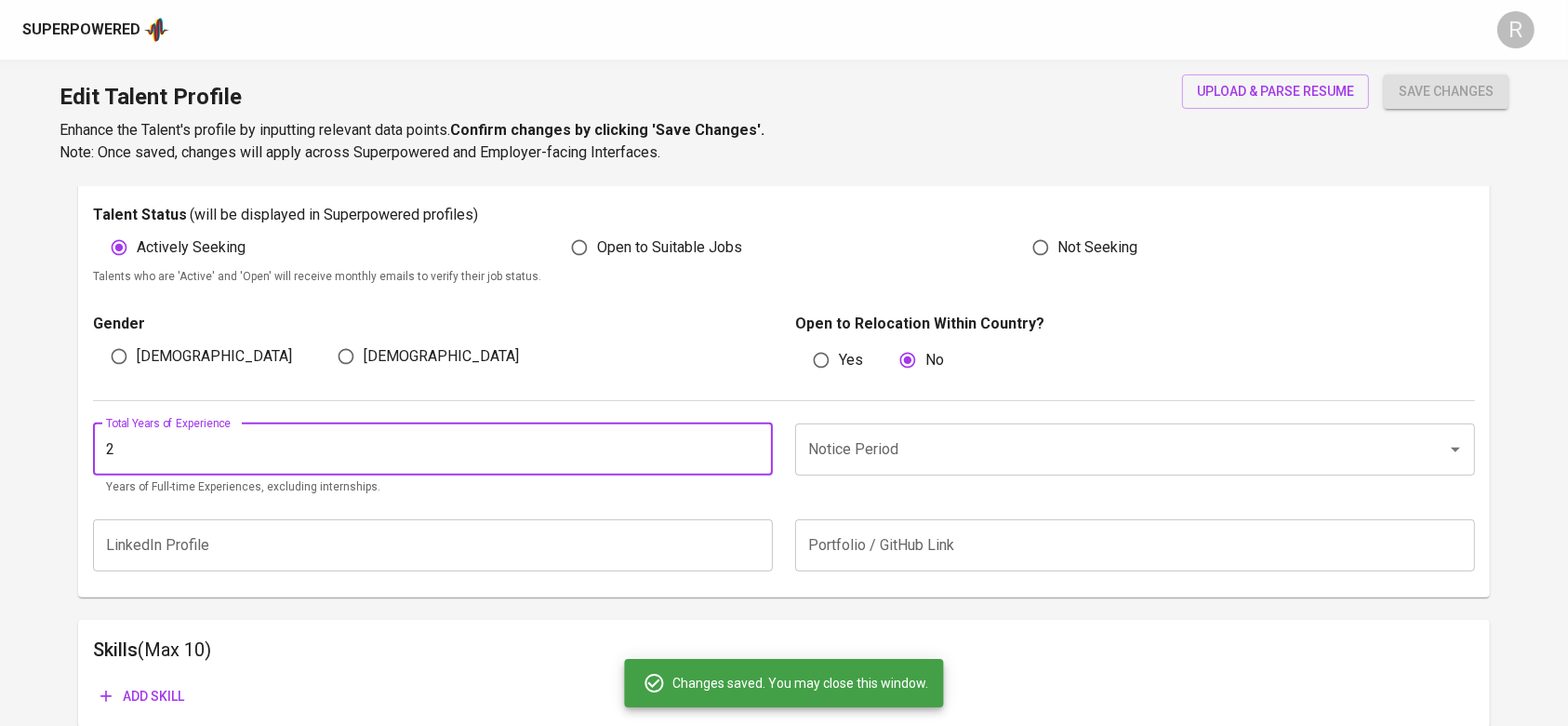
scroll to position [750, 0]
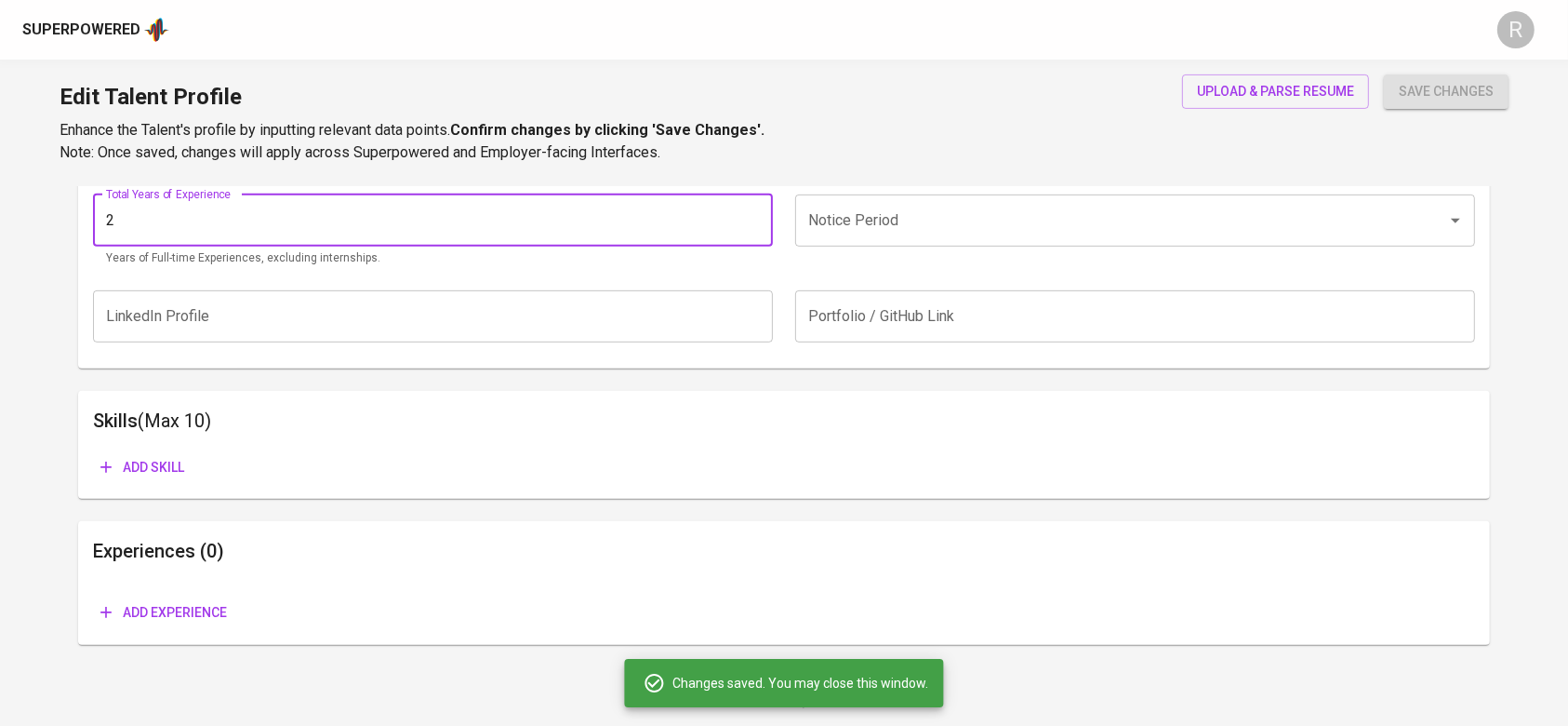
click at [887, 237] on input "Notice Period" at bounding box center [1109, 221] width 611 height 35
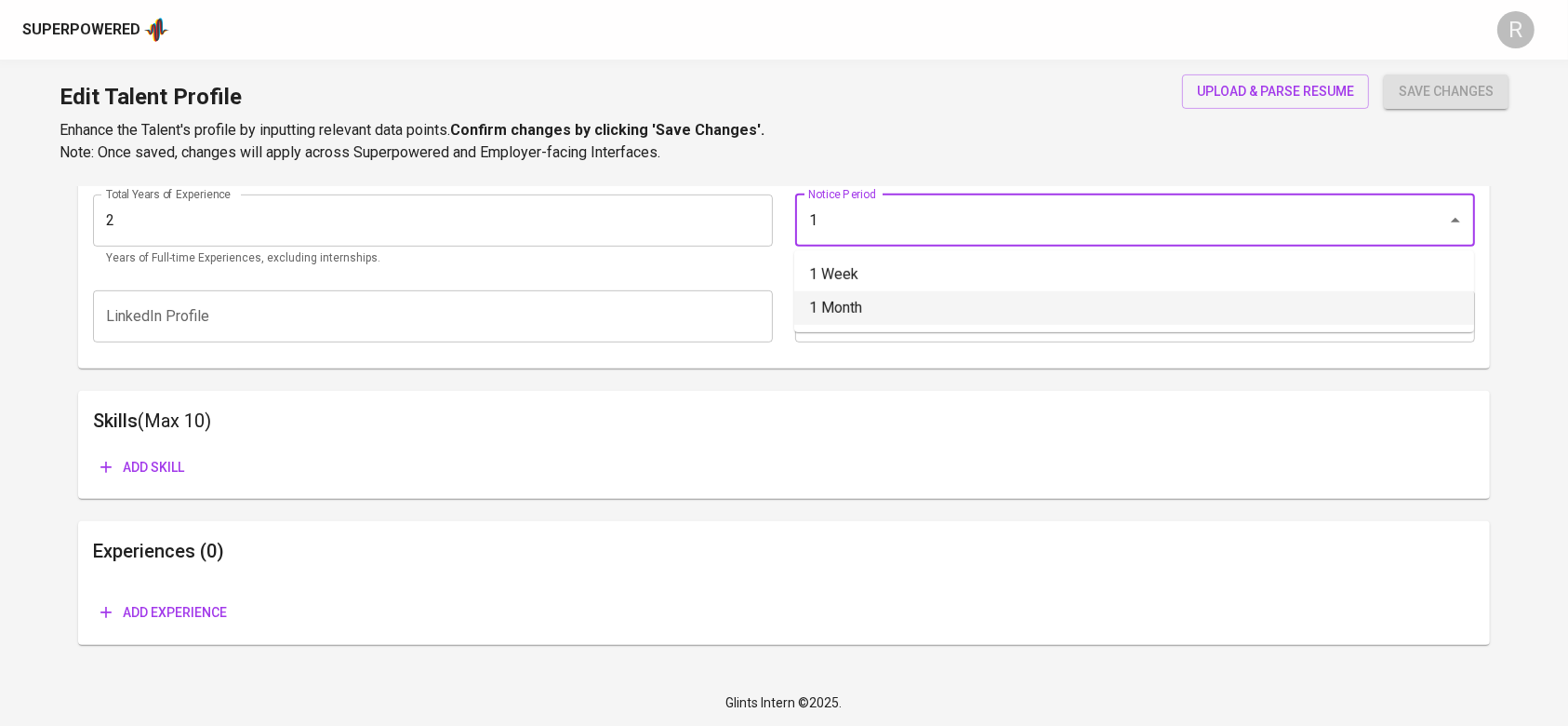
click at [843, 292] on li "1 Month" at bounding box center [1134, 308] width 680 height 33
type input "1 Month"
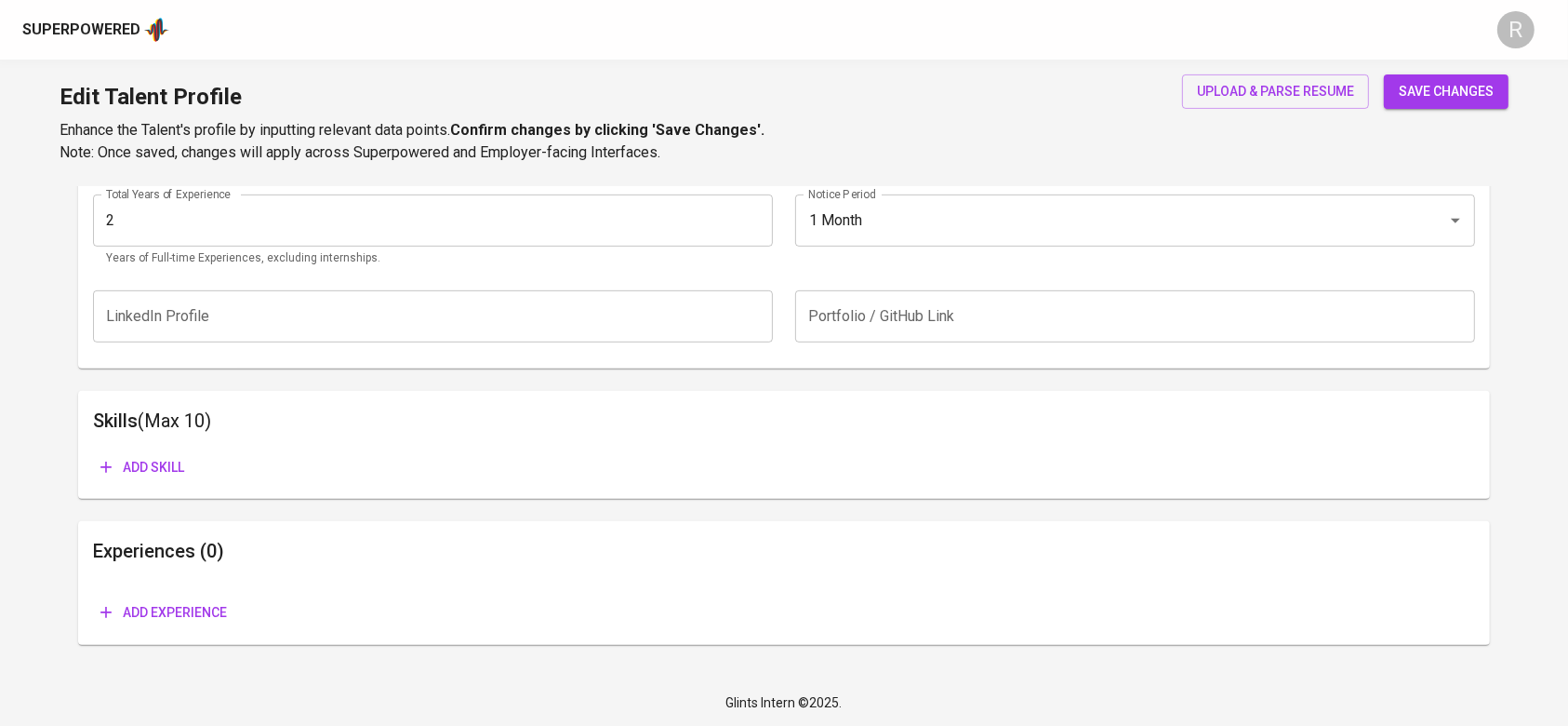
click at [1436, 75] on button "save changes" at bounding box center [1446, 92] width 125 height 34
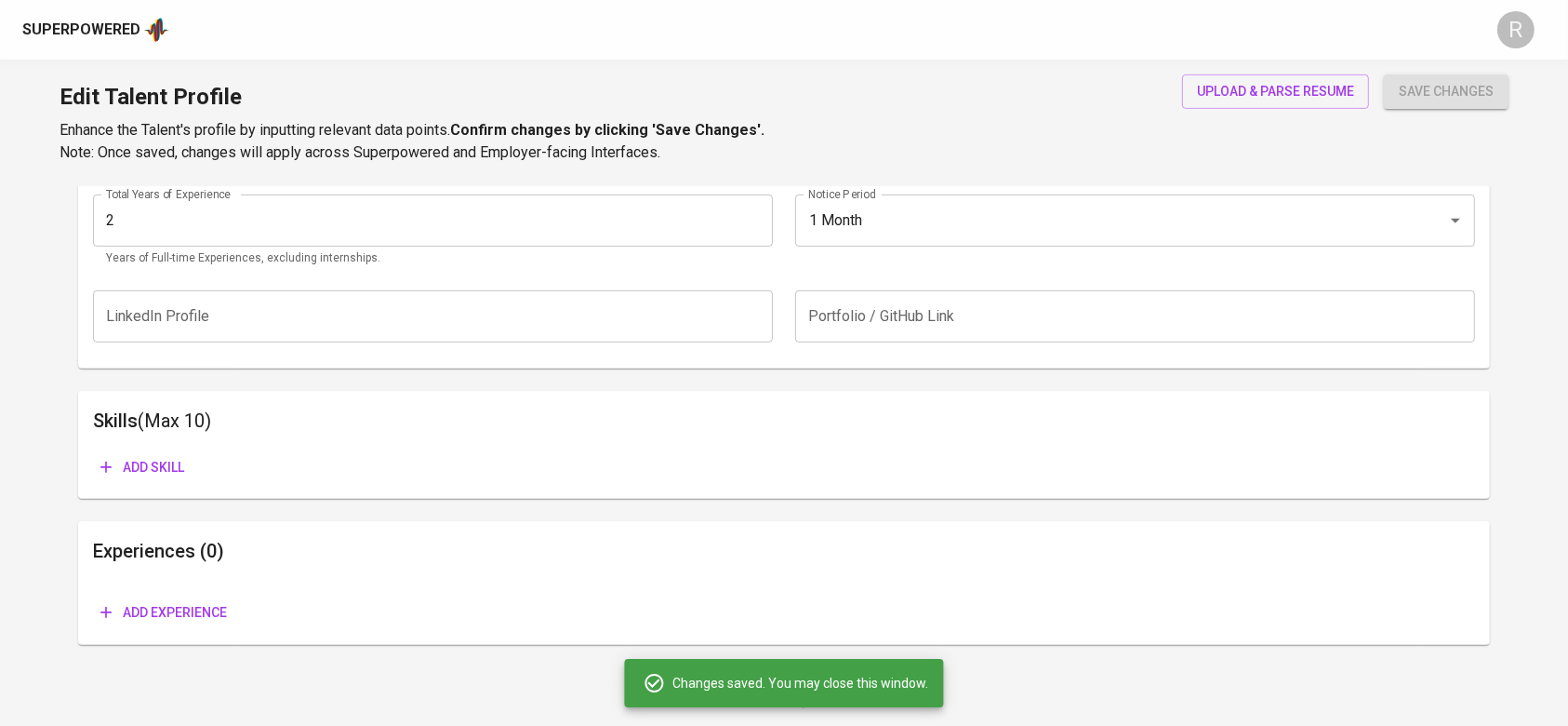
click at [176, 605] on span "Add experience" at bounding box center [163, 613] width 126 height 24
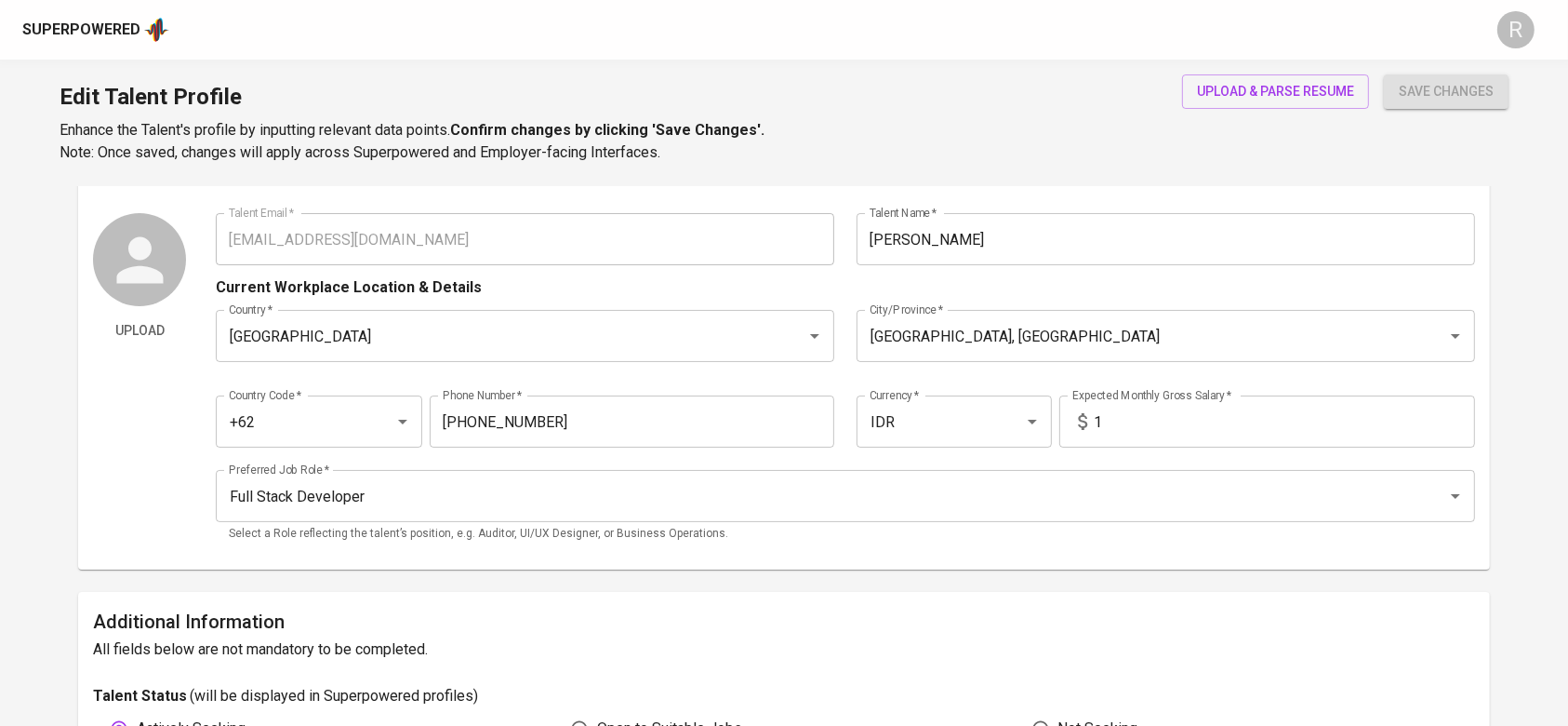
scroll to position [0, 0]
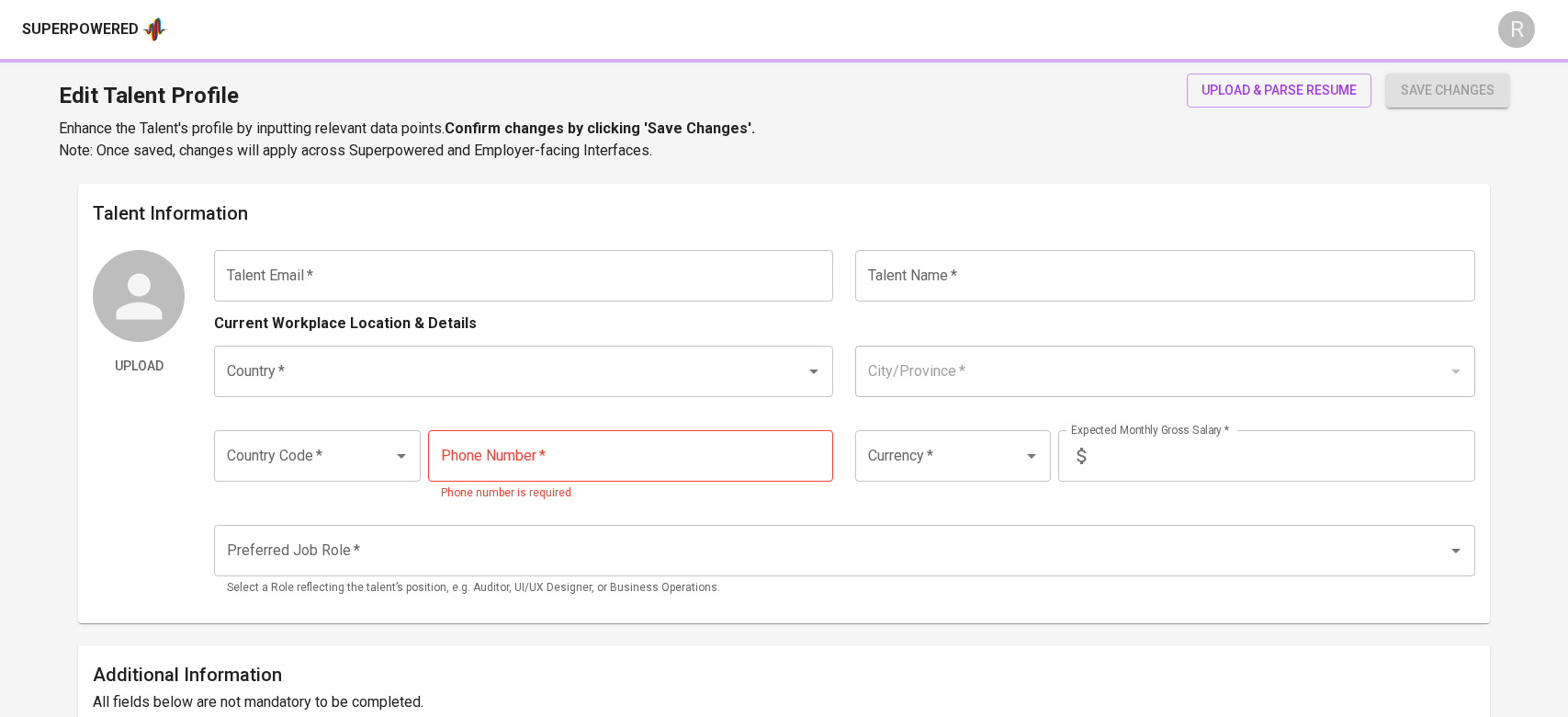
type input "yohanespratama303@gmail.com"
type input "[PERSON_NAME]"
type input "[GEOGRAPHIC_DATA]"
type input "Jakarta Selatan, DKI Jakarta"
type input "+62"
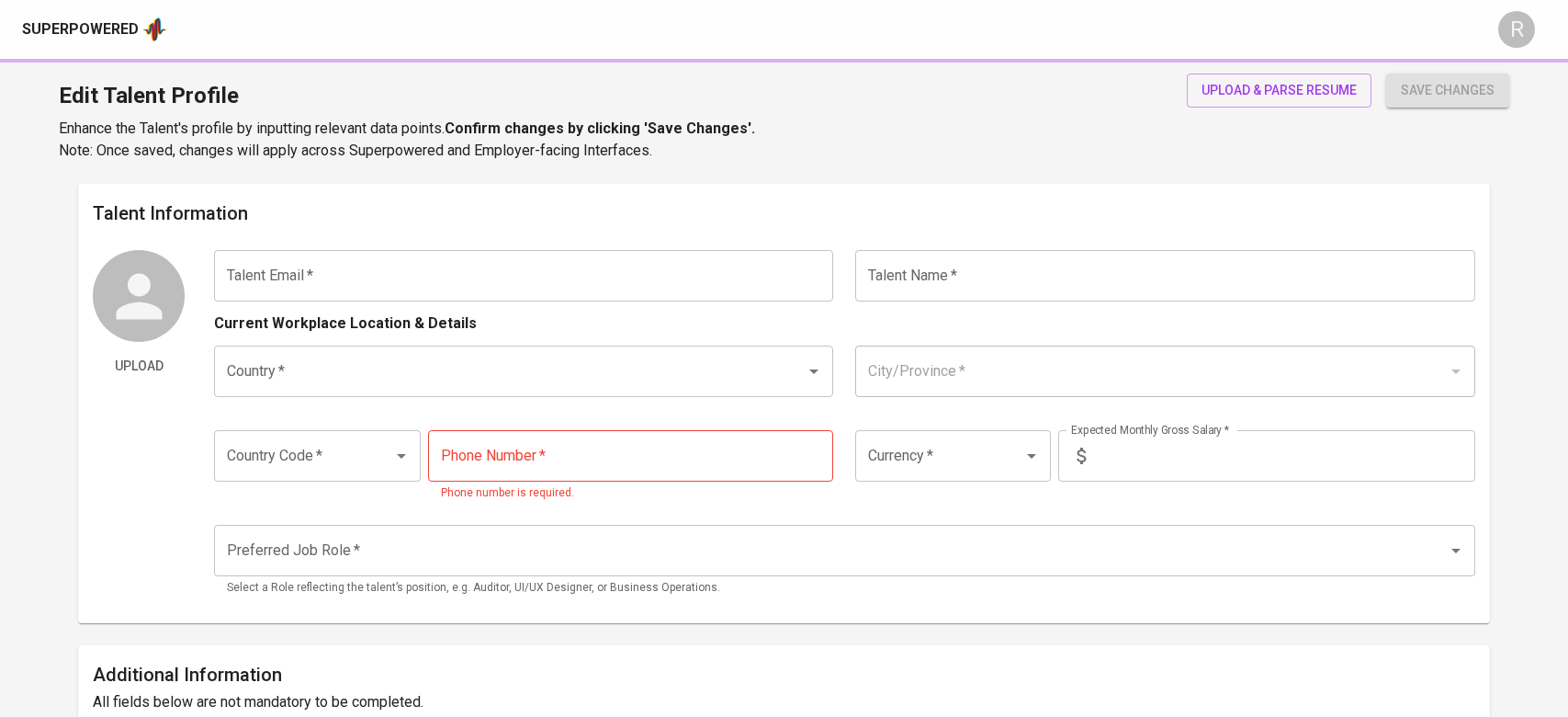
type input "852-1946-9192"
type input "IDR"
type input "Full Stack Developer"
radio input "true"
type input "2"
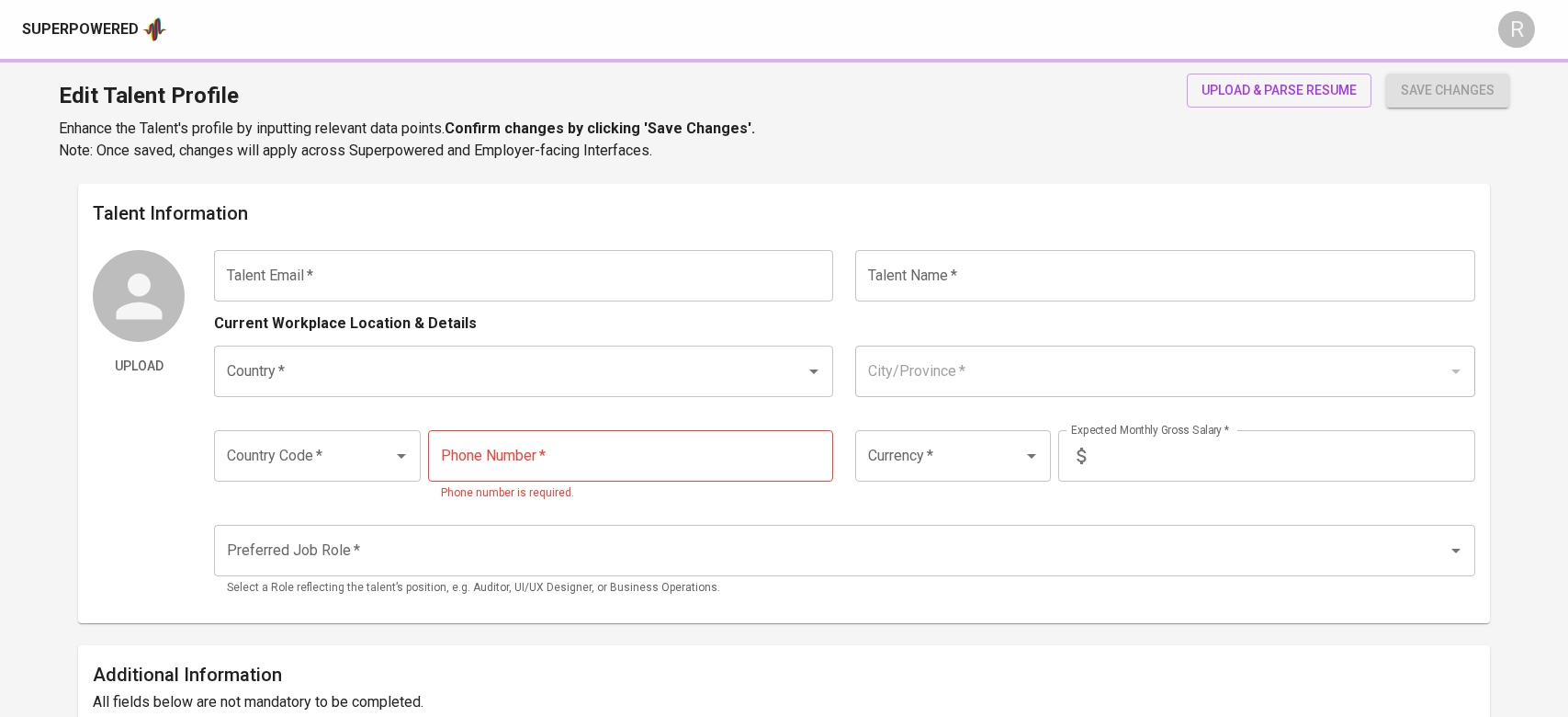
type input "1 Month"
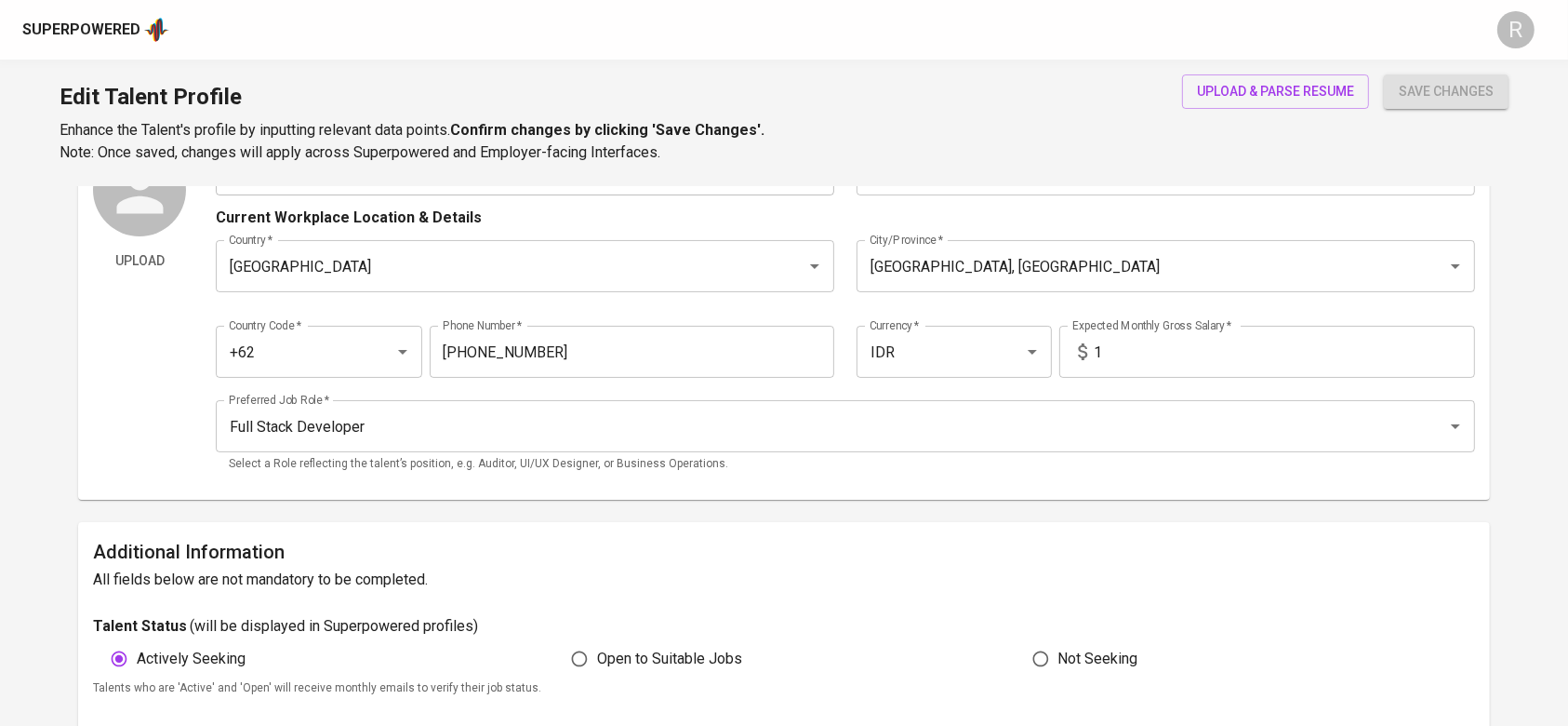
scroll to position [102, 0]
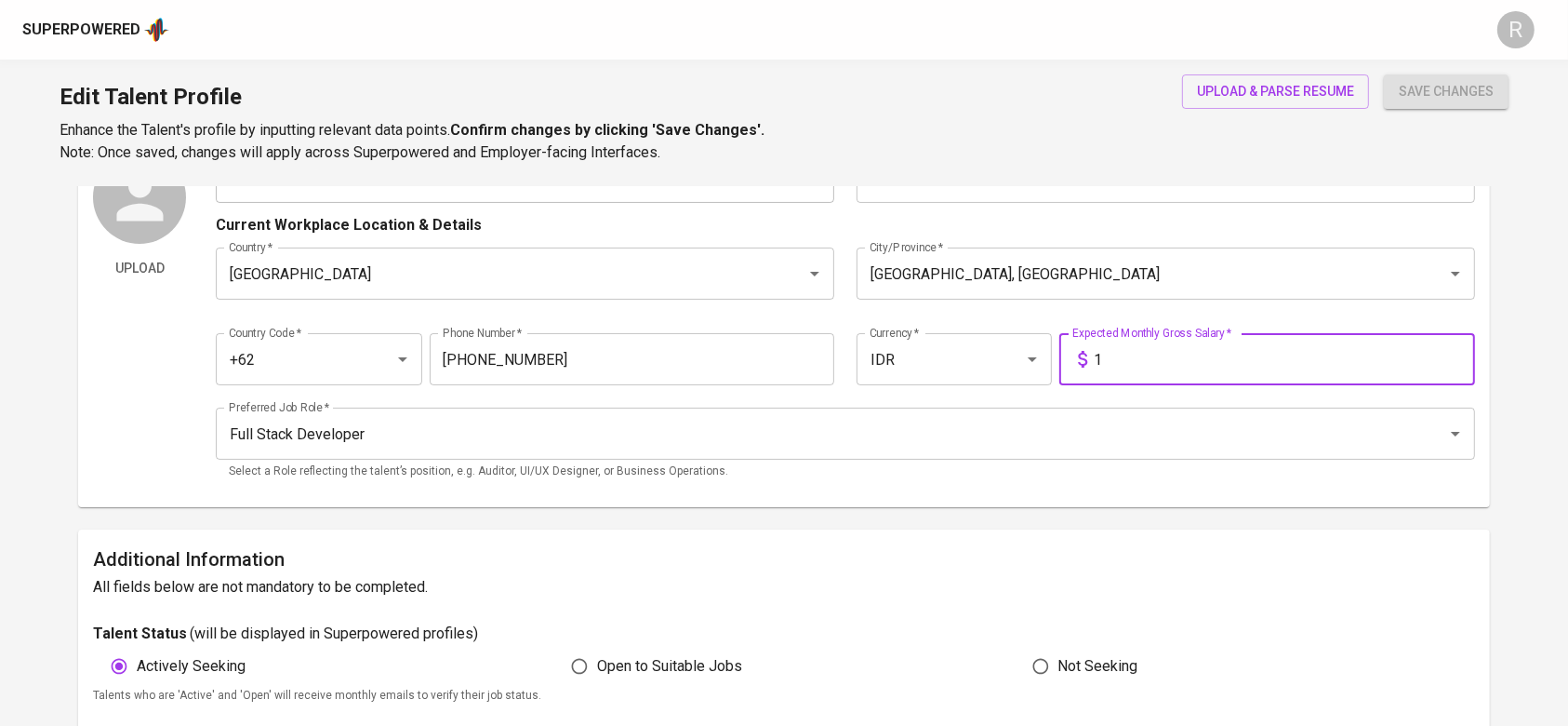
click at [1116, 370] on input "1" at bounding box center [1284, 359] width 380 height 52
type input "10.000.000"
click at [1384, 75] on button "save changes" at bounding box center [1446, 92] width 125 height 34
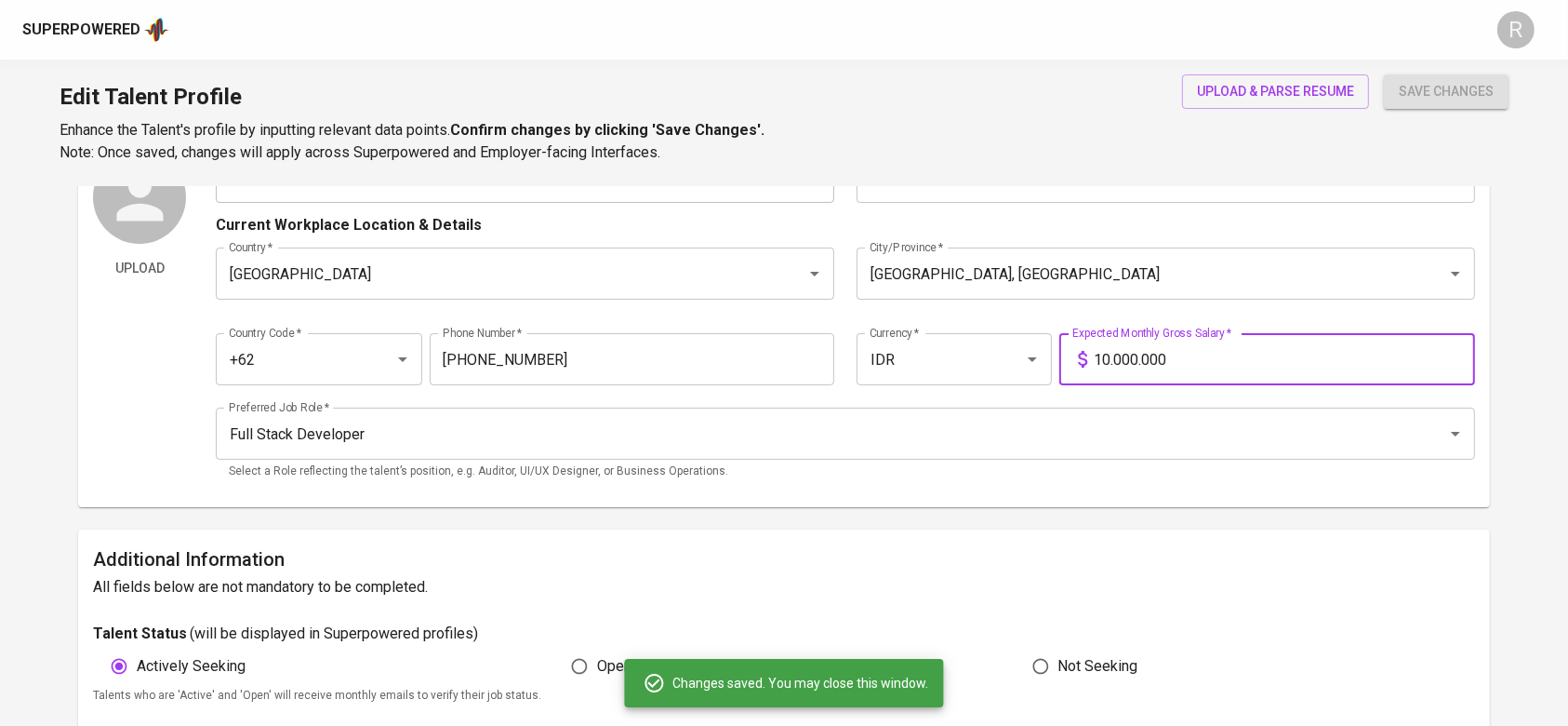
scroll to position [750, 0]
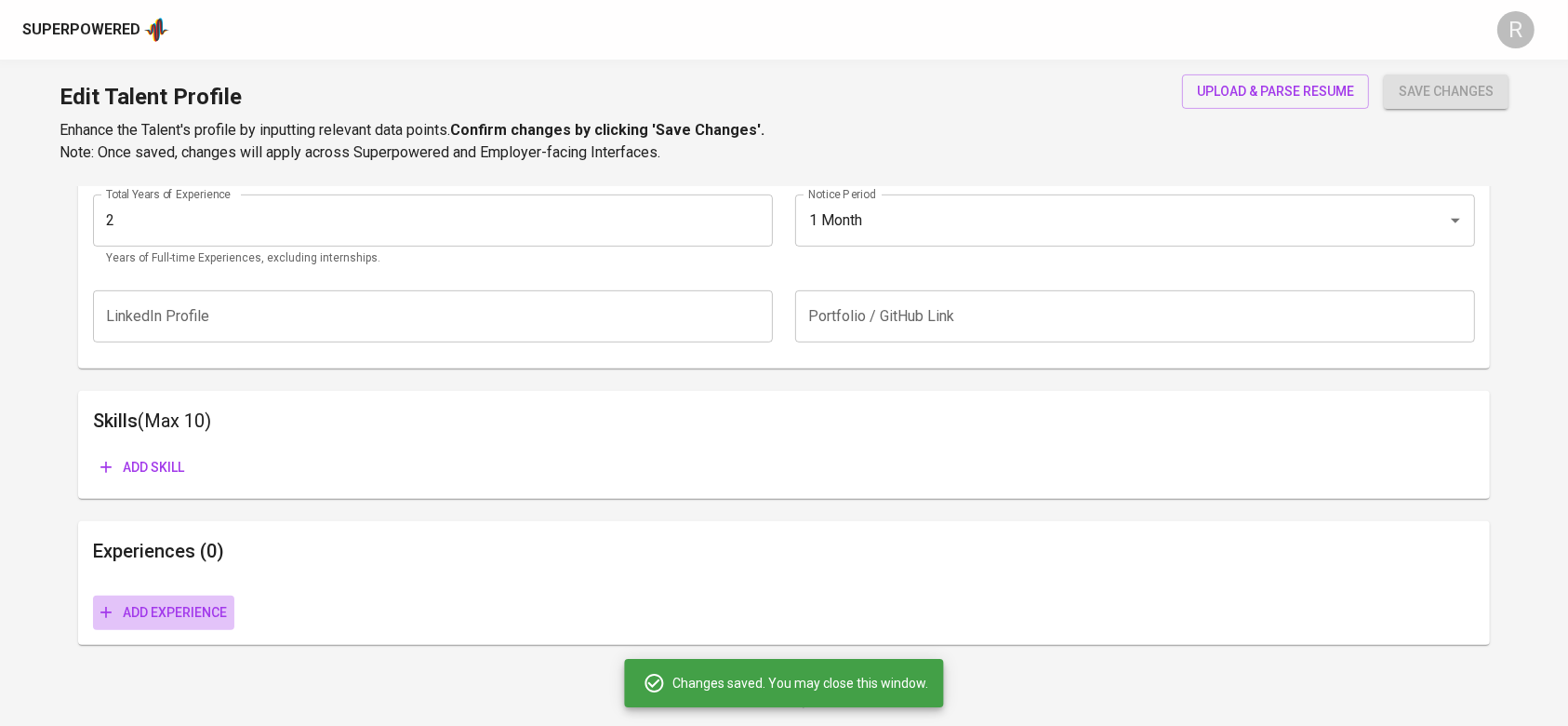
click at [160, 623] on span "Add experience" at bounding box center [163, 613] width 126 height 24
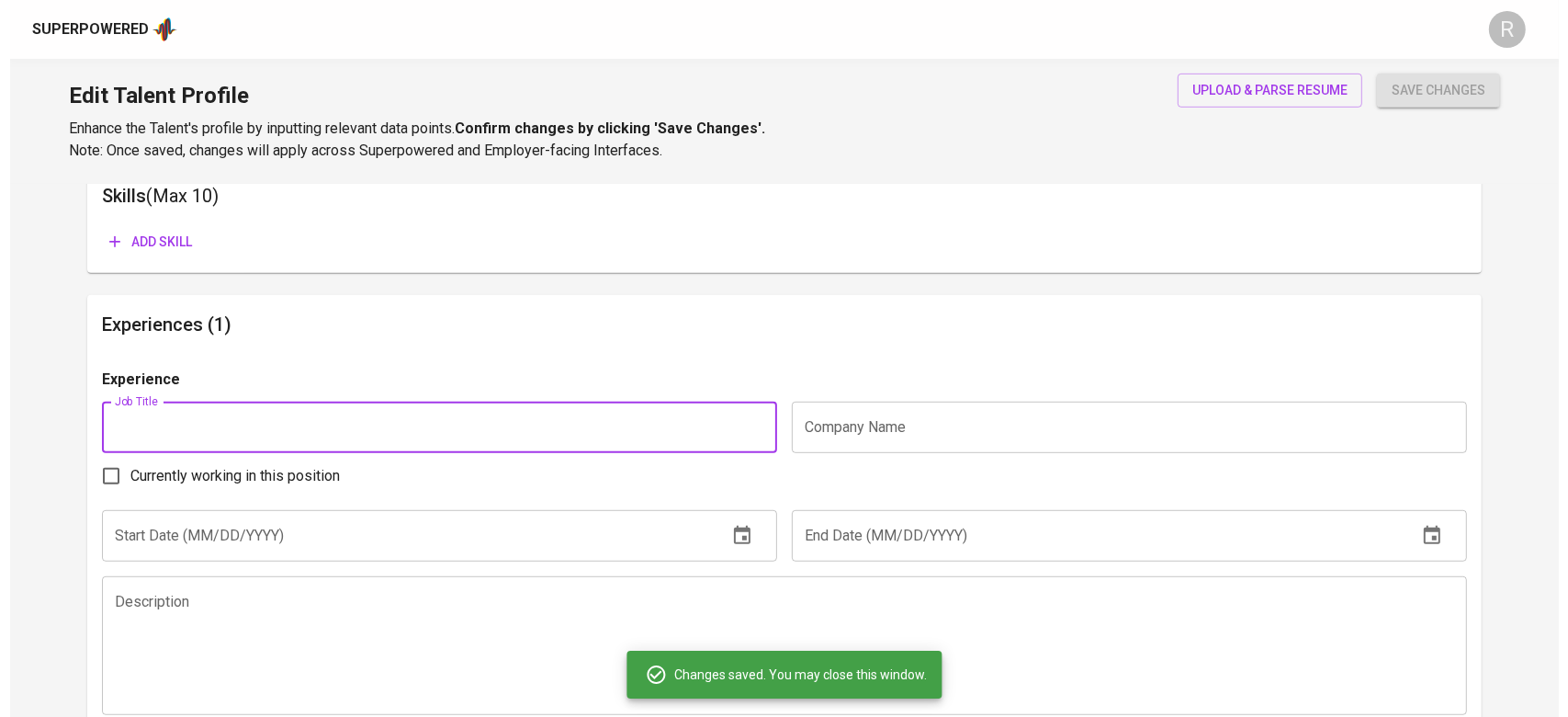
scroll to position [801, 0]
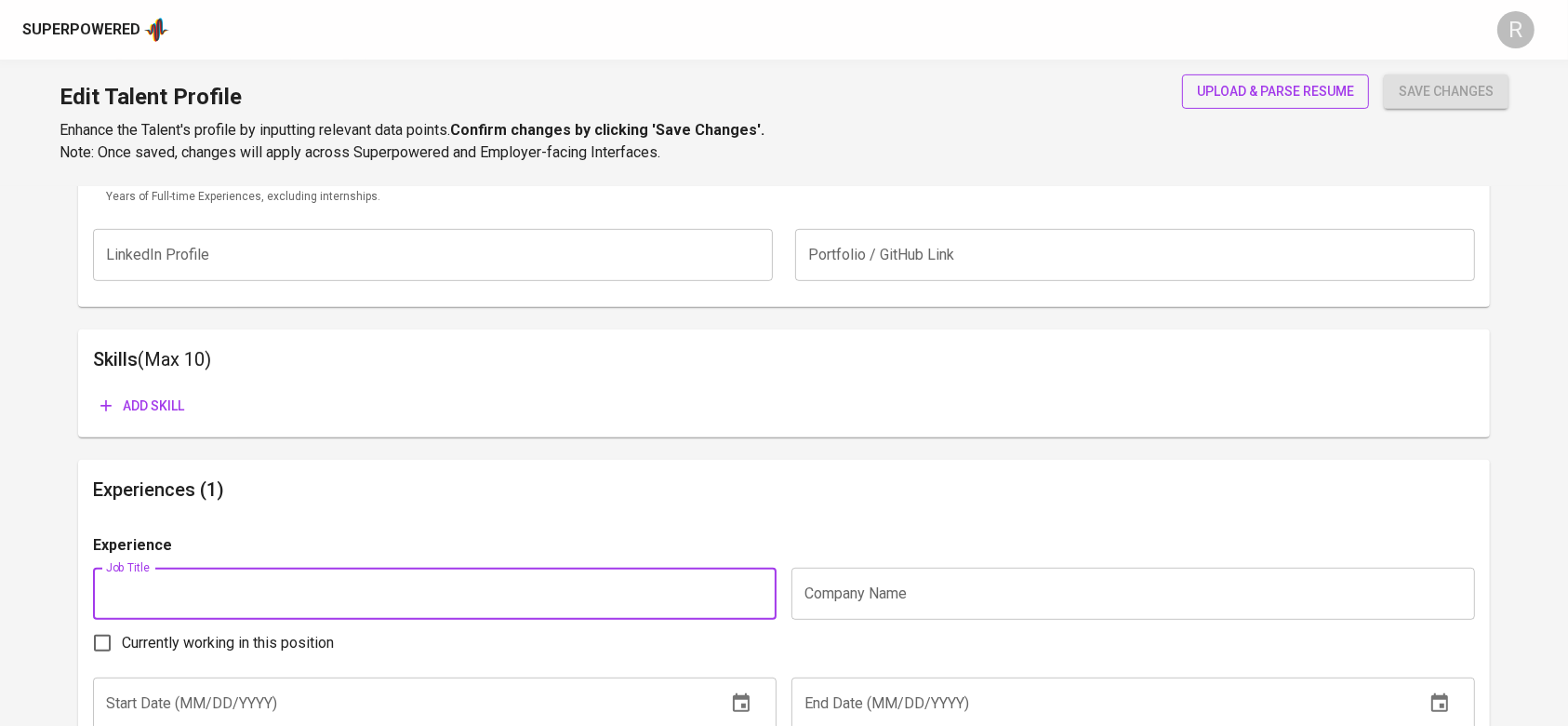
click at [1270, 78] on button "upload & parse resume" at bounding box center [1275, 92] width 187 height 34
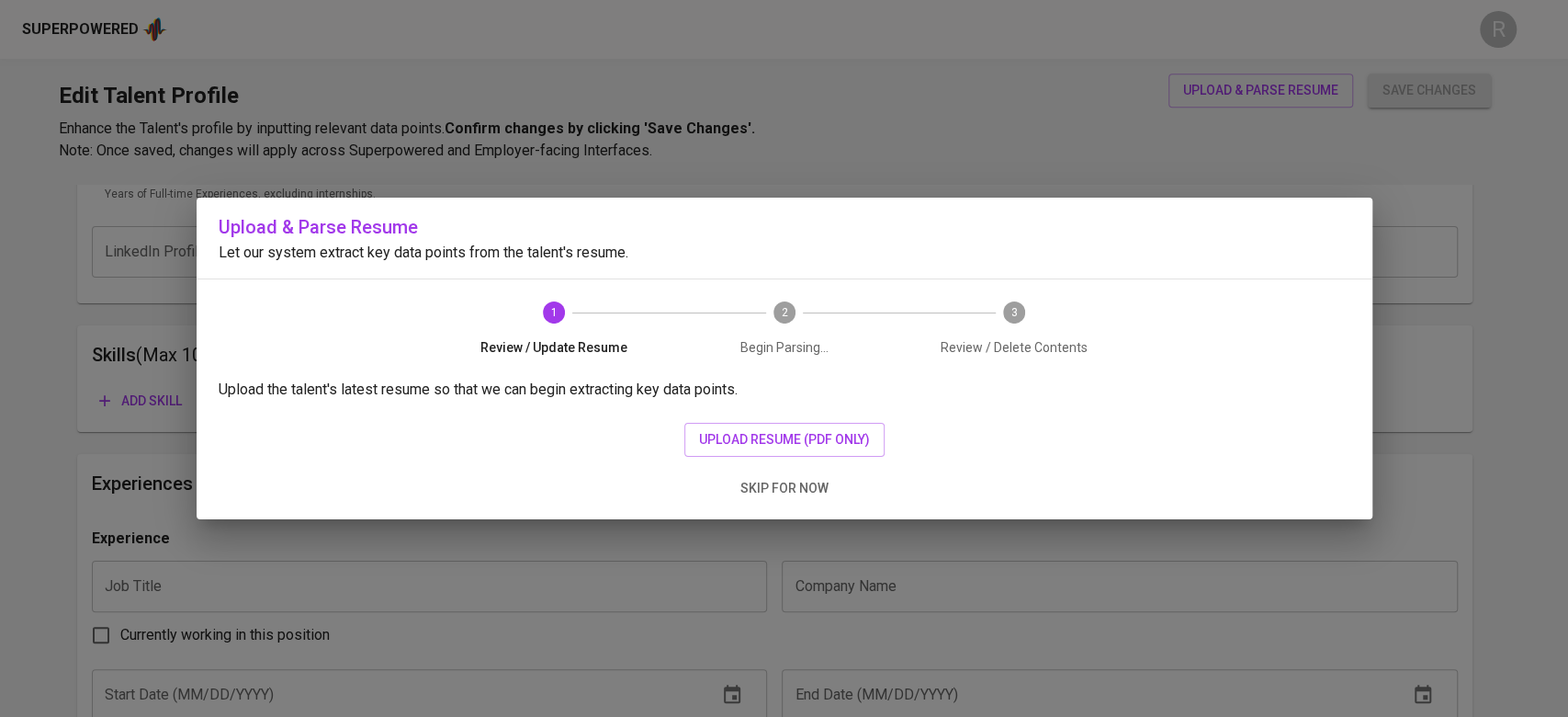
click at [766, 421] on div "Upload the talent's latest resume so that we can begin extracting key data poin…" at bounding box center [784, 448] width 1176 height 140
click at [734, 432] on span "upload resume (pdf only)" at bounding box center [785, 440] width 171 height 23
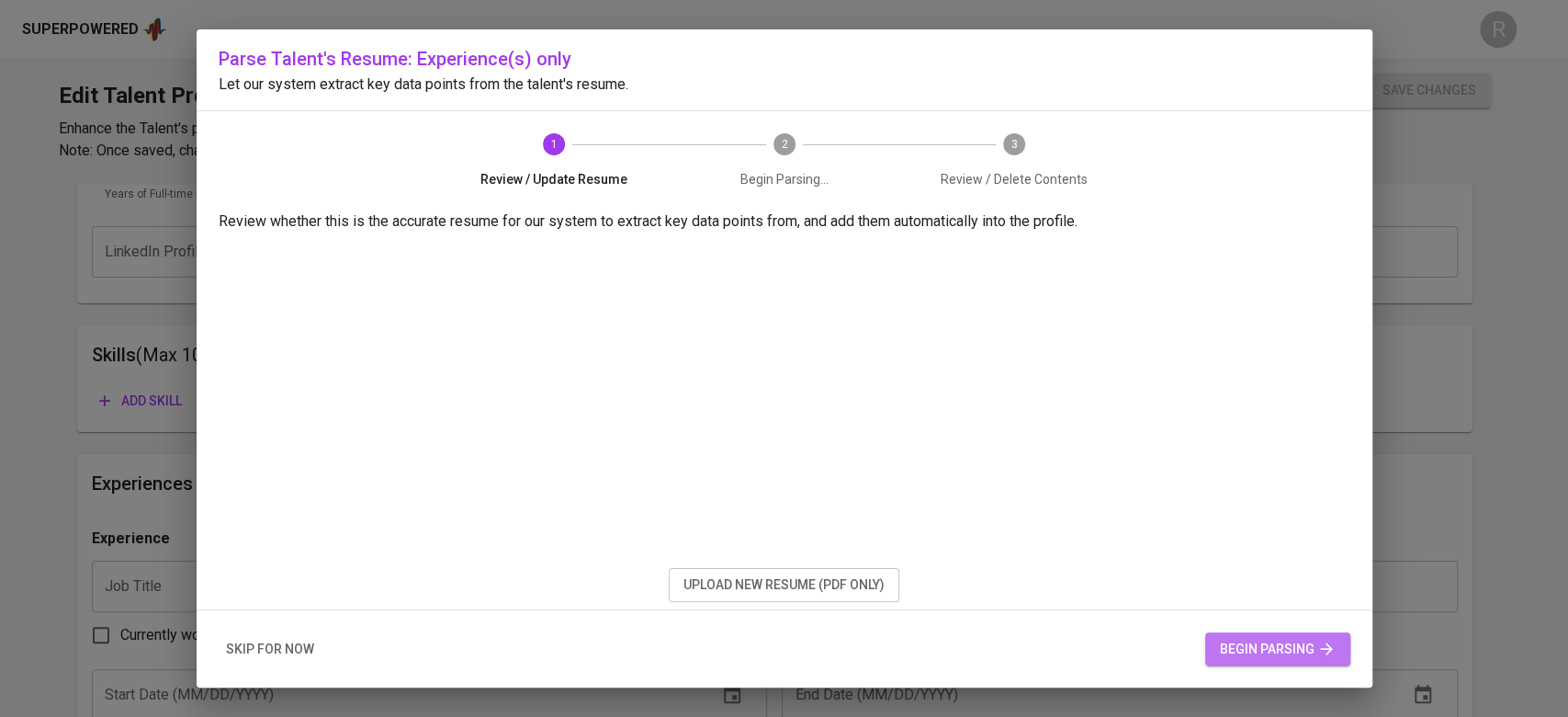
click at [1236, 661] on button "begin parsing" at bounding box center [1277, 649] width 145 height 34
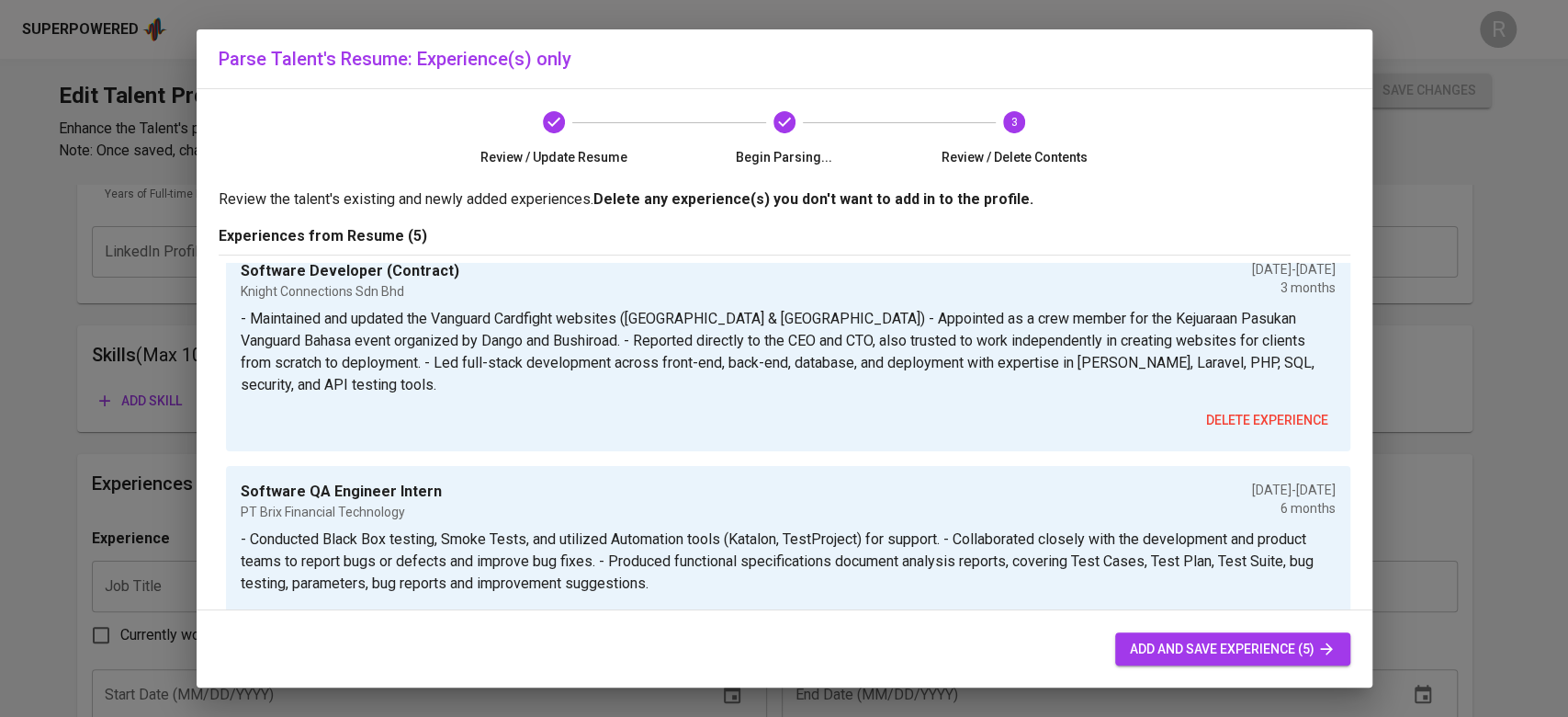
scroll to position [887, 0]
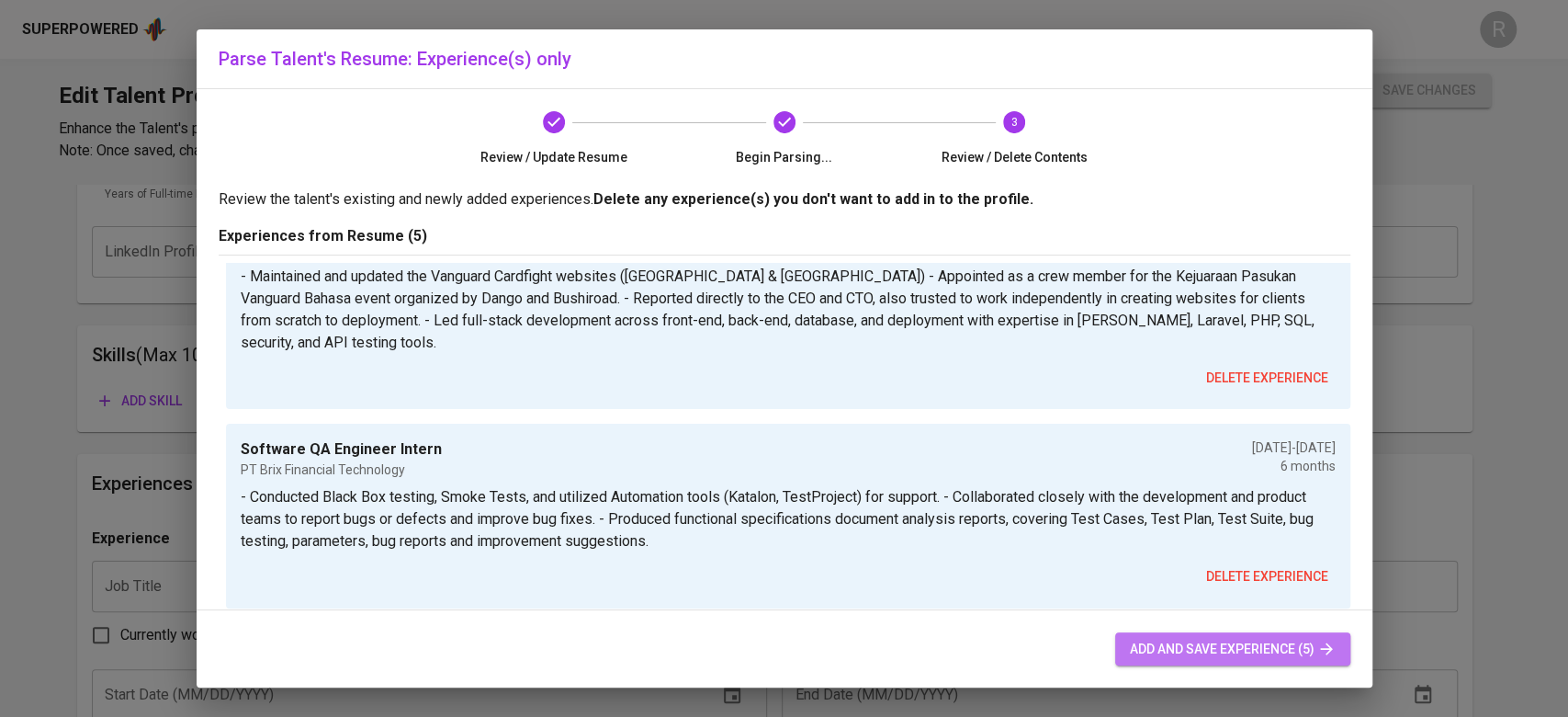
click at [1194, 632] on button "add and save experience (5)" at bounding box center [1232, 649] width 235 height 34
type input "Software Engineer - GDC"
type input "LG Sinar Mas Technology Solutions"
checkbox input "true"
type input "09/01/2024"
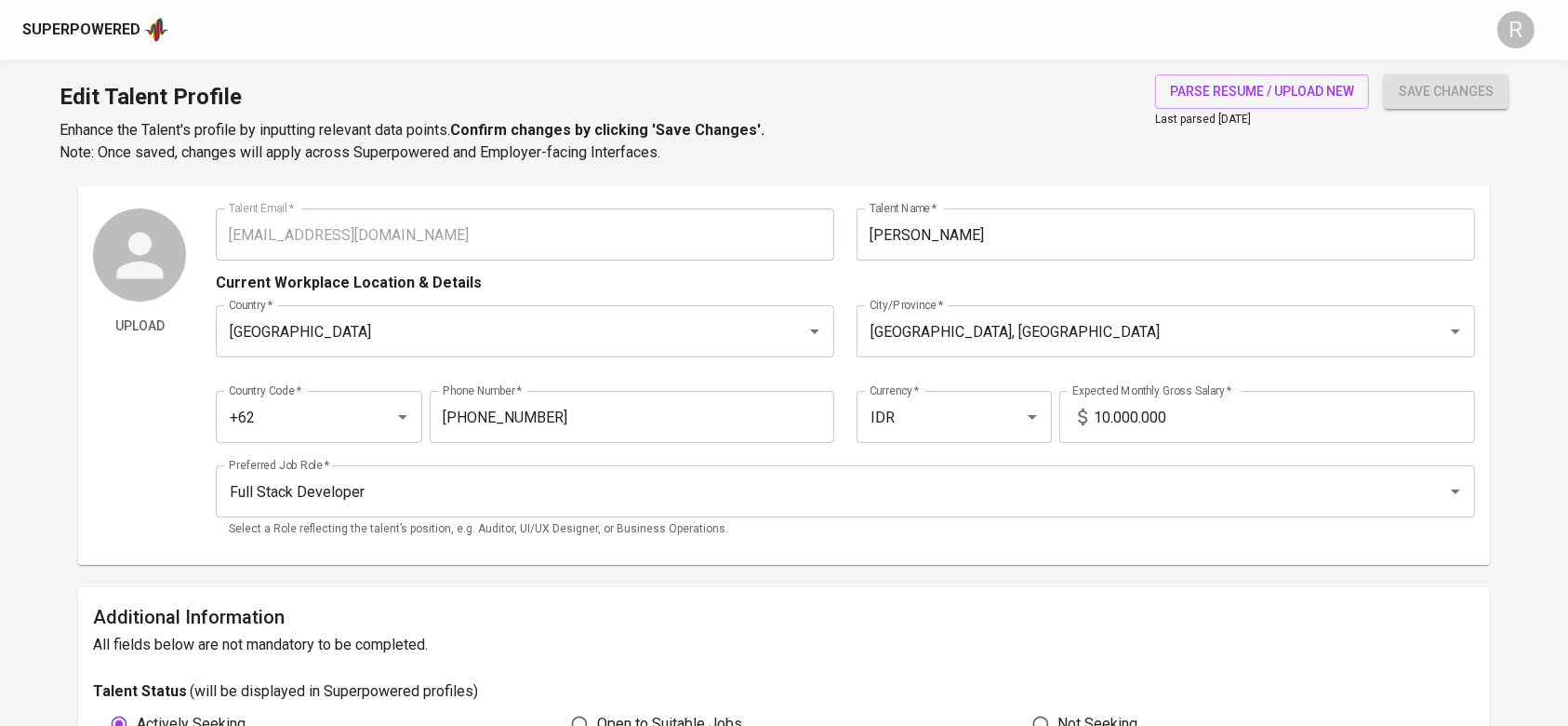
scroll to position [11, 0]
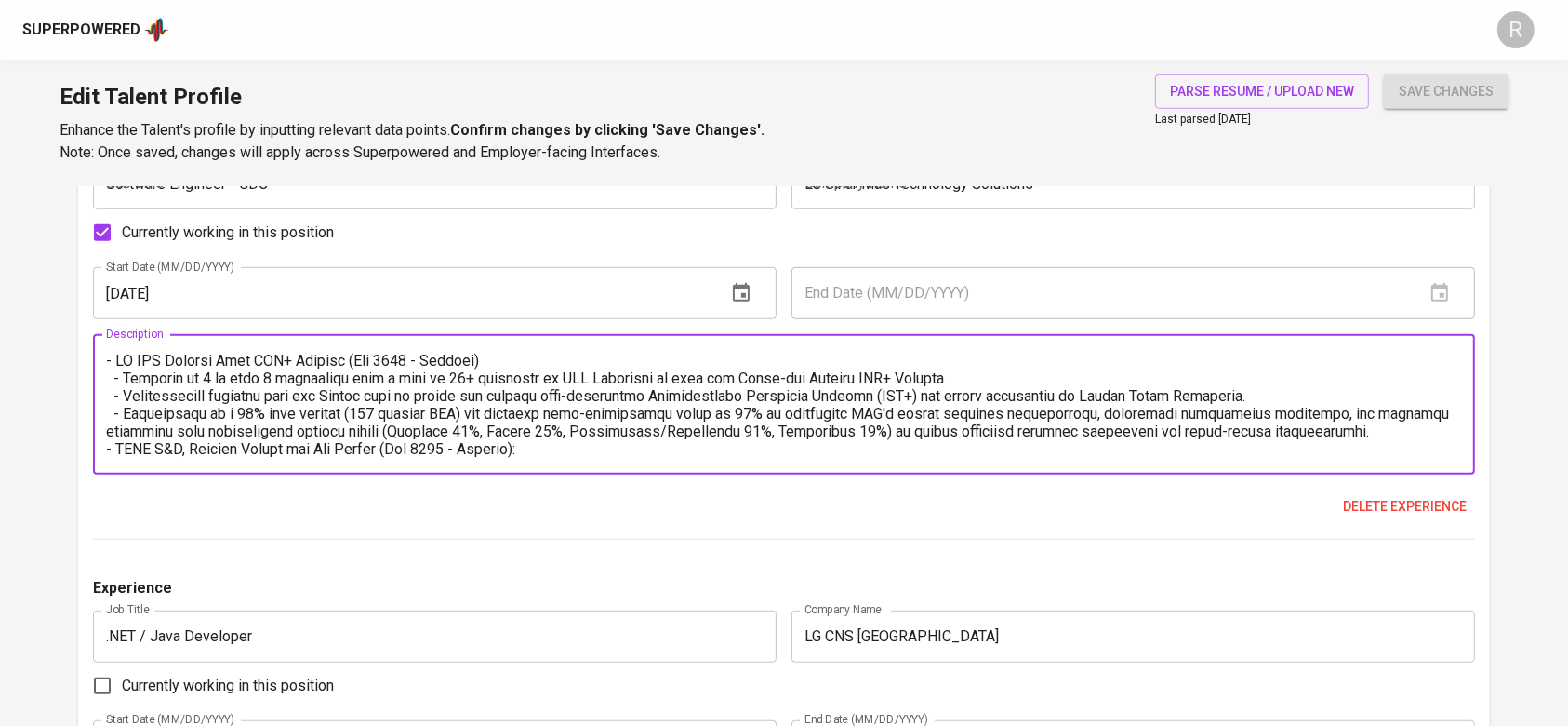
click at [340, 418] on textarea at bounding box center [784, 405] width 1355 height 106
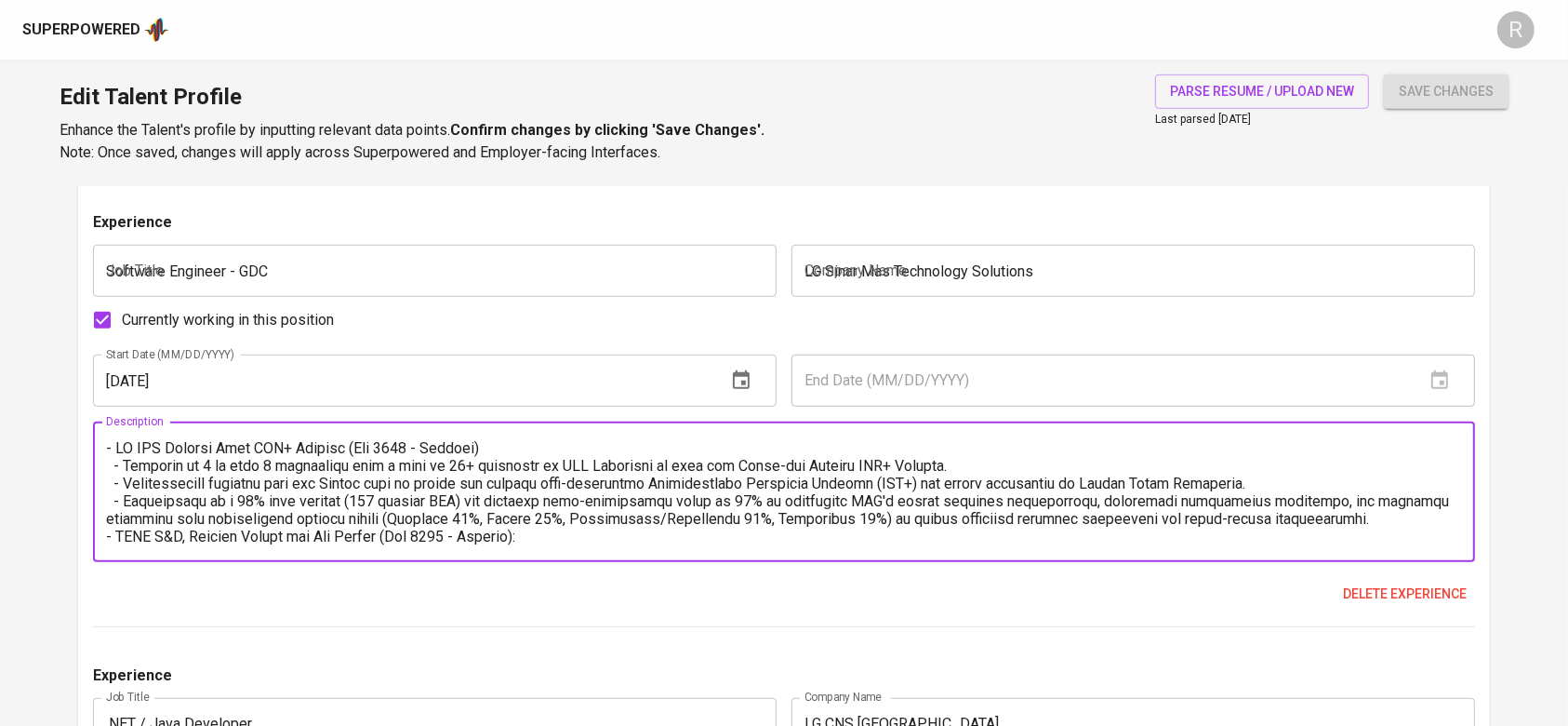
scroll to position [1135, 0]
click at [110, 468] on textarea at bounding box center [784, 492] width 1355 height 106
drag, startPoint x: 113, startPoint y: 451, endPoint x: 101, endPoint y: 451, distance: 12.0
click at [101, 451] on div "Description" at bounding box center [783, 491] width 1381 height 141
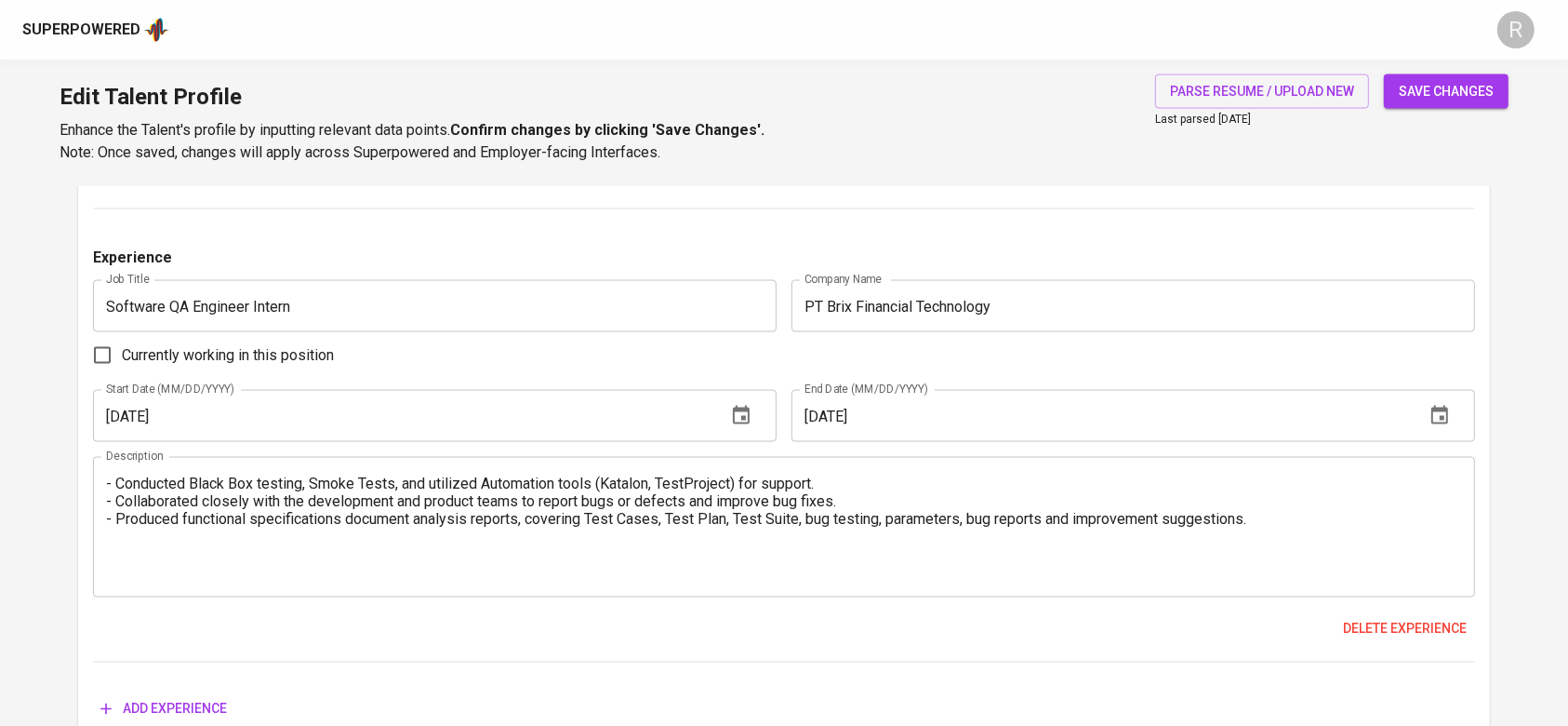
scroll to position [3005, 0]
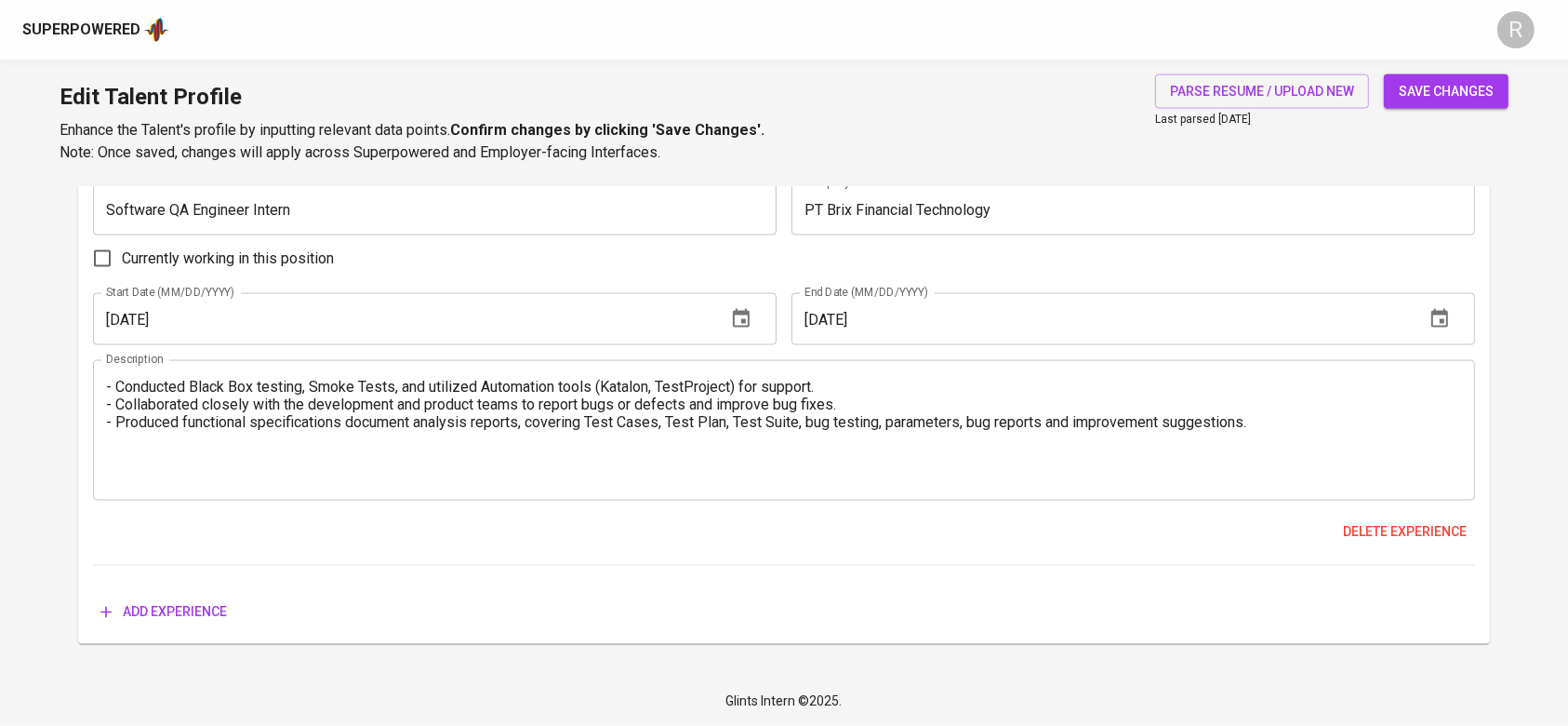
type textarea "LG CNS Factova View MES+ Project (Mar 2025 - Present) - Selected as 1 of only 2…"
click at [1428, 106] on button "save changes" at bounding box center [1446, 92] width 125 height 34
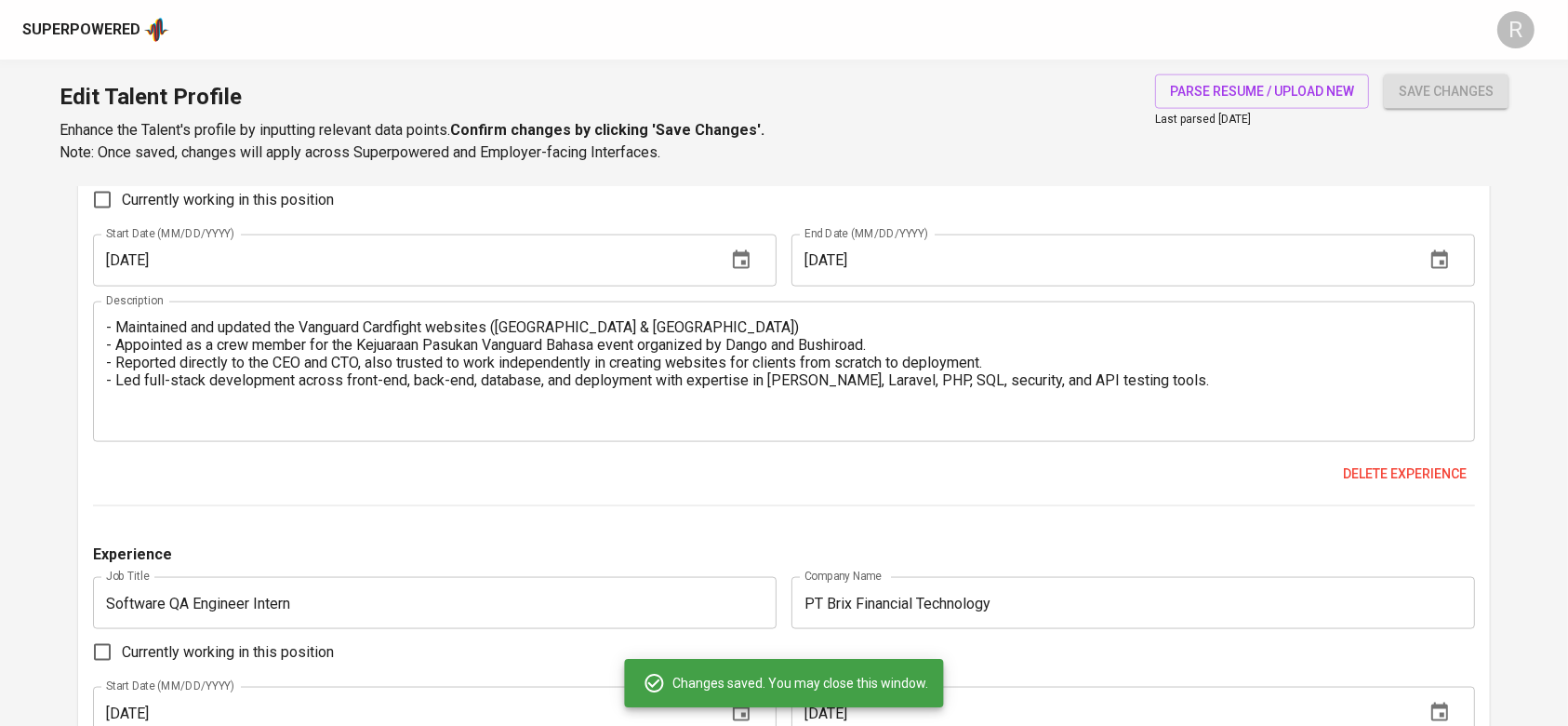
scroll to position [2573, 0]
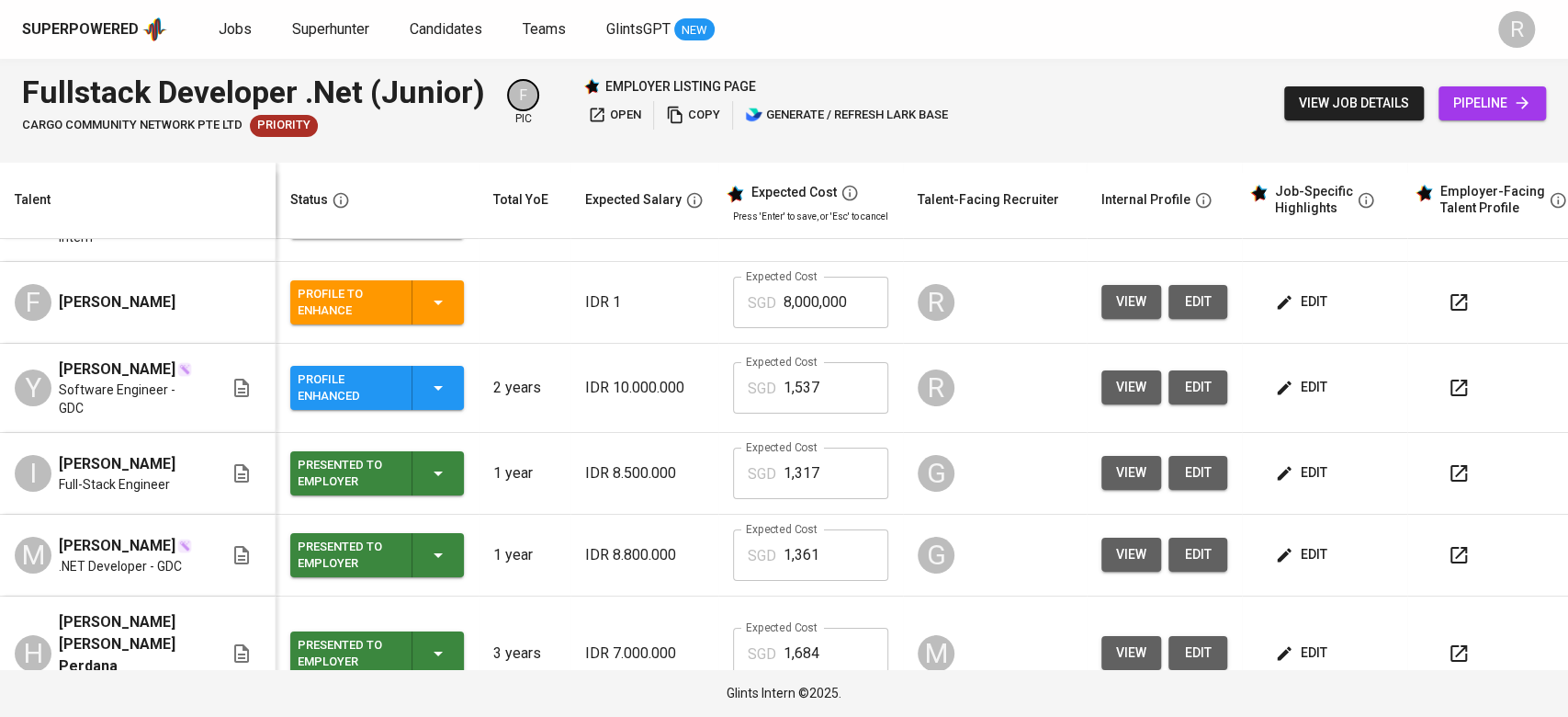
scroll to position [68, 0]
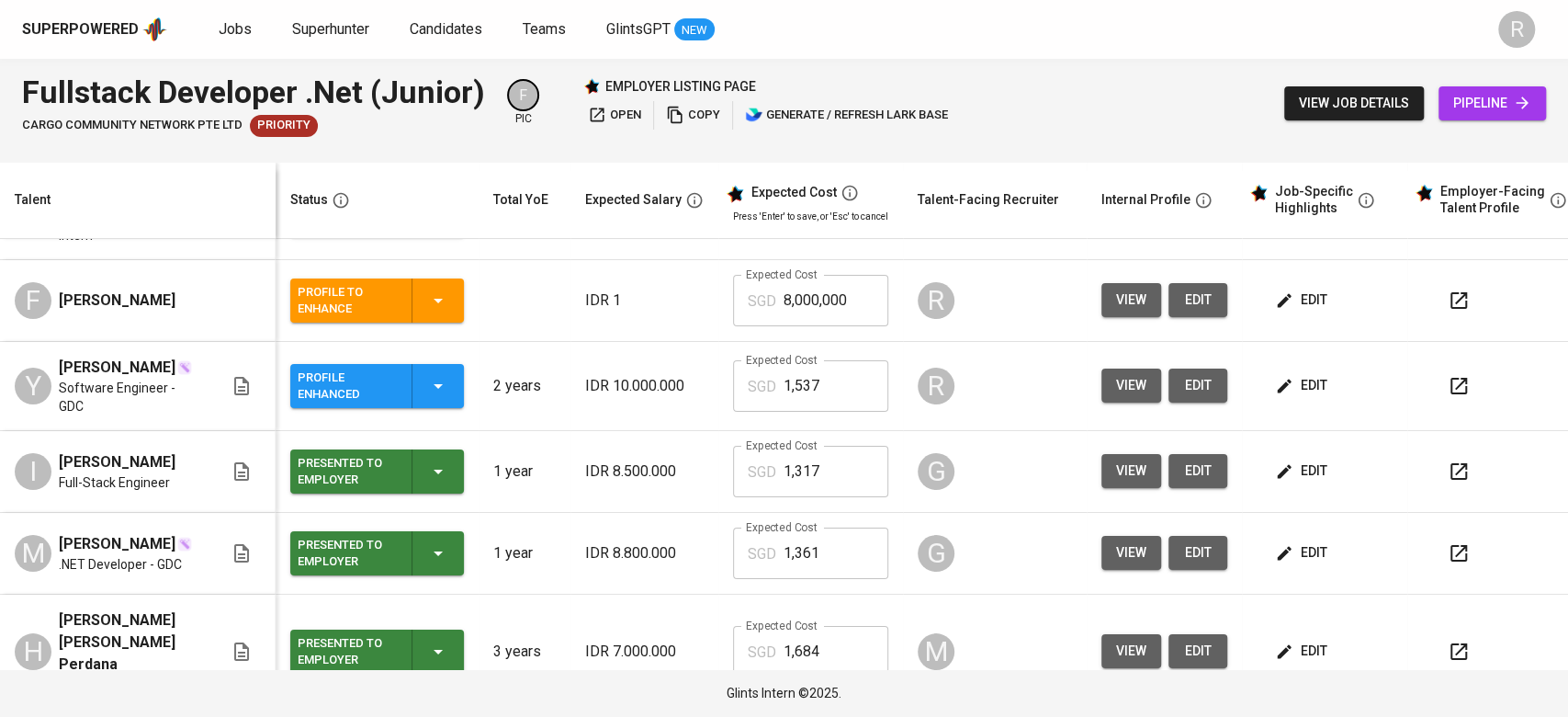
click at [1460, 398] on button "button" at bounding box center [1458, 385] width 44 height 44
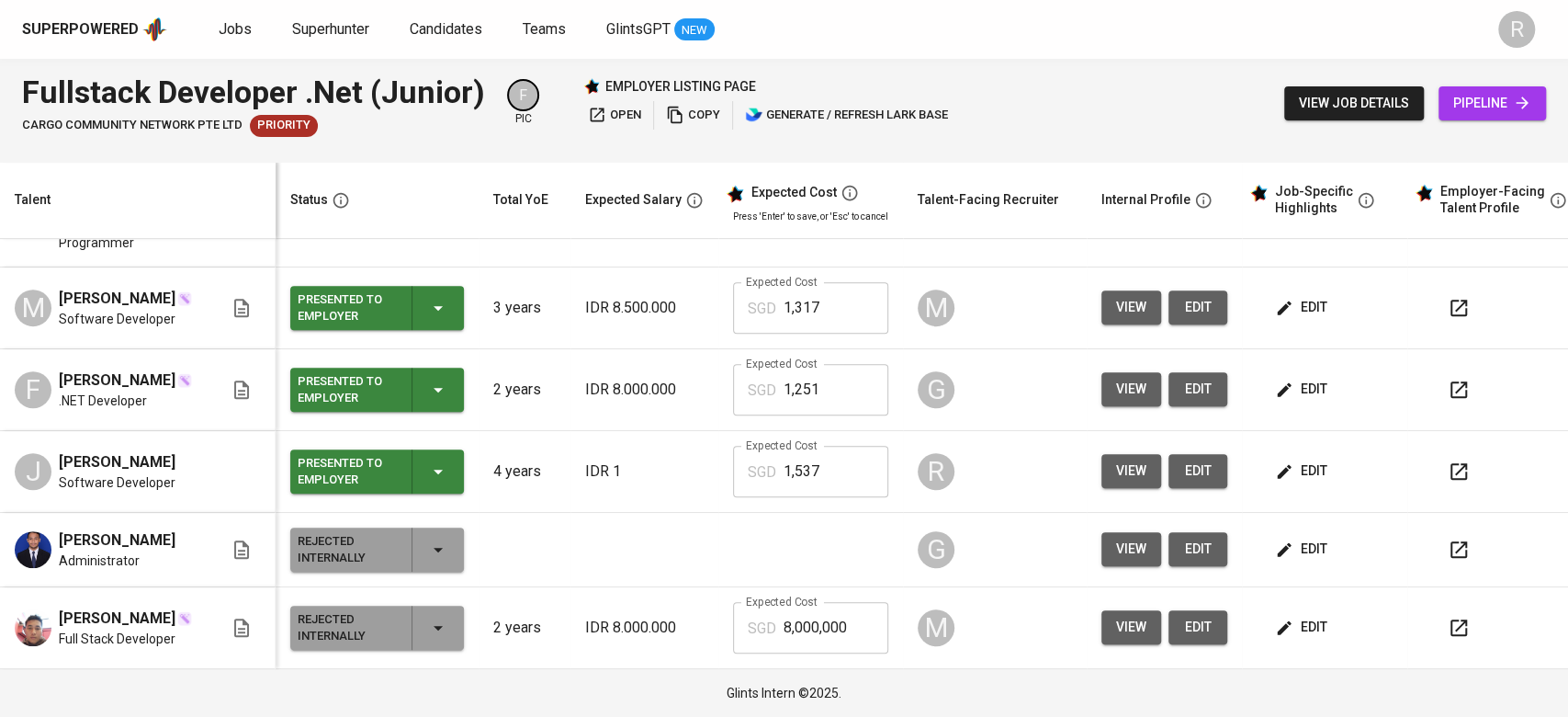
scroll to position [0, 0]
